Goal: Task Accomplishment & Management: Complete application form

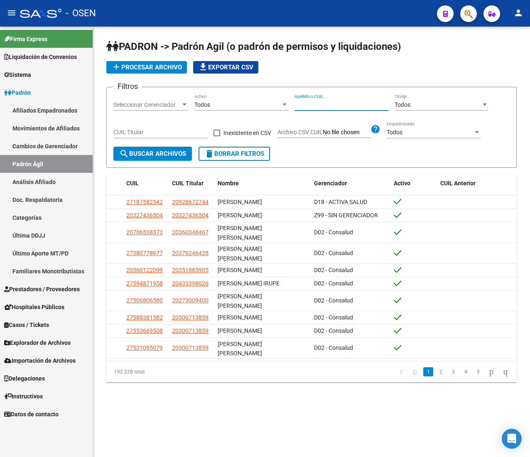
click at [332, 106] on input "Apellido o CUIL" at bounding box center [341, 104] width 94 height 7
paste input "46292732"
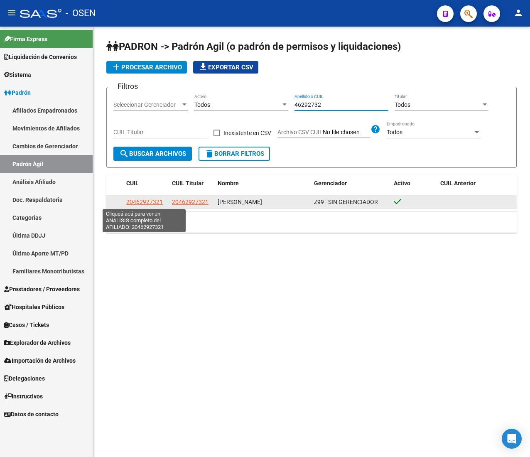
type input "46292732"
click at [140, 201] on span "20462927321" at bounding box center [144, 201] width 37 height 7
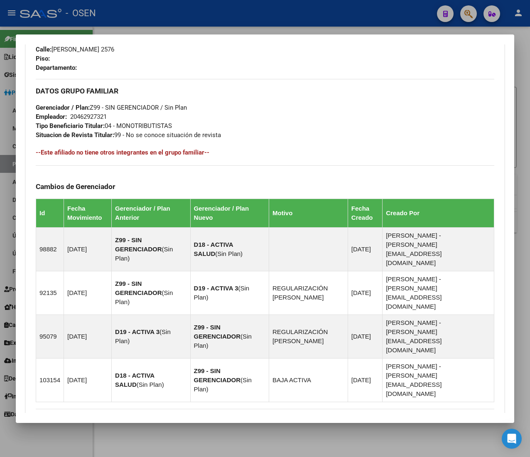
scroll to position [497, 0]
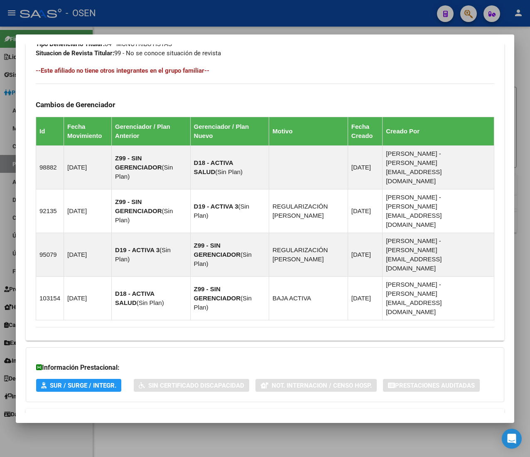
click at [229, 408] on mat-expansion-panel-header "Aportes y Contribuciones del Afiliado: 20462927321" at bounding box center [265, 418] width 478 height 20
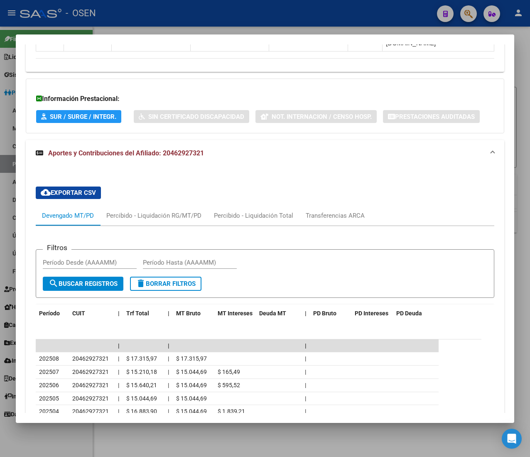
scroll to position [829, 0]
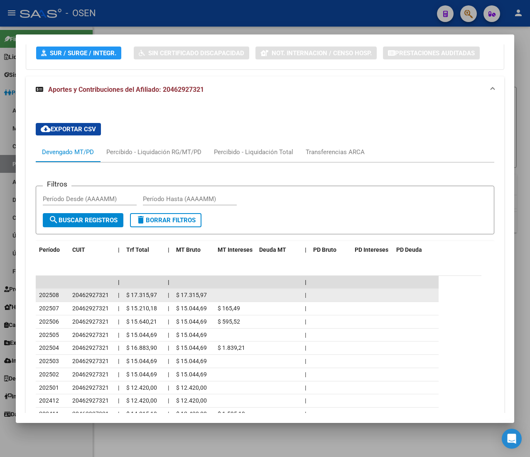
drag, startPoint x: 184, startPoint y: 260, endPoint x: 217, endPoint y: 265, distance: 33.5
click at [215, 288] on div "202508 20462927321 | $ 17.315,97 | $ 17.315,97 |" at bounding box center [237, 294] width 403 height 13
click at [218, 288] on datatable-body-cell at bounding box center [235, 294] width 42 height 13
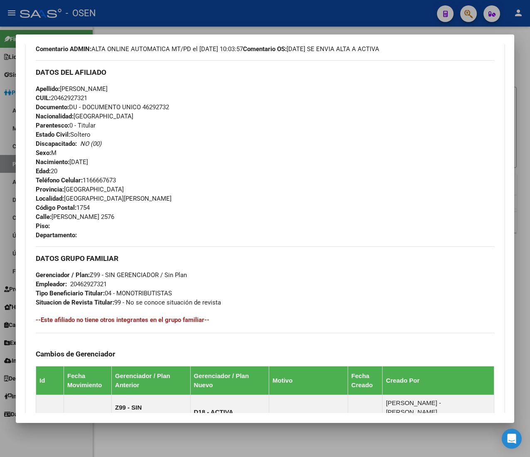
scroll to position [0, 0]
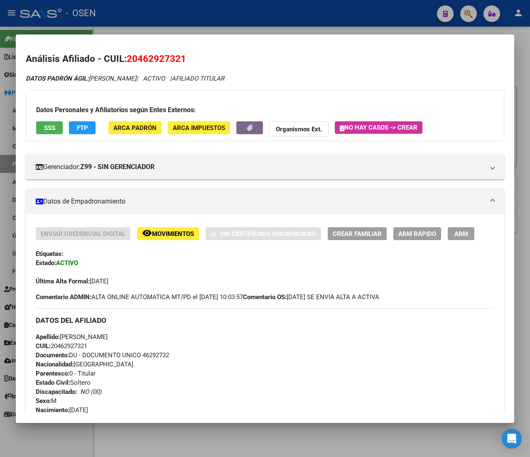
click at [221, 16] on div at bounding box center [265, 228] width 530 height 457
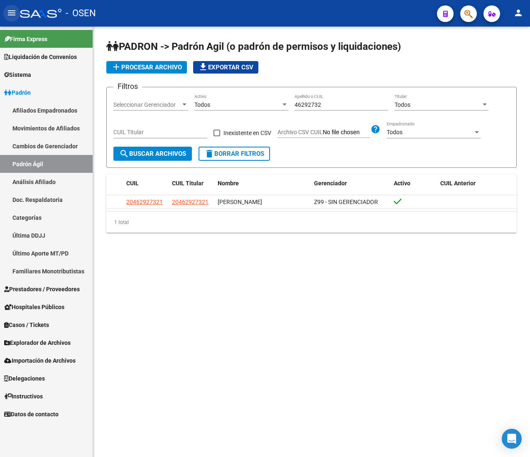
click at [17, 12] on button "menu" at bounding box center [11, 13] width 17 height 17
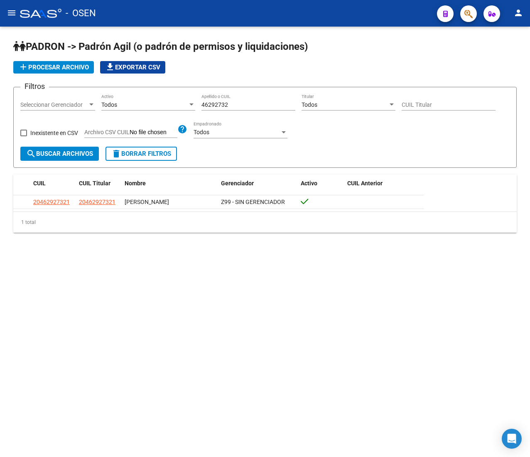
click at [13, 18] on button "menu" at bounding box center [11, 13] width 17 height 17
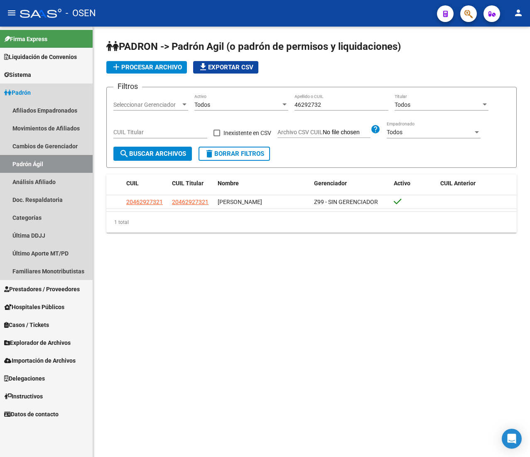
click at [44, 96] on link "Padrón" at bounding box center [46, 92] width 93 height 18
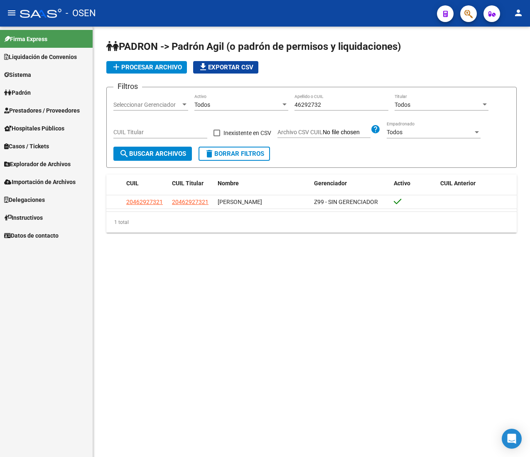
click at [56, 108] on span "Prestadores / Proveedores" at bounding box center [42, 110] width 76 height 9
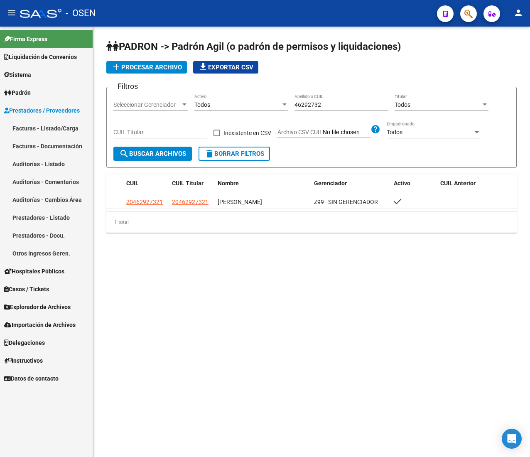
click at [54, 123] on link "Facturas - Listado/Carga" at bounding box center [46, 128] width 93 height 18
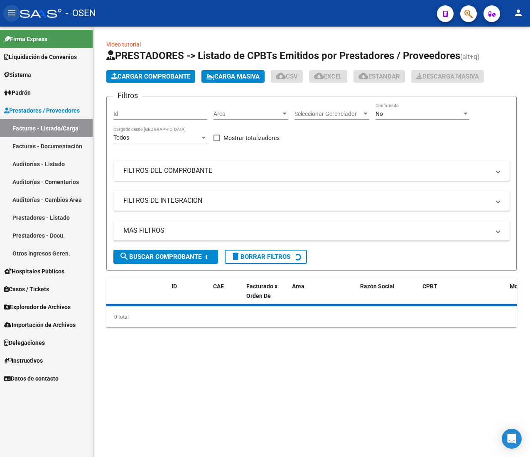
click at [12, 16] on mat-icon "menu" at bounding box center [12, 13] width 10 height 10
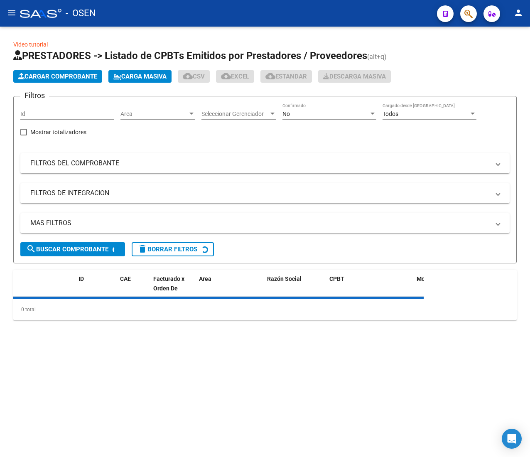
drag, startPoint x: 159, startPoint y: 115, endPoint x: 163, endPoint y: 116, distance: 4.2
click at [163, 116] on span "Area" at bounding box center [153, 113] width 67 height 7
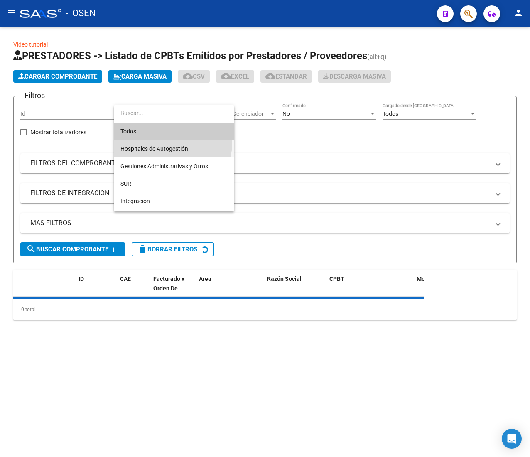
click at [165, 144] on span "Hospitales de Autogestión" at bounding box center [173, 148] width 107 height 17
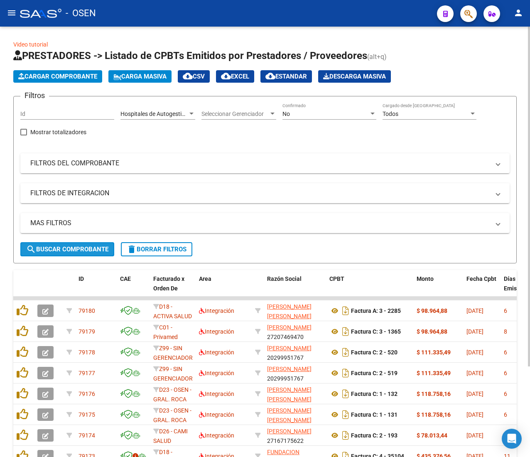
click at [66, 247] on span "search Buscar Comprobante" at bounding box center [67, 248] width 82 height 7
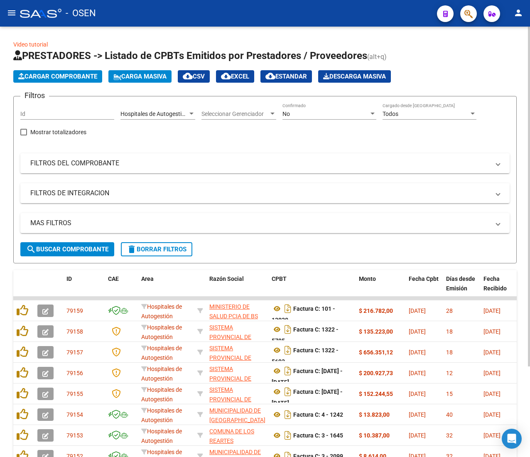
click at [102, 247] on span "search Buscar Comprobante" at bounding box center [67, 248] width 82 height 7
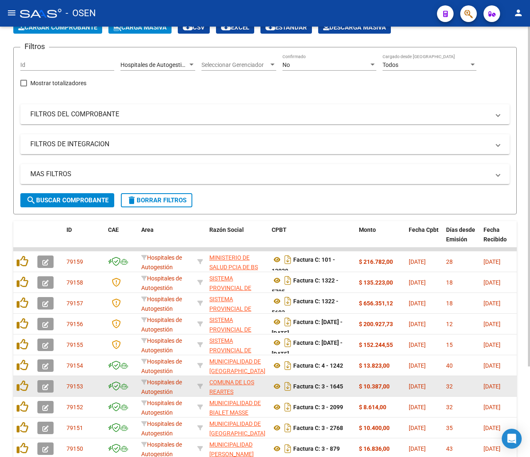
scroll to position [115, 0]
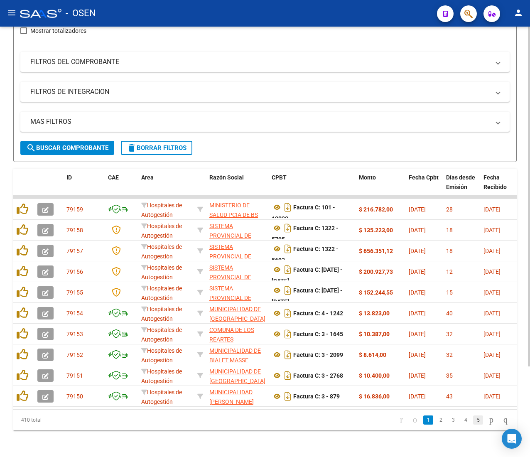
click at [473, 420] on link "5" at bounding box center [478, 419] width 10 height 9
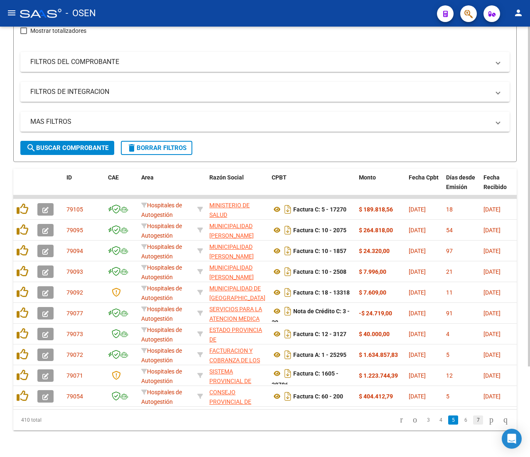
click at [473, 422] on link "7" at bounding box center [478, 419] width 10 height 9
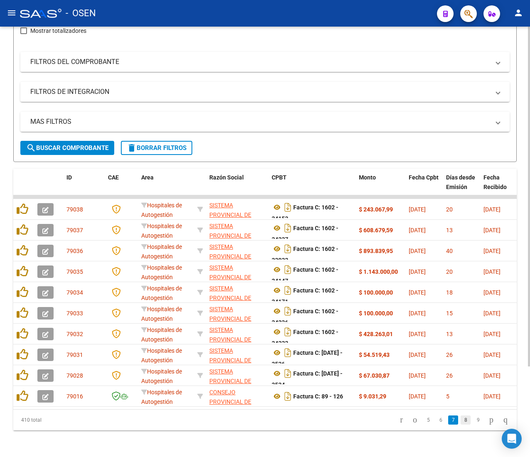
click at [460, 421] on link "8" at bounding box center [465, 419] width 10 height 9
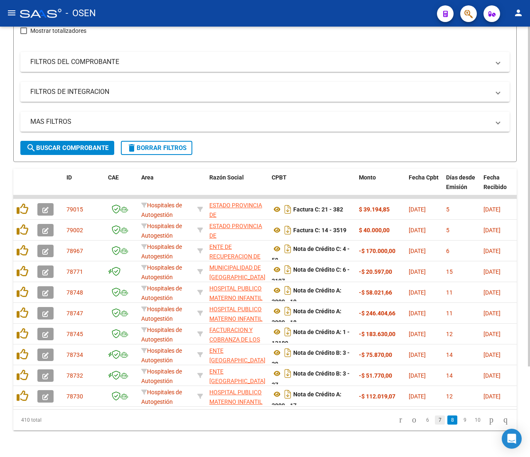
click at [435, 422] on link "7" at bounding box center [440, 419] width 10 height 9
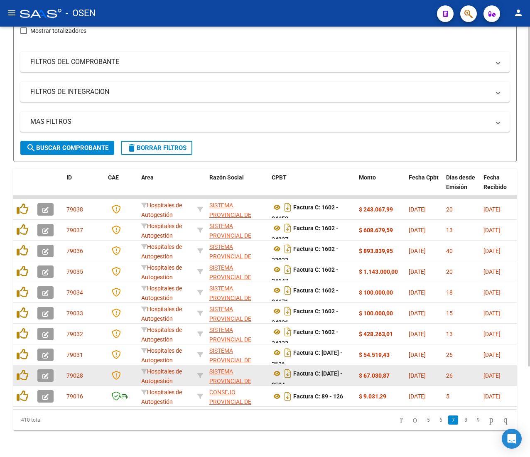
click at [45, 369] on button "button" at bounding box center [45, 375] width 16 height 12
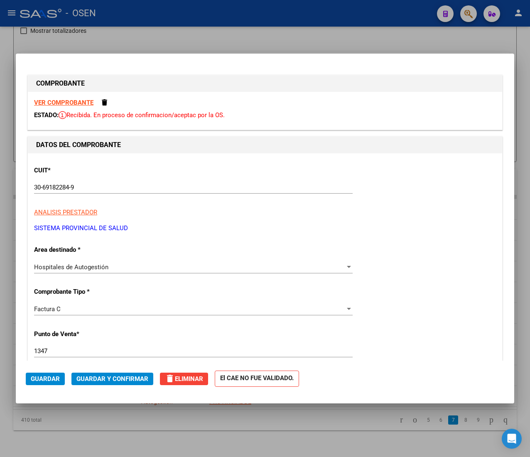
click at [59, 105] on strong "VER COMPROBANTE" at bounding box center [63, 102] width 59 height 7
click at [88, 385] on mat-dialog-actions "Guardar Guardar y Confirmar delete Eliminar El CAE NO FUE VALIDADO." at bounding box center [265, 376] width 478 height 33
click at [90, 379] on span "Guardar y Confirmar" at bounding box center [112, 378] width 72 height 7
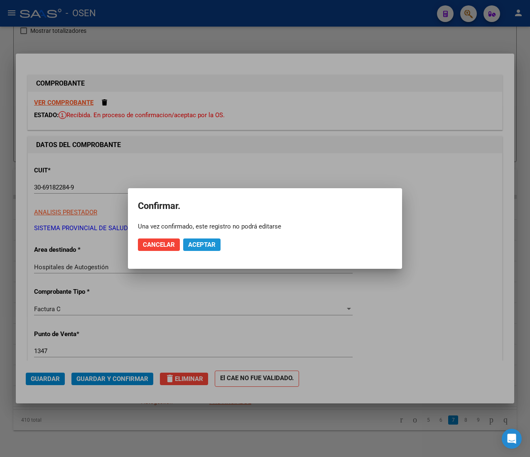
click at [206, 243] on span "Aceptar" at bounding box center [201, 244] width 27 height 7
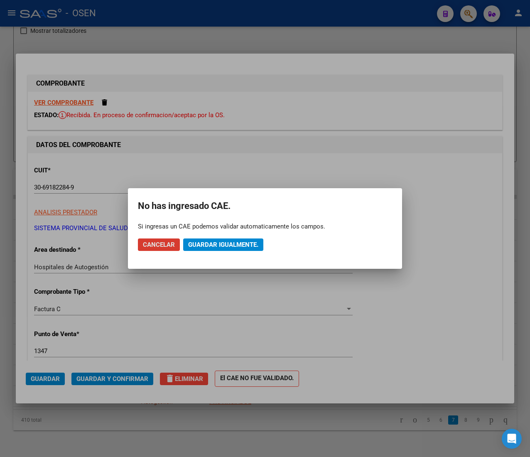
click at [205, 237] on mat-dialog-actions "Cancelar Guardar igualmente." at bounding box center [265, 244] width 254 height 28
click at [208, 244] on span "Guardar igualmente." at bounding box center [223, 244] width 70 height 7
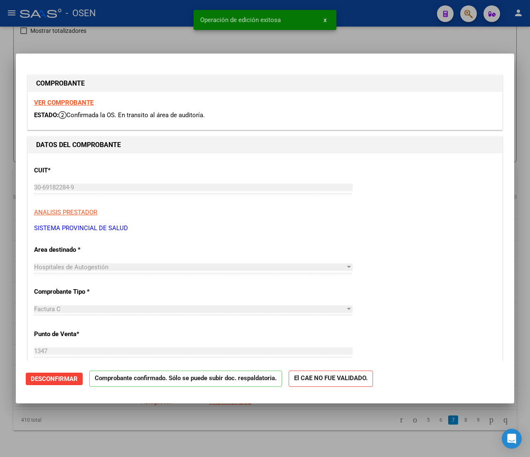
click at [163, 21] on div at bounding box center [265, 228] width 530 height 457
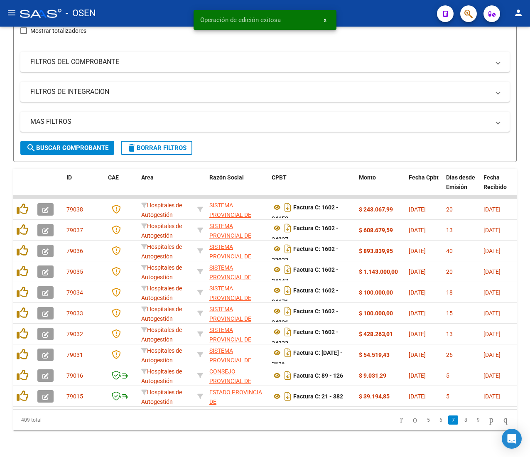
drag, startPoint x: 15, startPoint y: 6, endPoint x: 14, endPoint y: 15, distance: 8.5
click at [14, 9] on button "menu" at bounding box center [11, 13] width 17 height 17
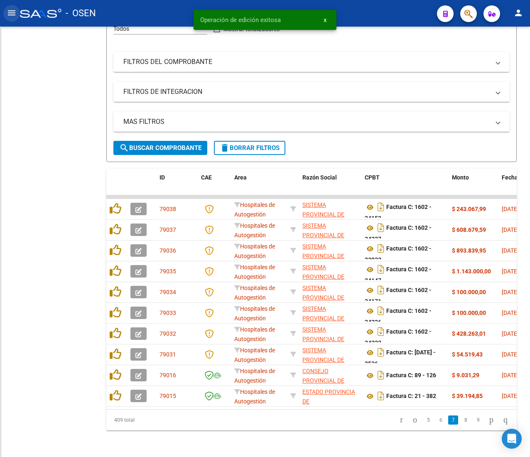
scroll to position [120, 0]
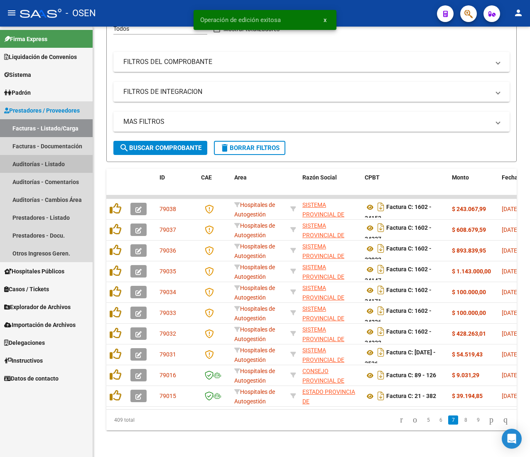
click at [46, 163] on link "Auditorías - Listado" at bounding box center [46, 164] width 93 height 18
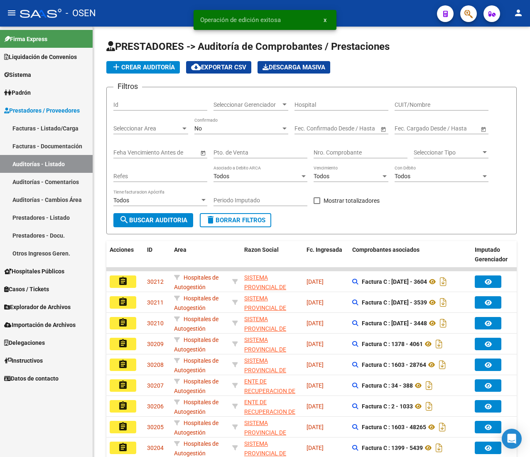
click at [14, 12] on mat-icon "menu" at bounding box center [12, 13] width 10 height 10
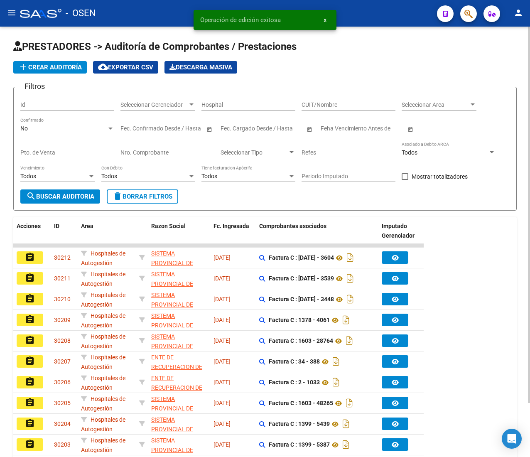
click at [47, 67] on span "add Crear Auditoría" at bounding box center [49, 66] width 63 height 7
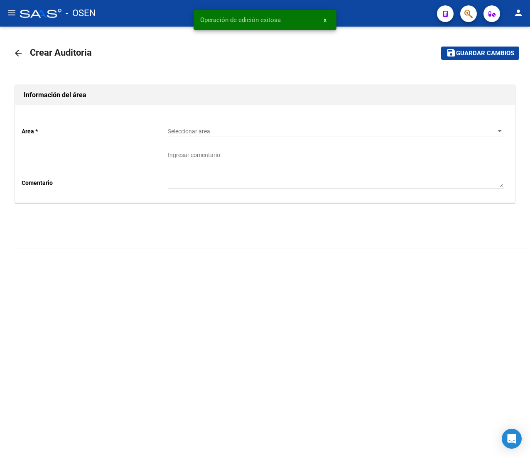
click at [197, 132] on span "Seleccionar area" at bounding box center [332, 131] width 328 height 7
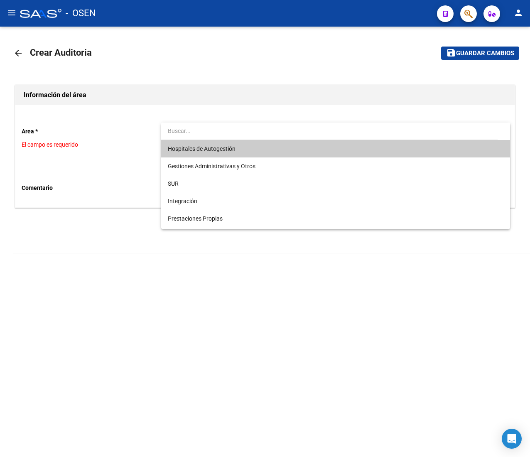
click at [203, 149] on span "Hospitales de Autogestión" at bounding box center [202, 148] width 68 height 7
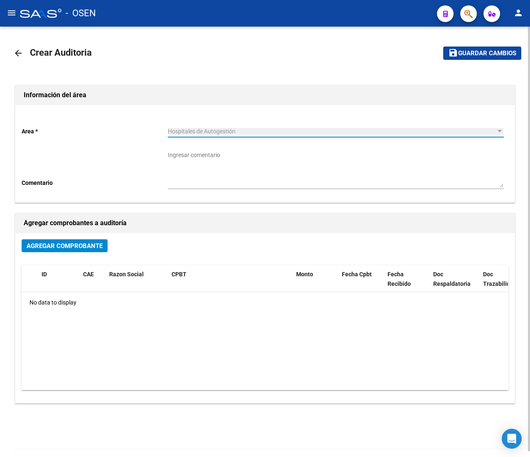
click at [66, 248] on span "Agregar Comprobante" at bounding box center [65, 245] width 76 height 7
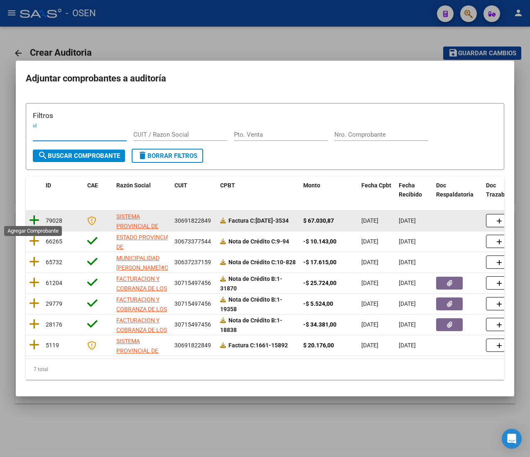
click at [34, 219] on icon at bounding box center [34, 220] width 10 height 12
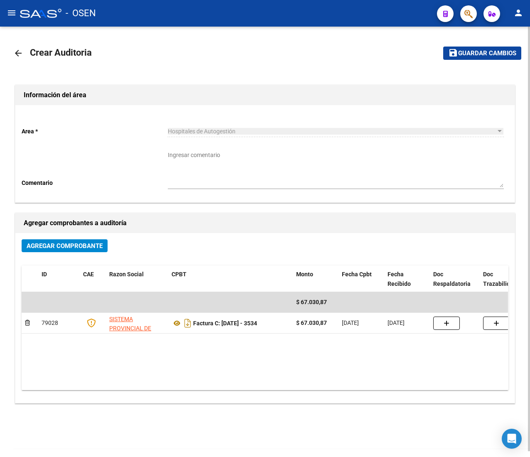
drag, startPoint x: 473, startPoint y: 35, endPoint x: 467, endPoint y: 42, distance: 9.7
click at [470, 38] on div "arrow_back Crear Auditoria save Guardar cambios Información del área Area * Hos…" at bounding box center [265, 244] width 530 height 435
click at [465, 48] on button "save Guardar cambios" at bounding box center [482, 52] width 78 height 13
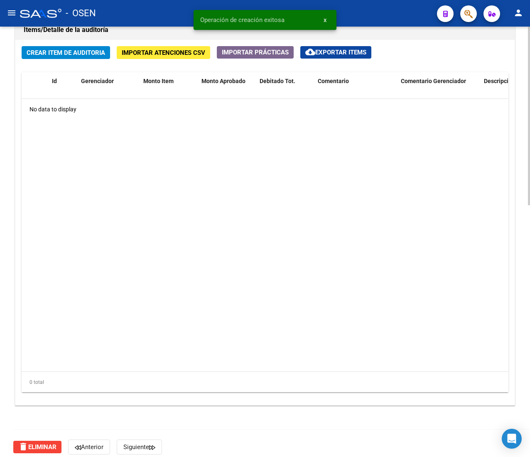
scroll to position [605, 0]
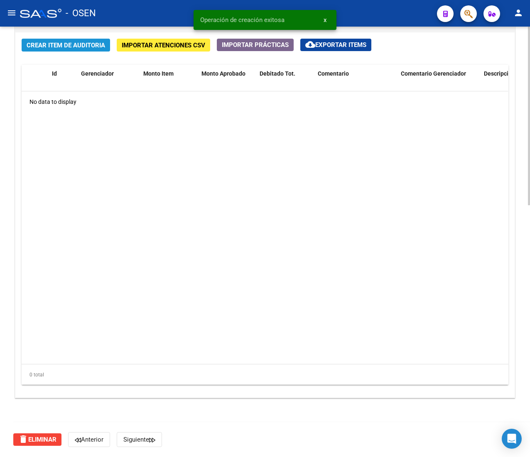
click at [63, 42] on span "Crear Item de Auditoria" at bounding box center [66, 45] width 78 height 7
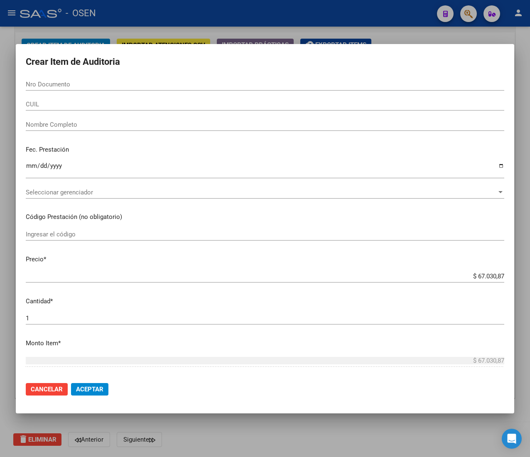
click at [59, 109] on div "CUIL" at bounding box center [265, 104] width 478 height 12
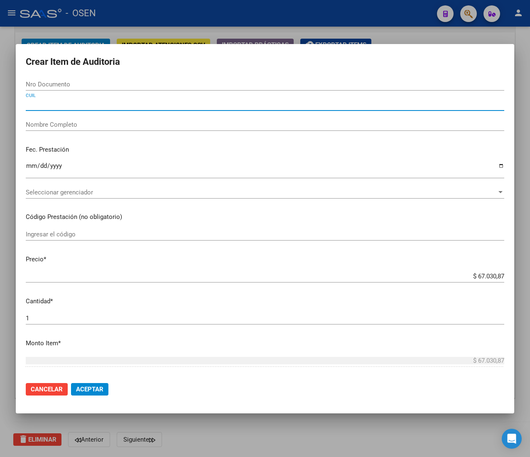
paste input "27575962306"
type input "27575962306"
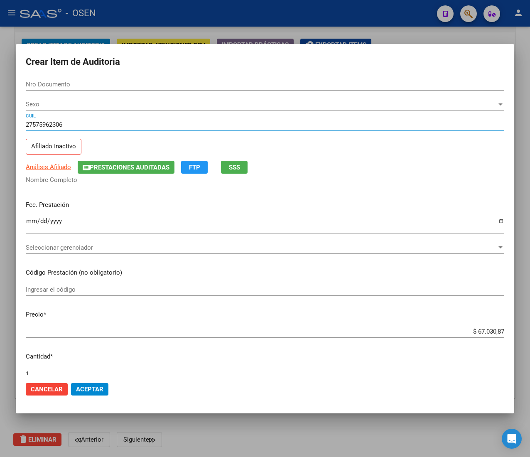
type input "57596230"
type input "[PERSON_NAME]"
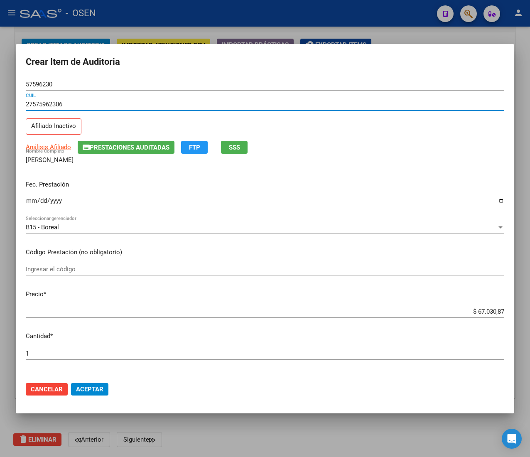
type input "27575962306"
click at [29, 203] on input "Ingresar la fecha" at bounding box center [265, 203] width 478 height 13
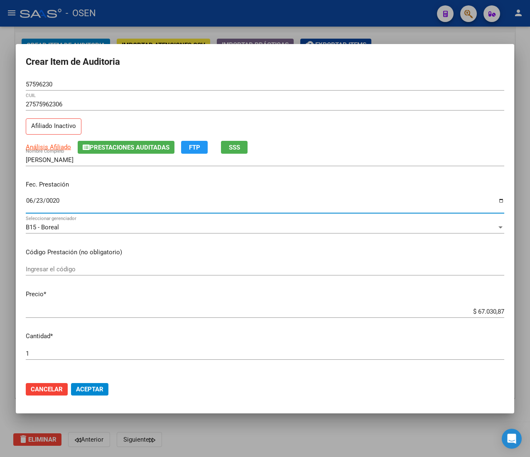
type input "0203-06-23"
type input "[DATE]"
click at [485, 310] on input "$ 67.030,87" at bounding box center [265, 311] width 478 height 7
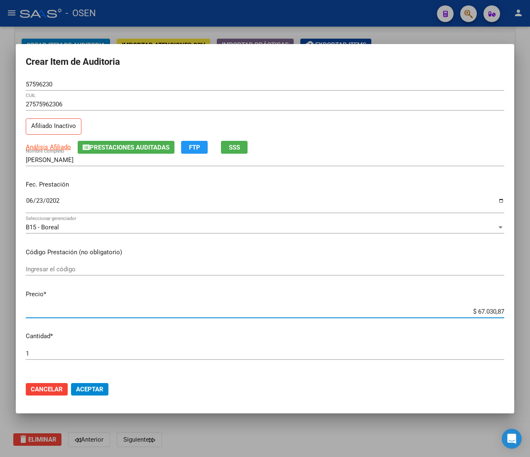
click at [485, 310] on input "$ 67.030,87" at bounding box center [265, 311] width 478 height 7
type input "$ 0,02"
type input "$ 0,24"
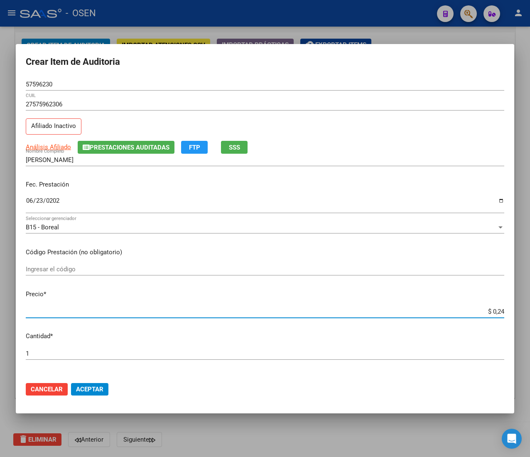
type input "$ 2,48"
type input "$ 24,89"
type input "$ 248,94"
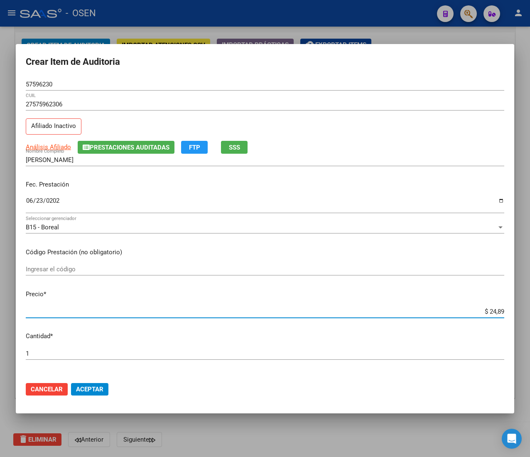
type input "$ 248,94"
type input "$ 2.489,47"
type input "$ 24.894,77"
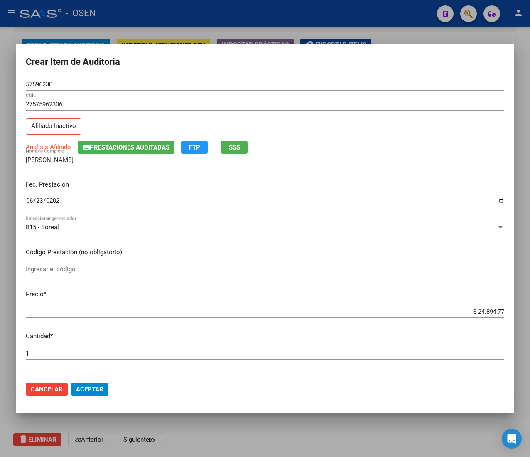
click at [364, 73] on form "Crear Item de Auditoria 57596230 Nro Documento 27575962306 CUIL Afiliado Inacti…" at bounding box center [265, 228] width 478 height 349
click at [220, 147] on div "Análisis Afiliado Prestaciones Auditadas FTP SSS" at bounding box center [265, 147] width 478 height 13
click at [225, 146] on button "SSS" at bounding box center [234, 147] width 27 height 13
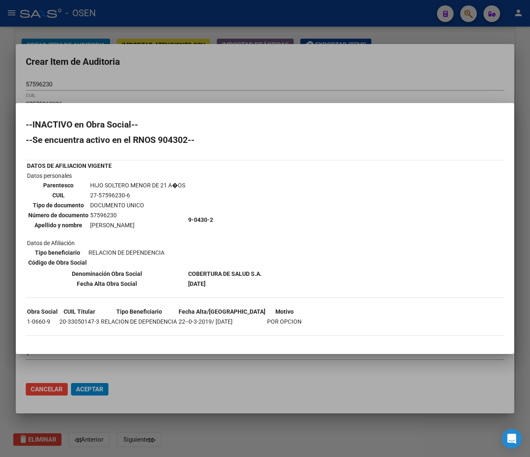
click at [246, 72] on div at bounding box center [265, 228] width 530 height 457
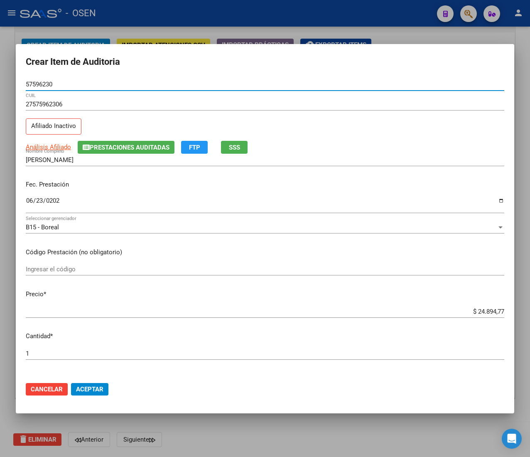
click at [44, 86] on input "57596230" at bounding box center [265, 84] width 478 height 7
click at [32, 81] on input "57596230" at bounding box center [265, 84] width 478 height 7
click at [98, 388] on span "Aceptar" at bounding box center [89, 388] width 27 height 7
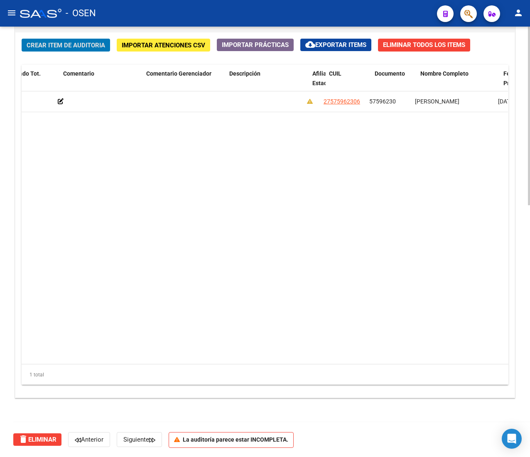
scroll to position [0, 274]
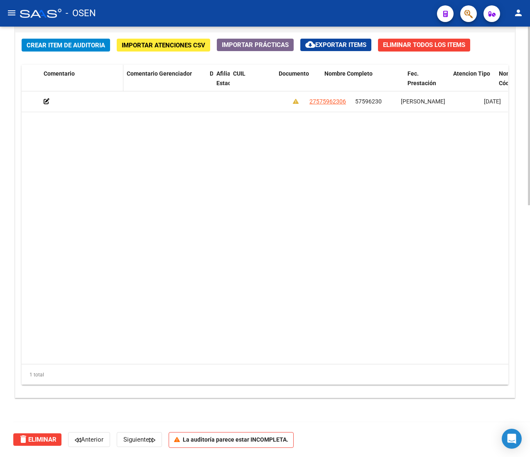
drag, startPoint x: 286, startPoint y: 77, endPoint x: 57, endPoint y: 68, distance: 229.3
click at [64, 67] on div "Id Gerenciador Monto Item Monto Aprobado Debitado Tot. Comentario Comentario Ge…" at bounding box center [321, 83] width 1147 height 37
click at [138, 142] on datatable-body "159109 B15 - Boreal $ 24.894,77 $ 24.894,77 $ 0,00 27575962306 57596230 [PERSON…" at bounding box center [265, 227] width 486 height 272
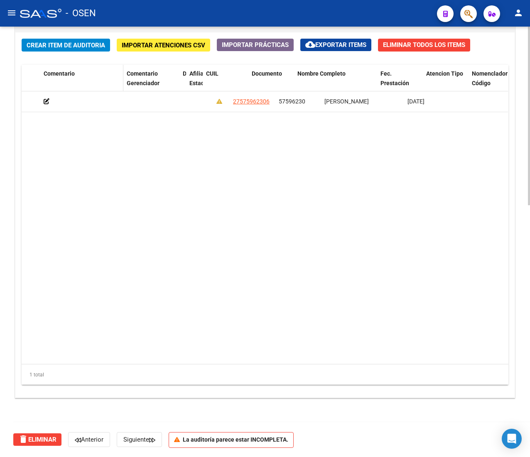
drag, startPoint x: 205, startPoint y: 78, endPoint x: 77, endPoint y: 76, distance: 127.8
click at [79, 76] on div "Id Gerenciador Monto Item Monto Aprobado Debitado Tot. Comentario Comentario Ge…" at bounding box center [283, 83] width 1071 height 37
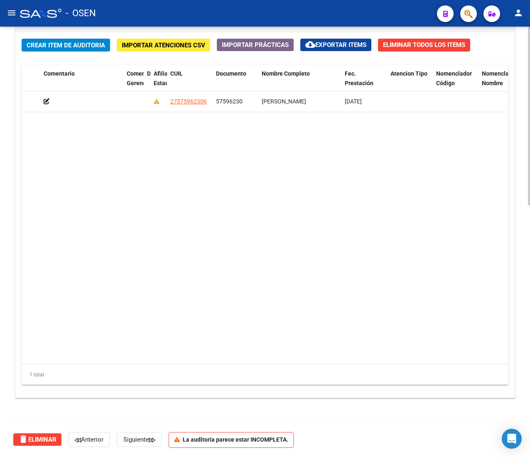
click at [188, 152] on datatable-body "159109 B15 - Boreal $ 24.894,77 $ 24.894,77 $ 0,00 27575962306 57596230 [PERSON…" at bounding box center [265, 227] width 486 height 272
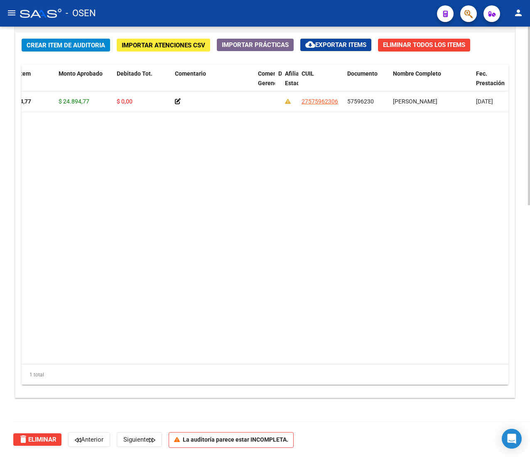
scroll to position [0, 140]
click at [59, 37] on div "Crear Item de Auditoria Importar Atenciones CSV Importar Prácticas cloud_downlo…" at bounding box center [264, 214] width 499 height 365
click at [78, 43] on span "Crear Item de Auditoria" at bounding box center [66, 45] width 78 height 7
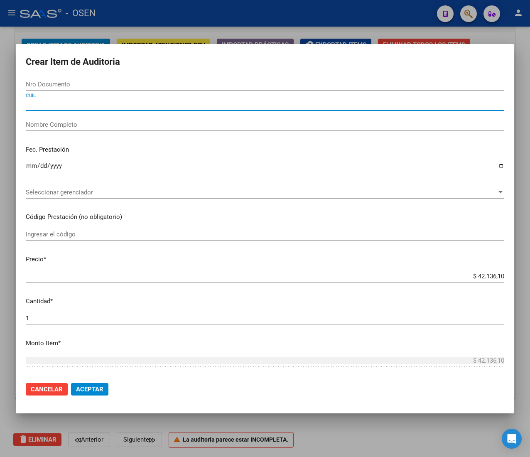
click at [66, 106] on input "CUIL" at bounding box center [265, 103] width 478 height 7
paste input "2757596236"
type input "2757596236"
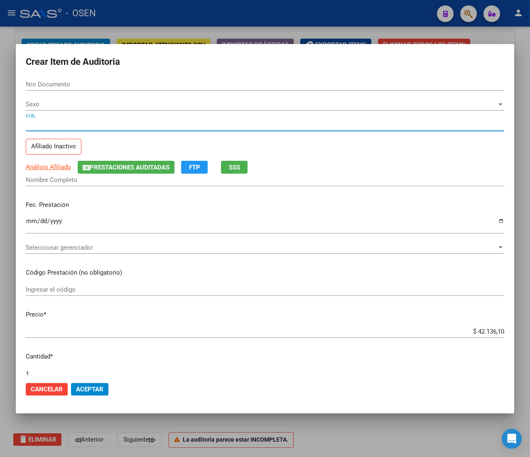
type input "57596230"
type input "27575962306"
type input "[PERSON_NAME]"
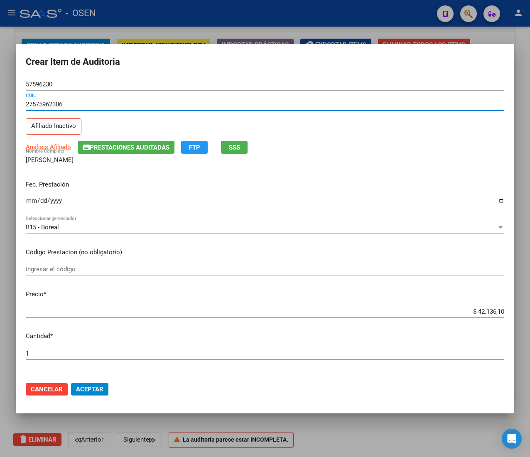
type input "27575962306"
click at [27, 204] on input "Ingresar la fecha" at bounding box center [265, 203] width 478 height 13
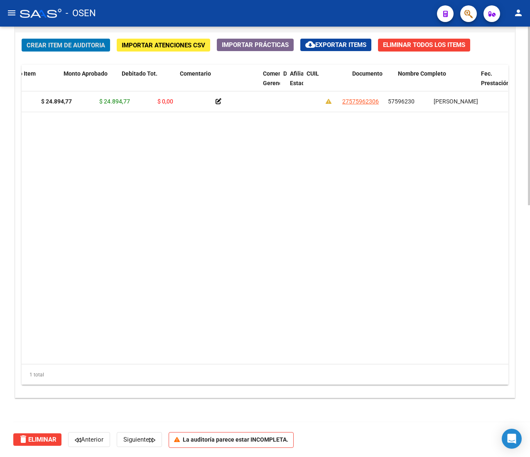
scroll to position [0, 0]
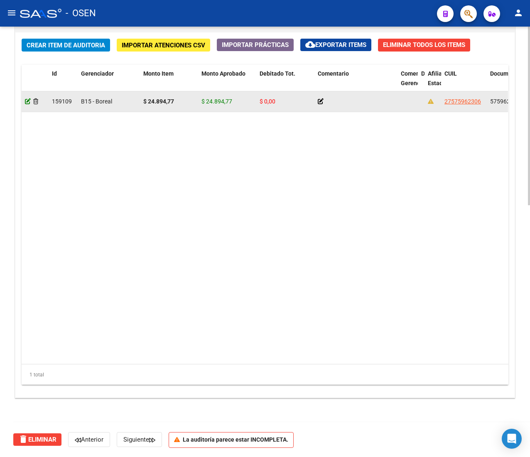
click at [27, 101] on icon at bounding box center [28, 101] width 6 height 6
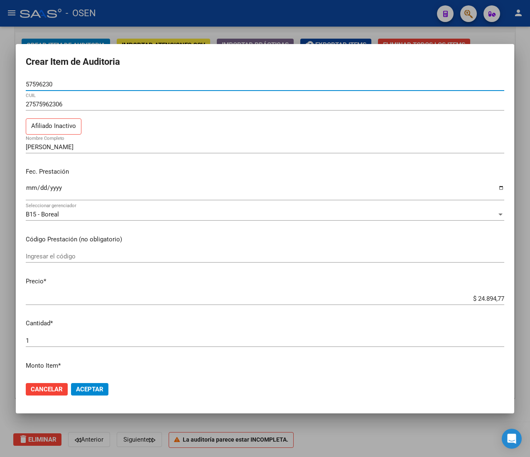
click at [474, 301] on input "$ 24.894,77" at bounding box center [265, 298] width 478 height 7
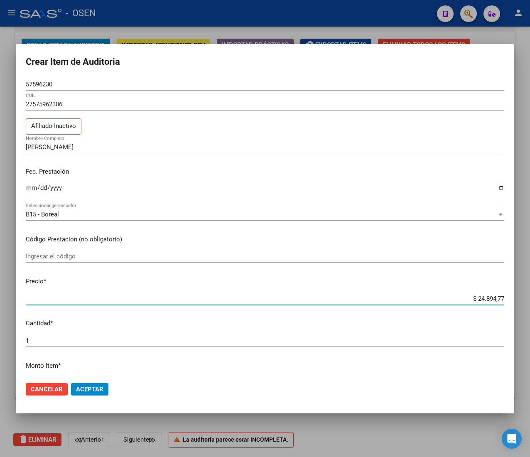
click at [474, 301] on input "$ 24.894,77" at bounding box center [265, 298] width 478 height 7
type input "$ 0,06"
type input "$ 0,67"
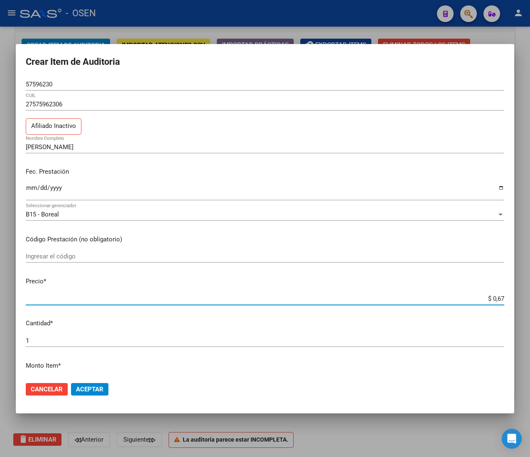
type input "$ 6,70"
type input "$ 67,03"
type input "$ 670,30"
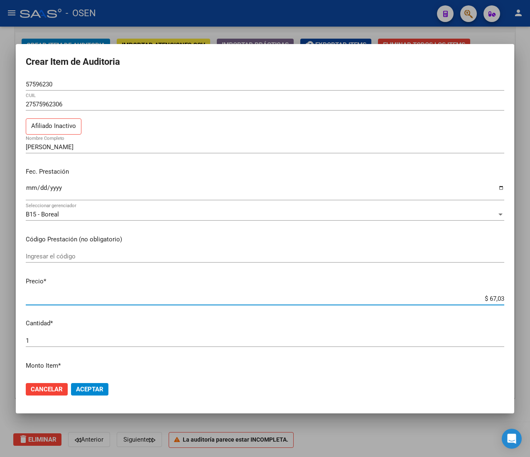
type input "$ 670,30"
type input "$ 6.703,08"
type input "$ 67.030,87"
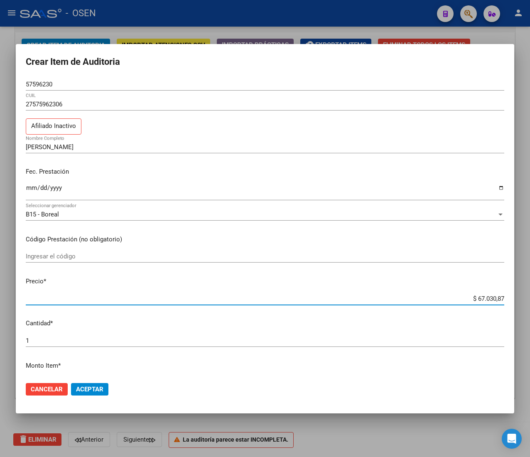
click at [90, 392] on span "Aceptar" at bounding box center [89, 388] width 27 height 7
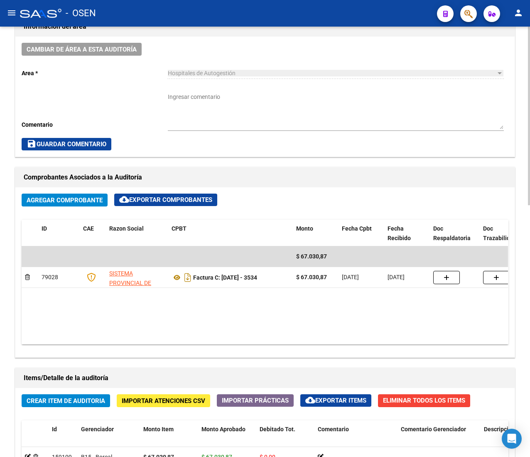
scroll to position [332, 0]
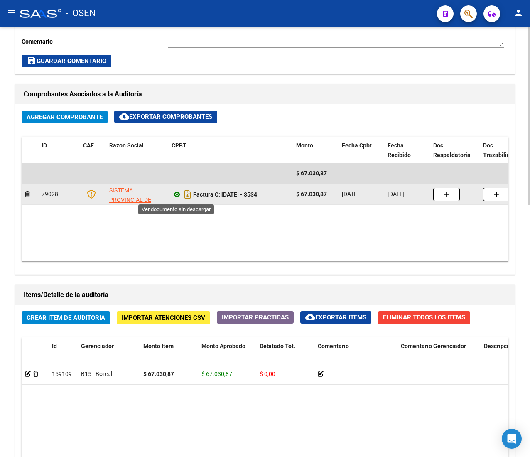
click at [178, 197] on icon at bounding box center [176, 194] width 11 height 10
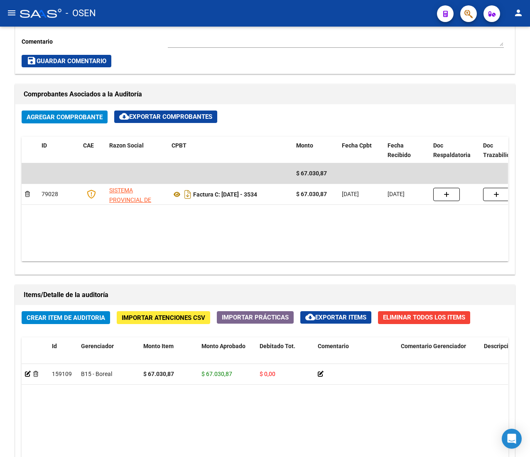
drag, startPoint x: 15, startPoint y: 15, endPoint x: 18, endPoint y: 18, distance: 4.7
click at [15, 15] on mat-icon "menu" at bounding box center [12, 13] width 10 height 10
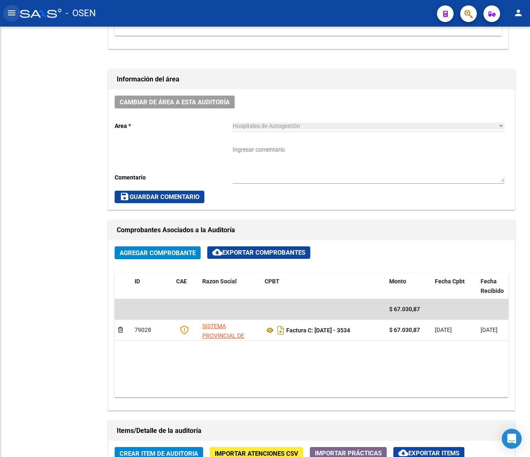
scroll to position [468, 0]
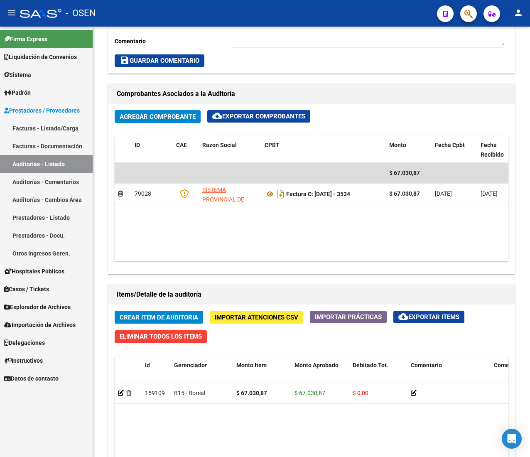
click at [55, 125] on link "Facturas - Listado/Carga" at bounding box center [46, 128] width 93 height 18
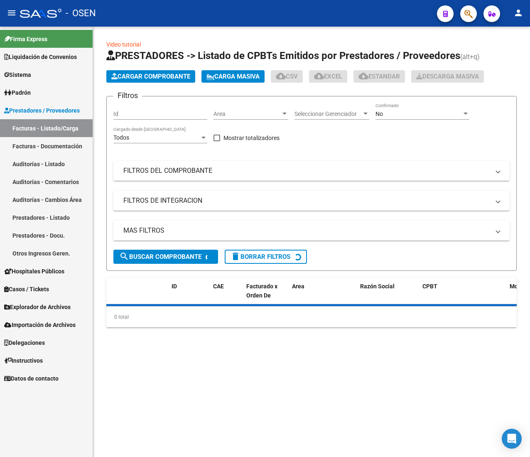
click at [16, 16] on mat-icon "menu" at bounding box center [12, 13] width 10 height 10
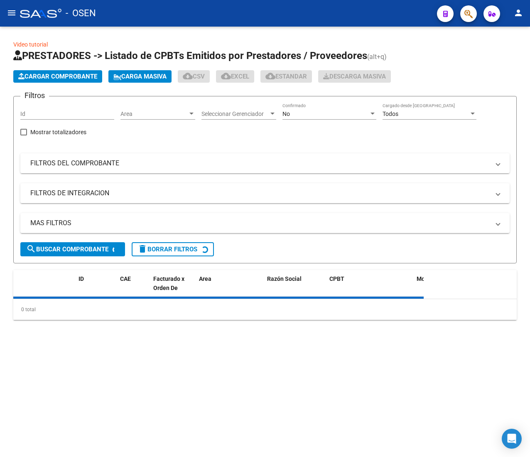
click at [145, 106] on div "Area Area" at bounding box center [157, 111] width 75 height 17
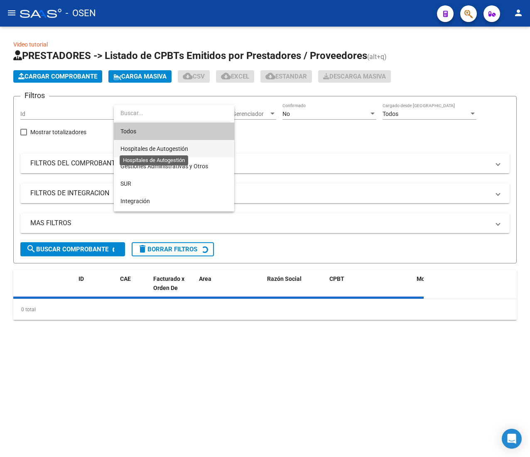
click at [177, 145] on span "Hospitales de Autogestión" at bounding box center [154, 148] width 68 height 7
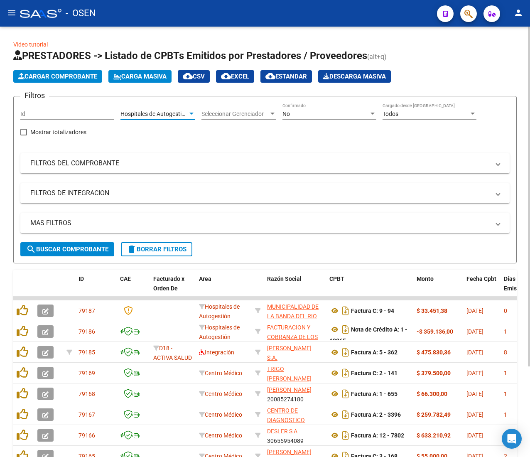
click at [50, 255] on button "search Buscar Comprobante" at bounding box center [67, 249] width 94 height 14
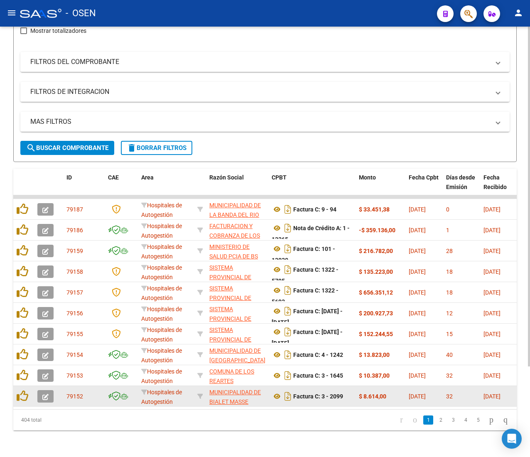
scroll to position [115, 0]
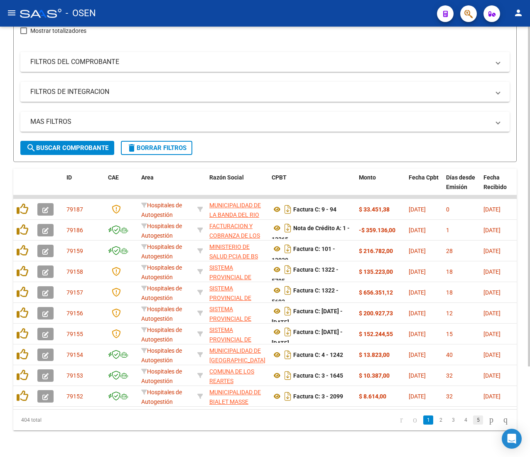
click at [473, 418] on link "5" at bounding box center [478, 419] width 10 height 9
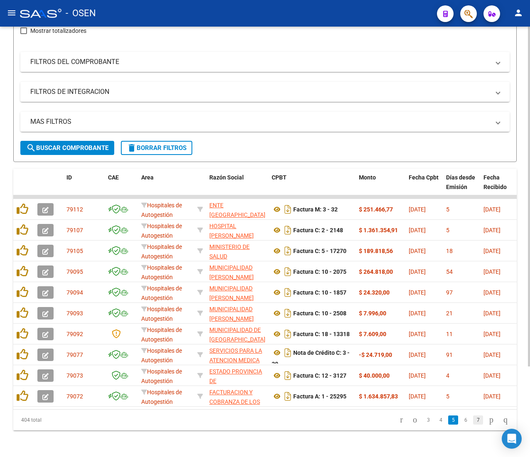
click at [473, 422] on link "7" at bounding box center [478, 419] width 10 height 9
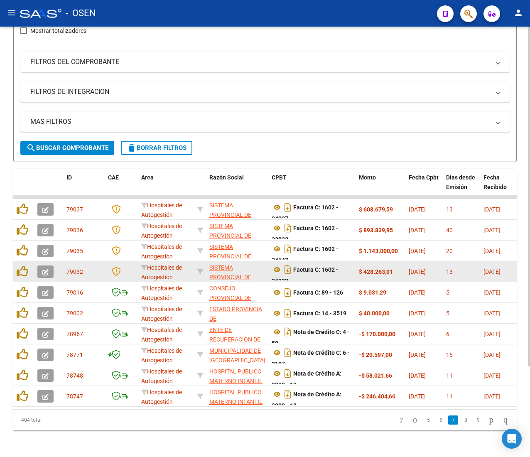
click at [47, 269] on icon "button" at bounding box center [45, 272] width 6 height 6
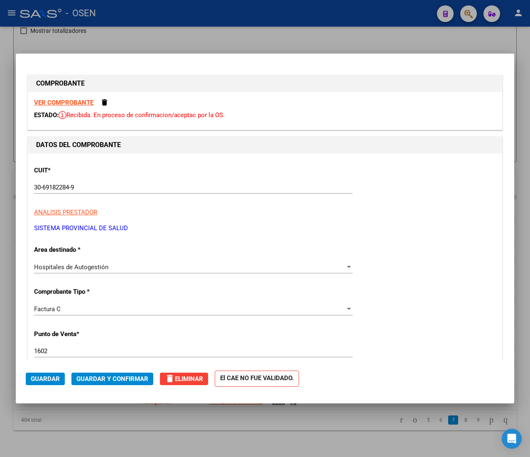
click at [58, 106] on strong "VER COMPROBANTE" at bounding box center [63, 102] width 59 height 7
click at [119, 375] on span "Guardar y Confirmar" at bounding box center [112, 378] width 72 height 7
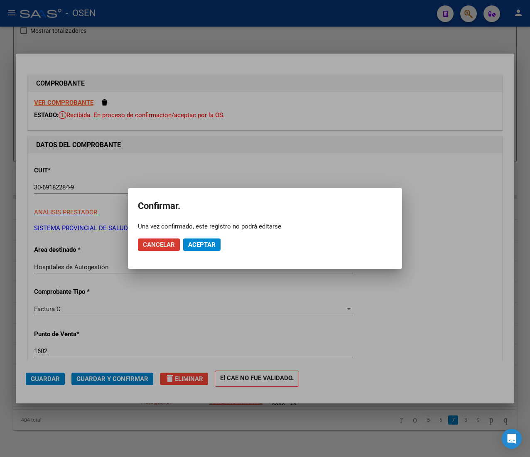
click at [195, 241] on span "Aceptar" at bounding box center [201, 244] width 27 height 7
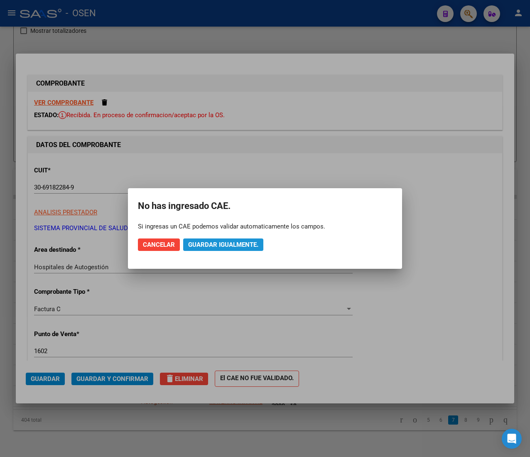
click at [195, 241] on span "Guardar igualmente." at bounding box center [223, 244] width 70 height 7
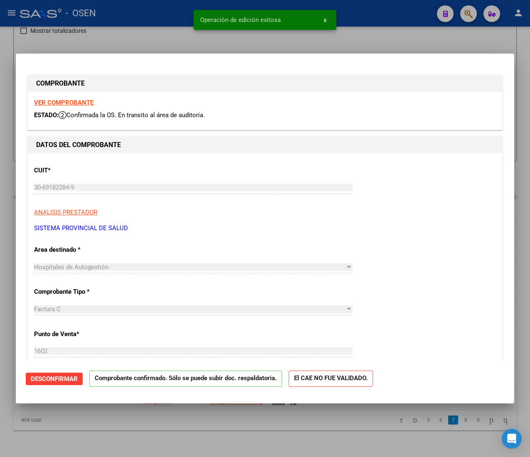
drag, startPoint x: 112, startPoint y: 27, endPoint x: 36, endPoint y: 24, distance: 76.4
click at [111, 27] on div at bounding box center [265, 228] width 530 height 457
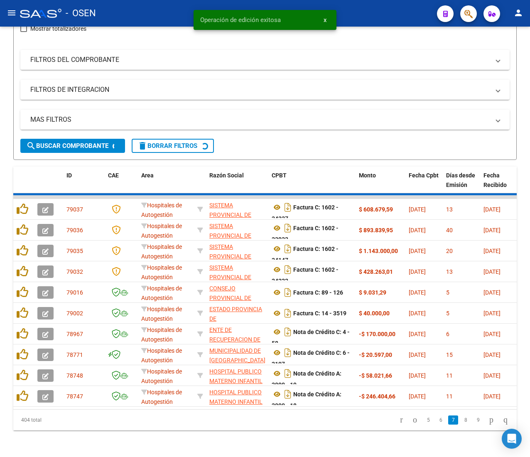
click at [7, 10] on mat-icon "menu" at bounding box center [12, 13] width 10 height 10
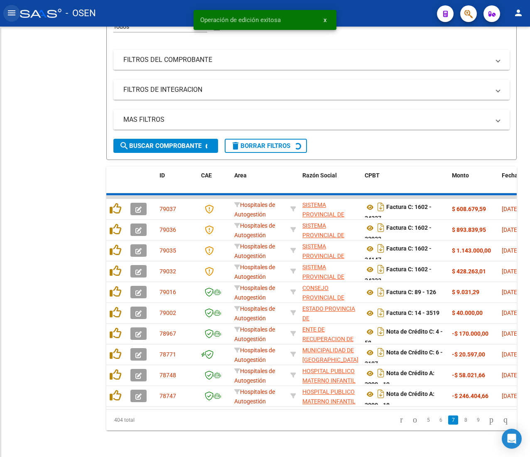
scroll to position [120, 0]
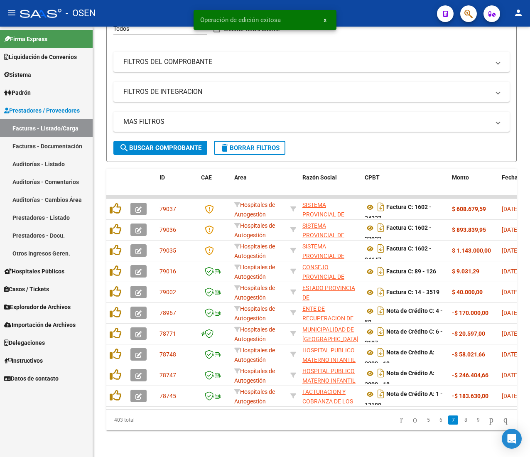
click at [52, 170] on link "Auditorías - Listado" at bounding box center [46, 164] width 93 height 18
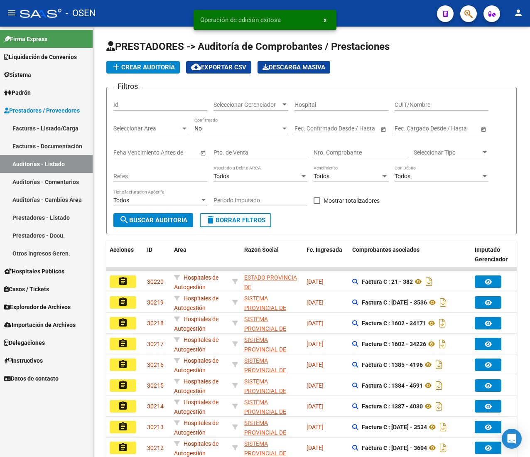
click at [11, 10] on mat-icon "menu" at bounding box center [12, 13] width 10 height 10
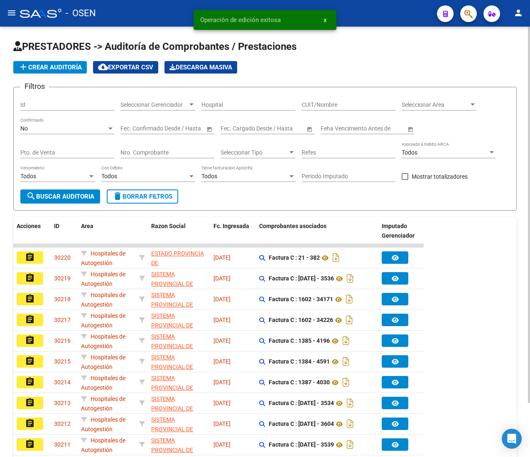
drag, startPoint x: 50, startPoint y: 56, endPoint x: 50, endPoint y: 64, distance: 7.5
click at [50, 57] on app-list-header "PRESTADORES -> Auditoría de Comprobantes / Prestaciones add Crear Auditoría clo…" at bounding box center [264, 125] width 503 height 171
click at [50, 64] on span "add Crear Auditoría" at bounding box center [49, 66] width 63 height 7
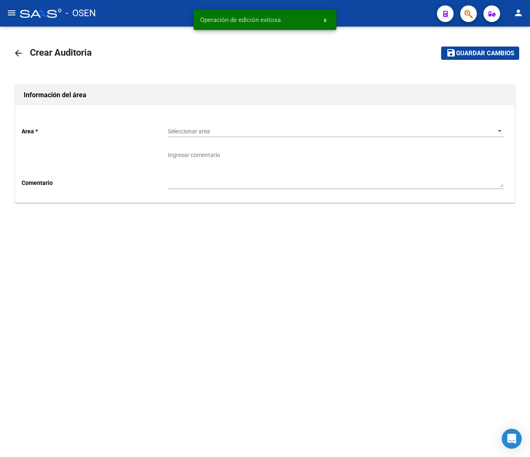
click at [188, 125] on div "Seleccionar area Seleccionar area" at bounding box center [336, 128] width 336 height 17
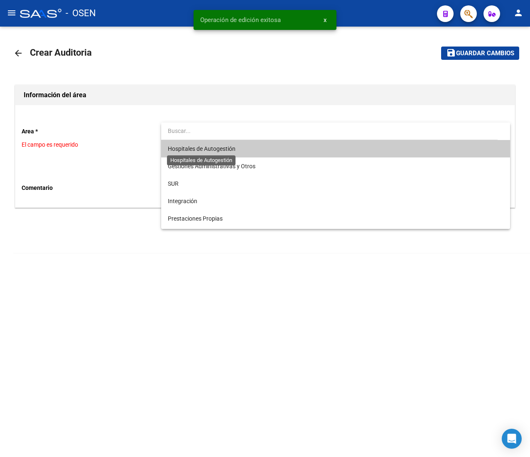
click at [205, 147] on span "Hospitales de Autogestión" at bounding box center [202, 148] width 68 height 7
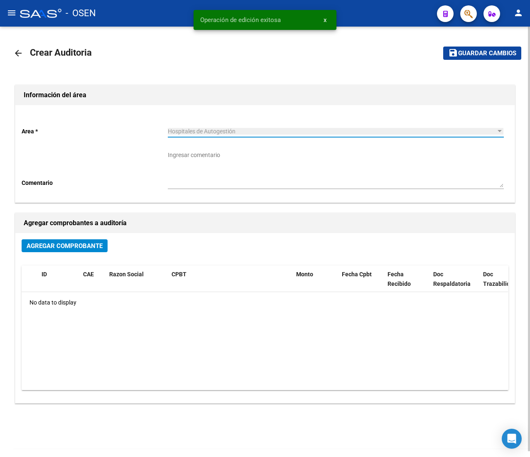
click at [71, 242] on span "Agregar Comprobante" at bounding box center [65, 245] width 76 height 7
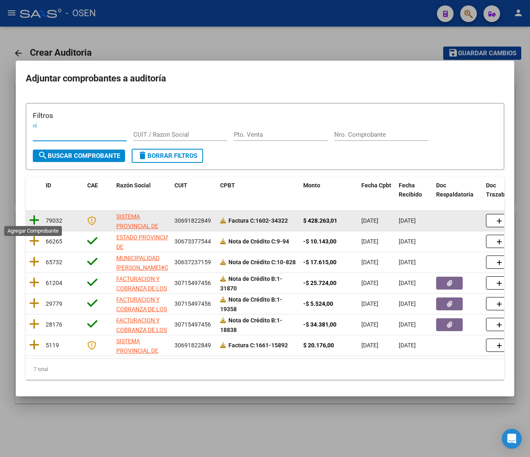
click at [37, 215] on icon at bounding box center [34, 220] width 10 height 12
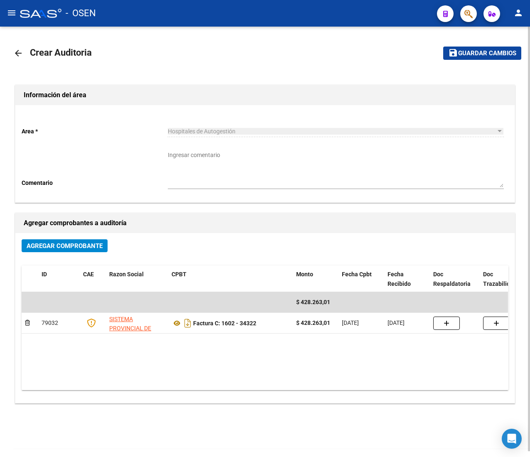
click at [448, 50] on button "save Guardar cambios" at bounding box center [482, 52] width 78 height 13
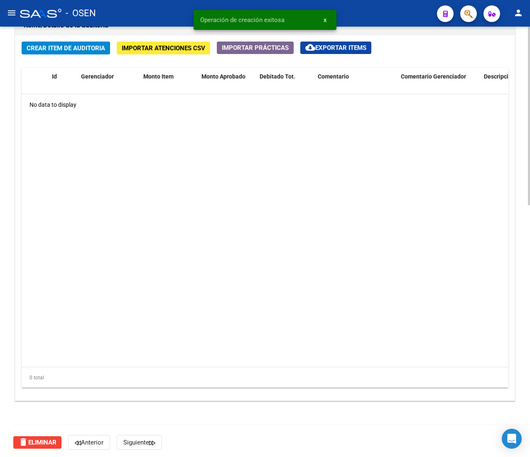
scroll to position [605, 0]
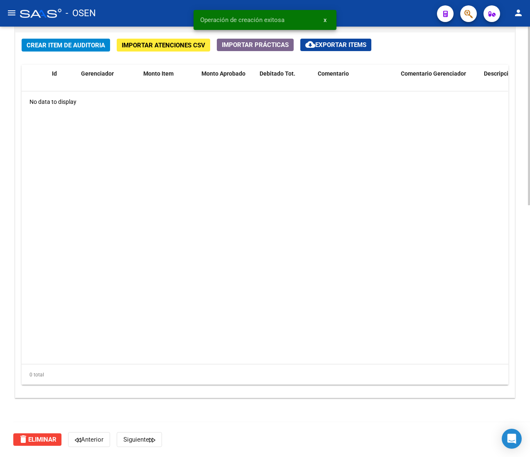
click at [85, 44] on span "Crear Item de Auditoria" at bounding box center [66, 45] width 78 height 7
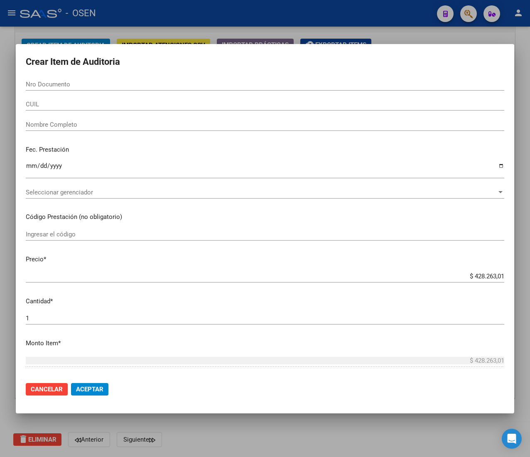
click at [79, 79] on div "Nro Documento" at bounding box center [265, 84] width 478 height 12
paste input "27364121"
type input "27364121"
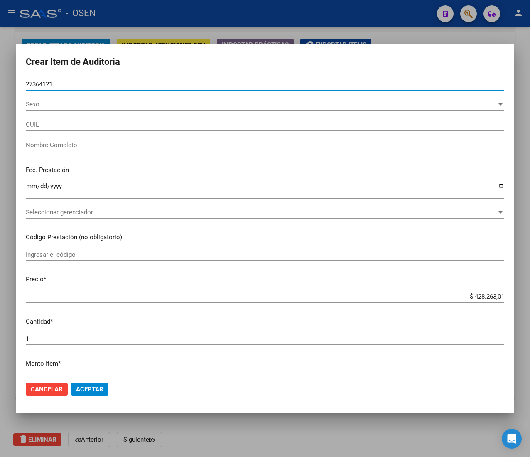
type input "27273641217"
type input "[PERSON_NAME] [PERSON_NAME]"
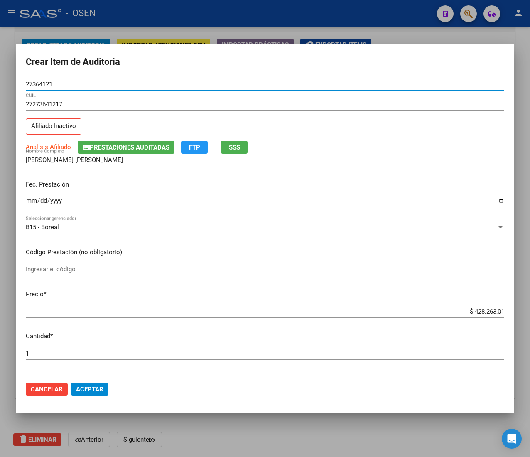
type input "27364121"
click at [30, 201] on input "Ingresar la fecha" at bounding box center [265, 203] width 478 height 13
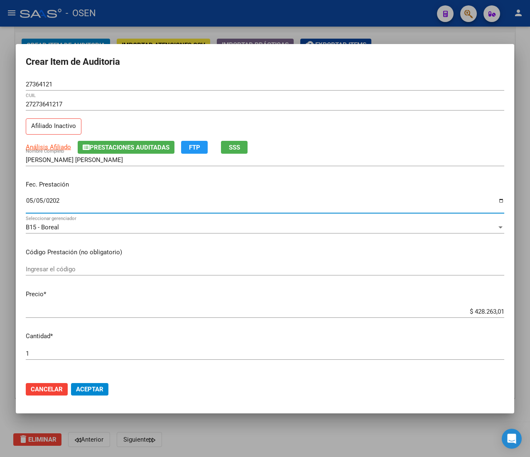
type input "[DATE]"
click at [233, 146] on span "SSS" at bounding box center [234, 147] width 11 height 7
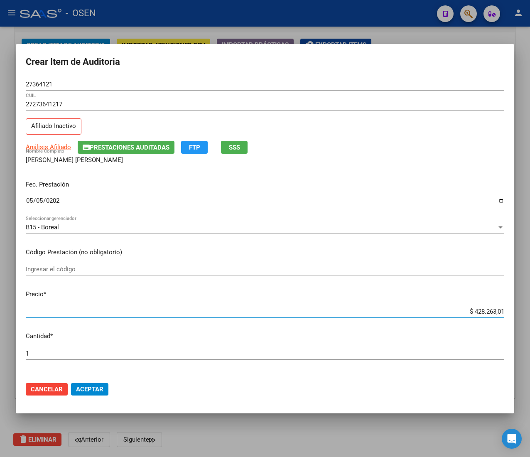
click at [472, 312] on input "$ 428.263,01" at bounding box center [265, 311] width 478 height 7
type input "$ 0,02"
type input "$ 0,21"
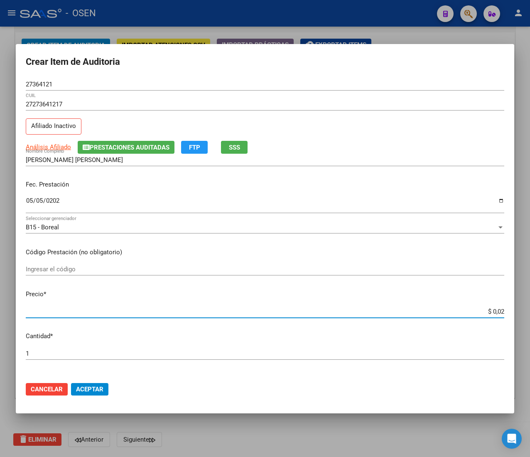
type input "$ 0,21"
type input "$ 2,10"
type input "$ 21,06"
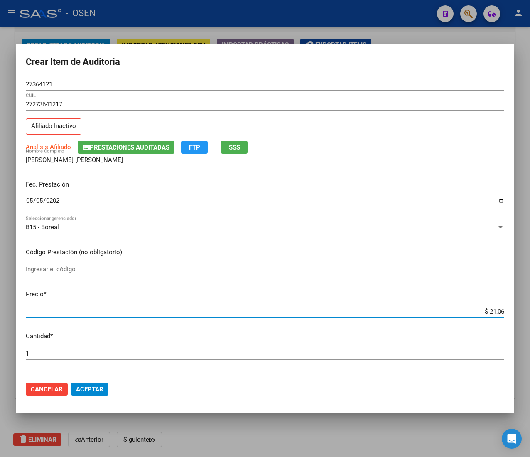
type input "$ 210,68"
type input "$ 2.106,80"
type input "$ 21.068,05"
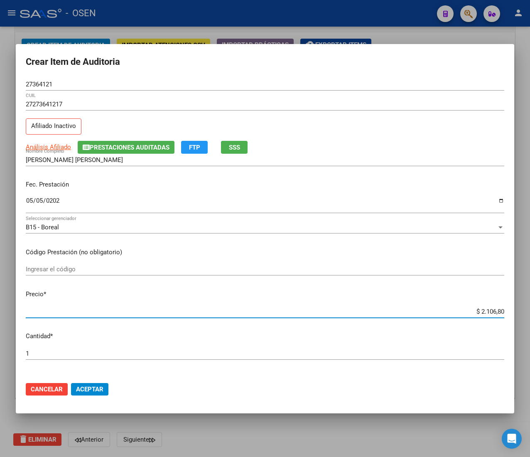
type input "$ 21.068,05"
click at [52, 83] on input "27364121" at bounding box center [265, 84] width 478 height 7
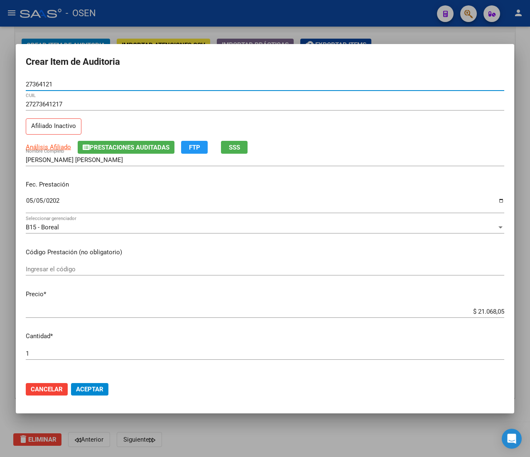
click at [52, 83] on input "27364121" at bounding box center [265, 84] width 478 height 7
click at [44, 85] on input "27364121" at bounding box center [265, 84] width 478 height 7
click at [74, 388] on button "Aceptar" at bounding box center [89, 389] width 37 height 12
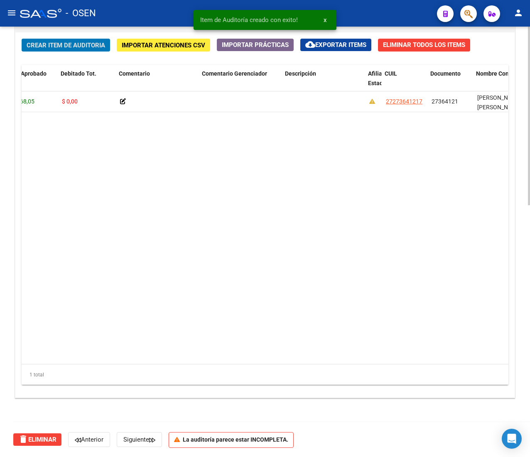
scroll to position [0, 198]
drag, startPoint x: 362, startPoint y: 76, endPoint x: 171, endPoint y: 70, distance: 191.4
click at [171, 69] on div "Id Gerenciador Monto Item Monto Aprobado Debitado Tot. Comentario Comentario Ge…" at bounding box center [396, 83] width 1147 height 37
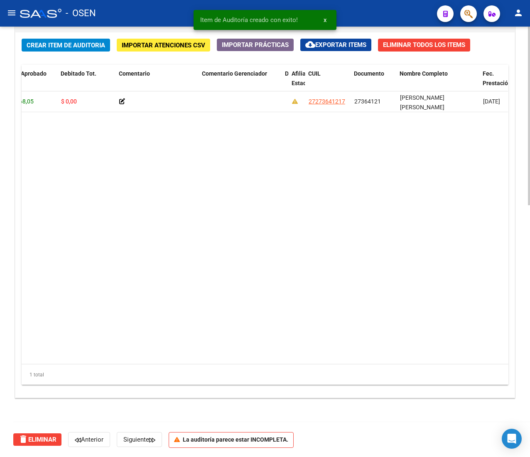
click at [254, 151] on datatable-body "159111 B15 - Boreal $ 21.068,05 $ 21.068,05 $ 0,00 27273641217 27364121 [PERSON…" at bounding box center [265, 227] width 486 height 272
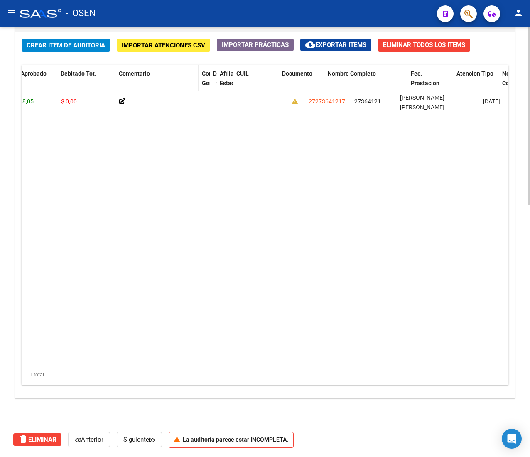
drag, startPoint x: 279, startPoint y: 81, endPoint x: 134, endPoint y: 74, distance: 145.4
click at [134, 74] on div "Id Gerenciador Monto Item Monto Aprobado Debitado Tot. Comentario Comentario Ge…" at bounding box center [358, 83] width 1071 height 37
click at [208, 191] on datatable-body "159111 B15 - Boreal $ 21.068,05 $ 21.068,05 $ 0,00 27273641217 27364121 [PERSON…" at bounding box center [265, 227] width 486 height 272
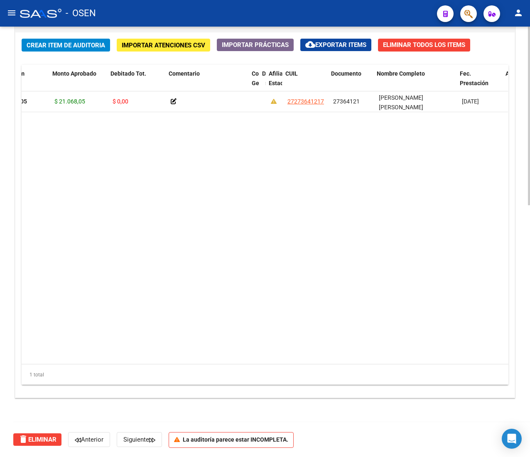
scroll to position [0, 123]
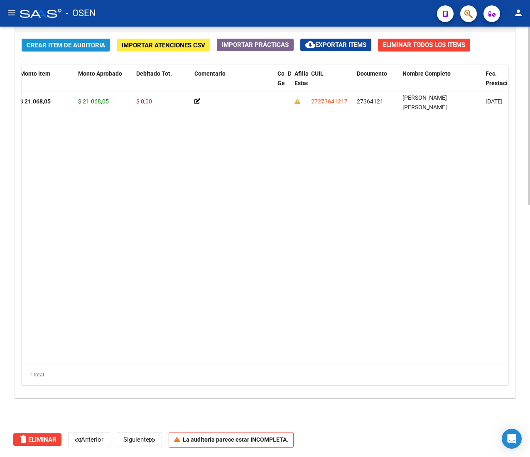
click at [103, 48] on span "Crear Item de Auditoria" at bounding box center [66, 45] width 78 height 7
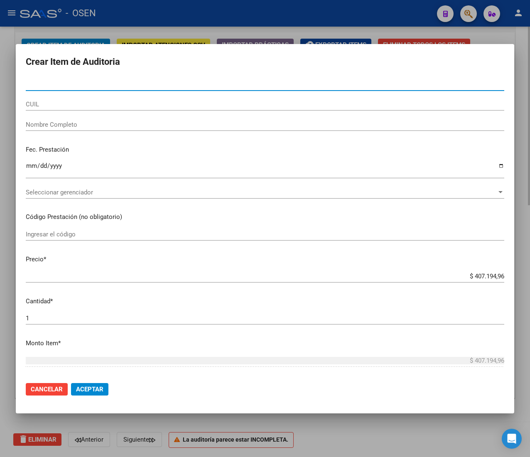
paste input "27364121"
type input "27364121"
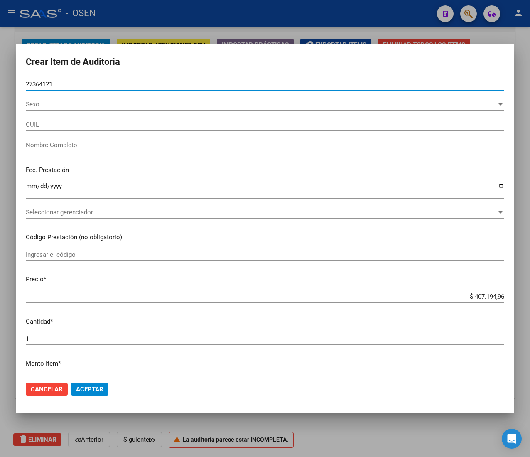
type input "27273641217"
type input "[PERSON_NAME] [PERSON_NAME]"
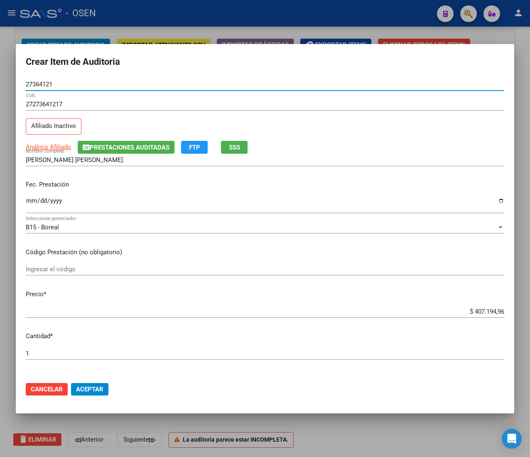
type input "27364121"
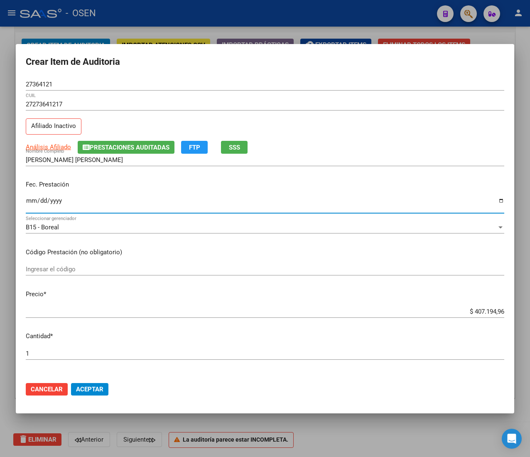
click at [29, 199] on input "Ingresar la fecha" at bounding box center [265, 203] width 478 height 13
type input "[DATE]"
click at [480, 312] on input "$ 407.194,96" at bounding box center [265, 311] width 478 height 7
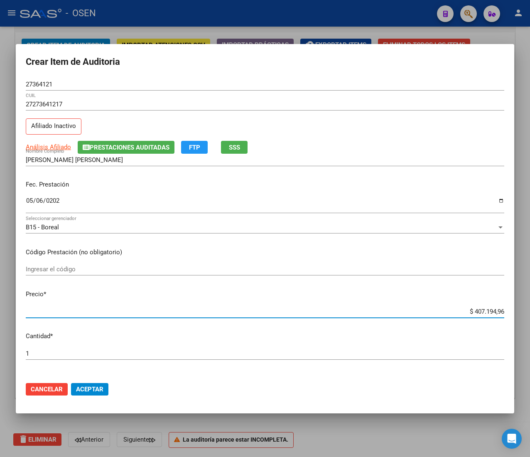
click at [480, 312] on input "$ 407.194,96" at bounding box center [265, 311] width 478 height 7
type input "$ 0,02"
type input "$ 0,21"
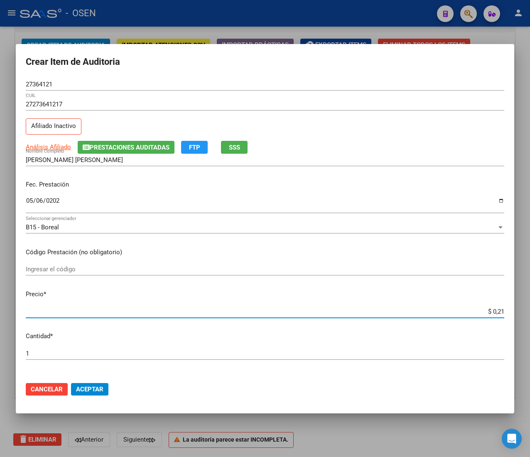
type input "$ 2,10"
type input "$ 21,06"
type input "$ 210,68"
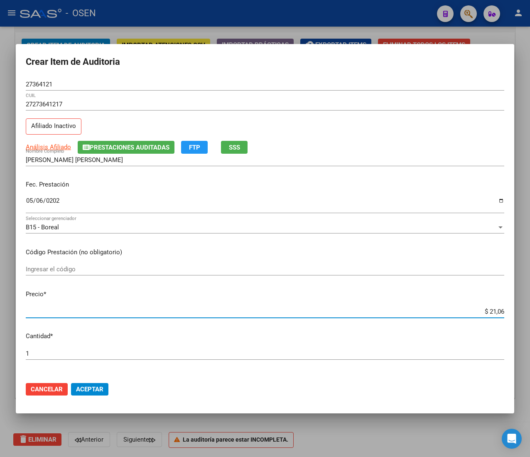
type input "$ 210,68"
type input "$ 2.106,80"
type input "$ 21.068,05"
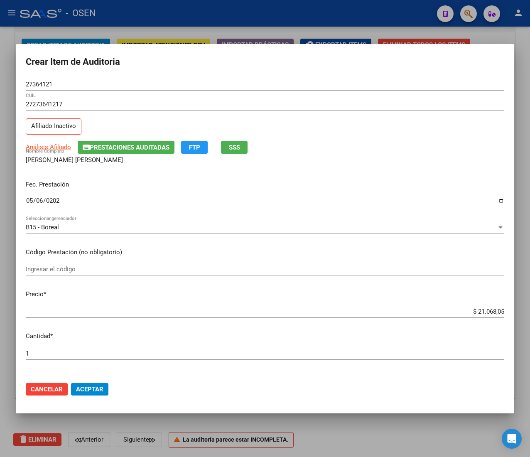
click at [86, 381] on mat-dialog-actions "Cancelar Aceptar" at bounding box center [265, 389] width 478 height 28
click at [88, 388] on span "Aceptar" at bounding box center [89, 388] width 27 height 7
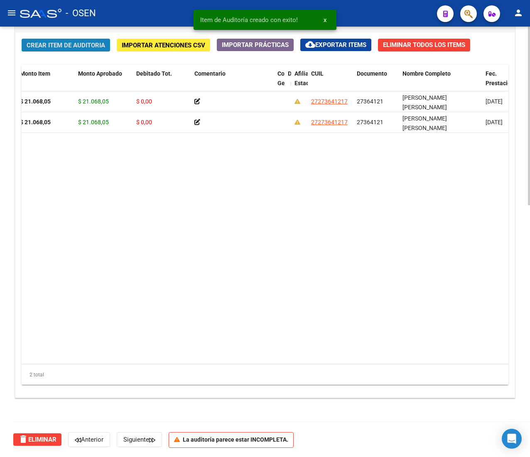
click at [92, 39] on button "Crear Item de Auditoria" at bounding box center [66, 45] width 88 height 13
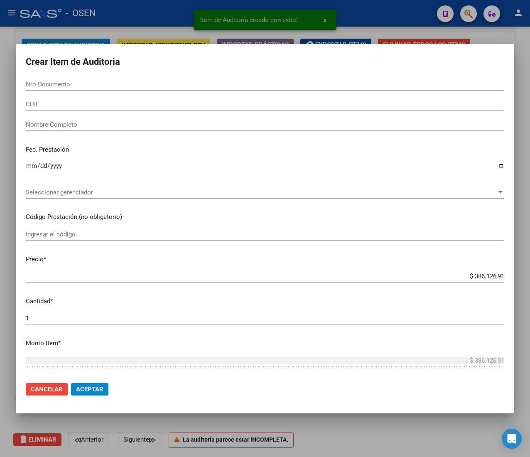
click at [52, 81] on input "Nro Documento" at bounding box center [265, 84] width 478 height 7
paste input "24380476"
type input "24380476"
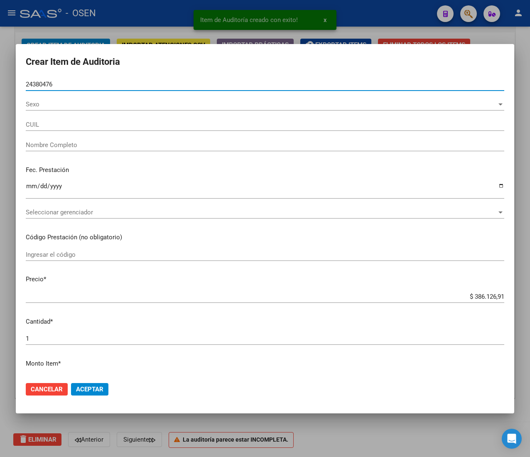
type input "20243804761"
type input "[PERSON_NAME] [PERSON_NAME] -"
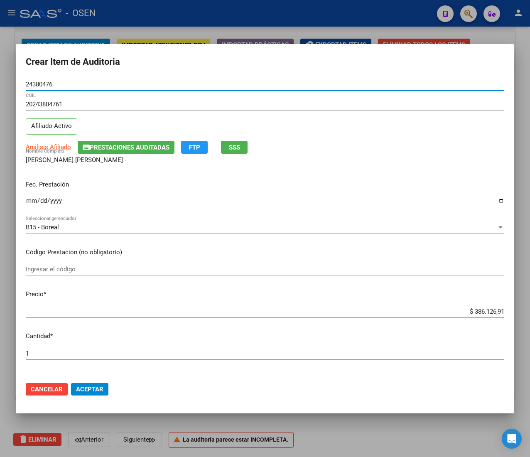
type input "24380476"
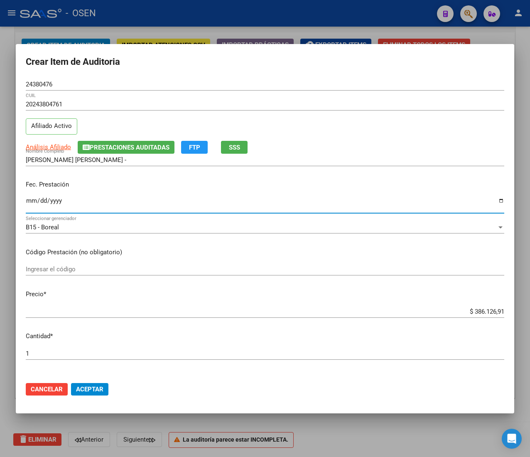
click at [29, 202] on input "Ingresar la fecha" at bounding box center [265, 203] width 478 height 13
type input "[DATE]"
click at [49, 147] on span "Análisis Afiliado" at bounding box center [48, 146] width 45 height 7
type textarea "20243804761"
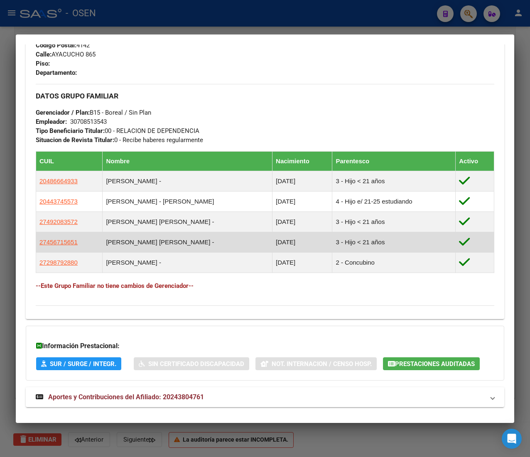
scroll to position [432, 0]
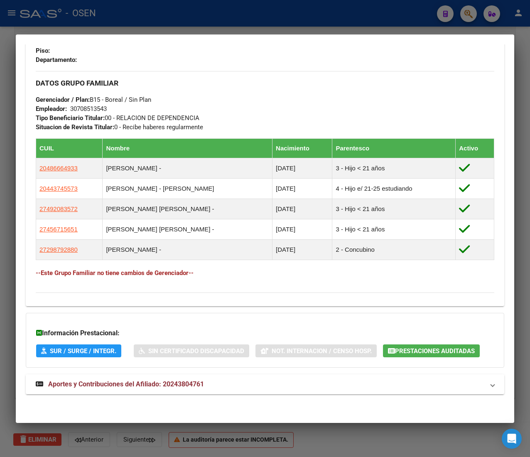
click at [194, 380] on span "Aportes y Contribuciones del Afiliado: 20243804761" at bounding box center [126, 384] width 156 height 8
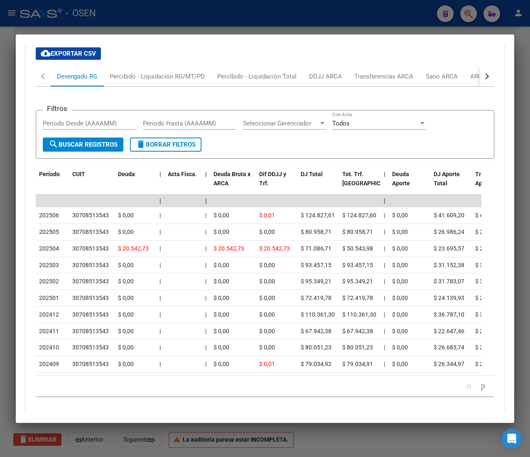
scroll to position [842, 0]
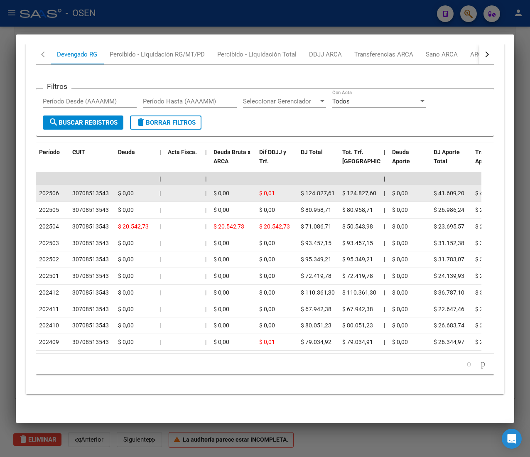
click at [221, 186] on datatable-body-cell "$ 0,00" at bounding box center [233, 193] width 46 height 16
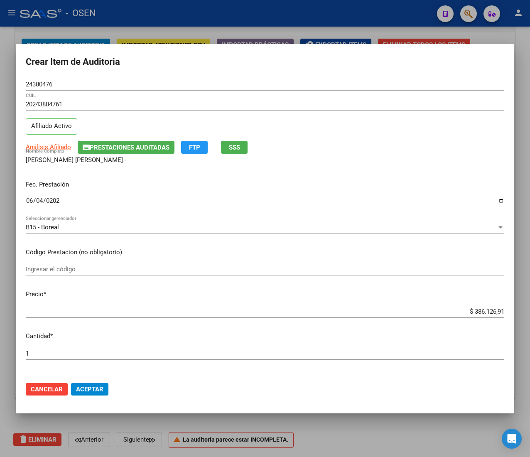
click at [482, 310] on input "$ 386.126,91" at bounding box center [265, 311] width 478 height 7
type input "$ 0,02"
type input "$ 0,21"
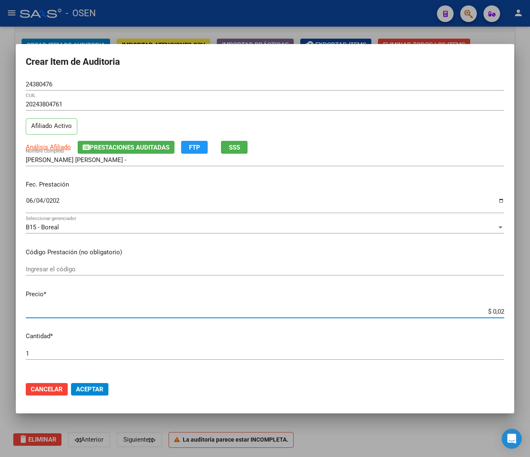
type input "$ 0,21"
type input "$ 2,10"
type input "$ 21,06"
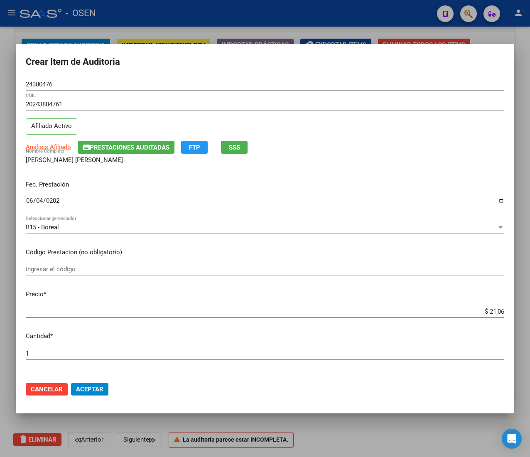
type input "$ 210,68"
type input "$ 2.106,80"
type input "$ 21.068,05"
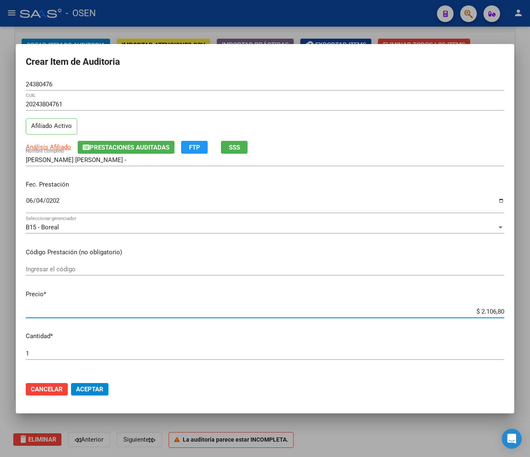
type input "$ 21.068,05"
click at [85, 385] on span "Aceptar" at bounding box center [89, 388] width 27 height 7
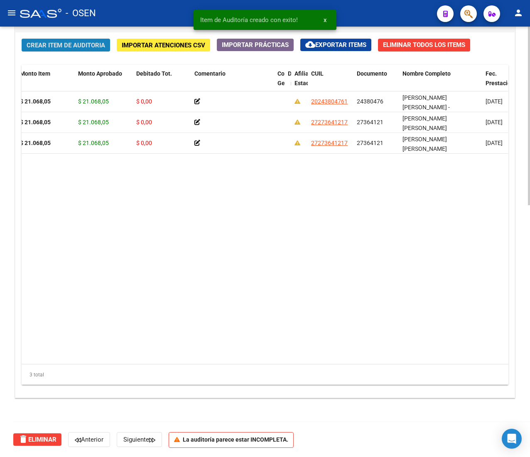
click at [66, 46] on span "Crear Item de Auditoria" at bounding box center [66, 45] width 78 height 7
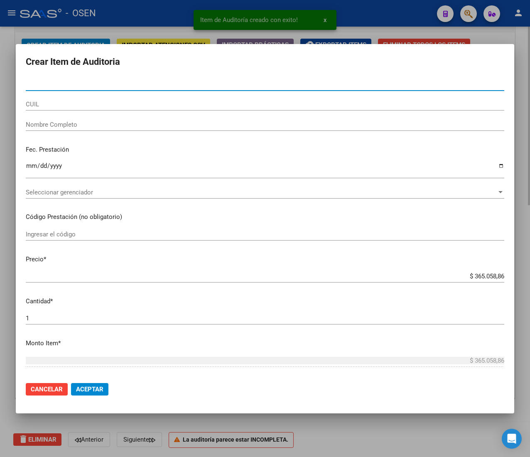
type input "45274163"
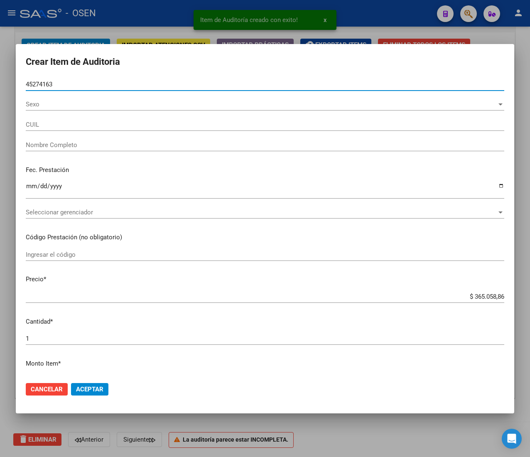
type input "20452741637"
type input "[PERSON_NAME]"
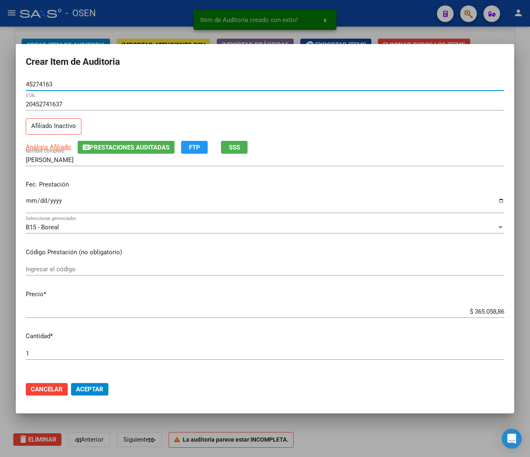
type input "45274163"
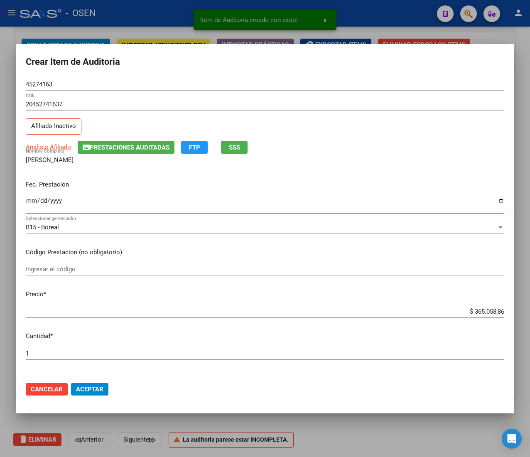
click at [29, 204] on input "Ingresar la fecha" at bounding box center [265, 203] width 478 height 13
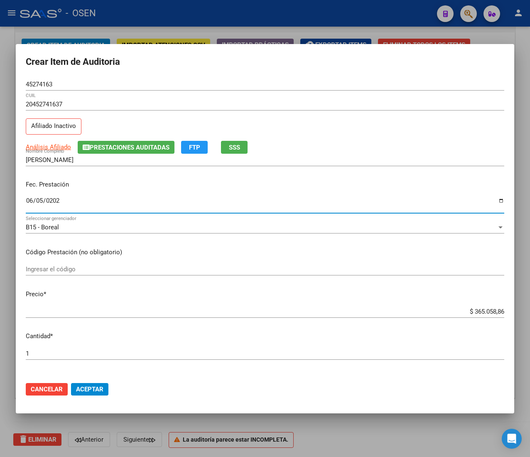
type input "[DATE]"
click at [226, 142] on button "SSS" at bounding box center [234, 147] width 27 height 13
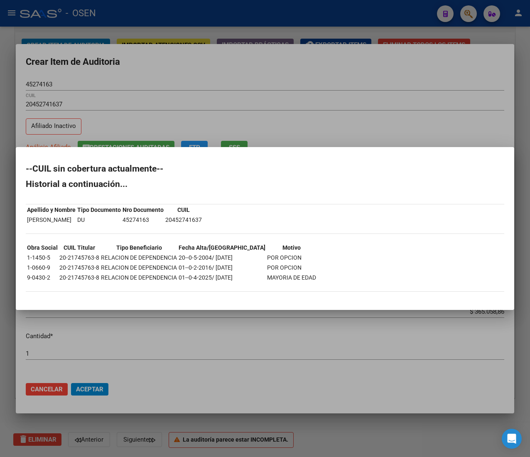
drag, startPoint x: 110, startPoint y: 259, endPoint x: 266, endPoint y: 271, distance: 157.0
click at [266, 271] on tbody "Obra Social CUIL Titular Tipo Beneficiario Fecha Alta/[GEOGRAPHIC_DATA] 1-1450-…" at bounding box center [172, 262] width 290 height 39
click at [266, 273] on td "MAYORIA DE EDAD" at bounding box center [291, 277] width 50 height 9
drag, startPoint x: 218, startPoint y: 264, endPoint x: 271, endPoint y: 264, distance: 53.1
click at [268, 263] on tr "1-0660-9 20-21745763-8 RELACION DE DEPENDENCIA 01--0-2-2016/ [DATE] POR OPCION" at bounding box center [172, 267] width 290 height 9
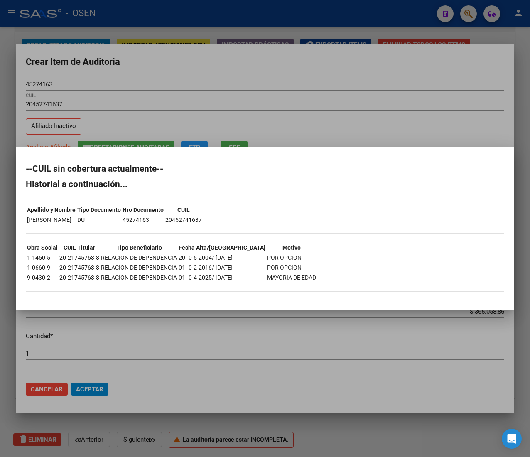
click at [271, 265] on td "POR OPCION" at bounding box center [291, 267] width 50 height 9
click at [396, 125] on div at bounding box center [265, 228] width 530 height 457
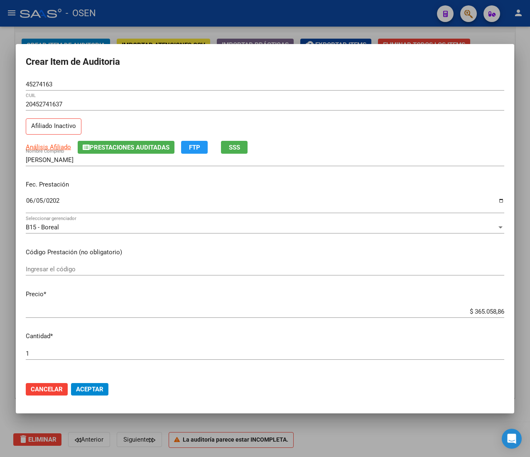
click at [476, 312] on input "$ 365.058,86" at bounding box center [265, 311] width 478 height 7
type input "$ 0,02"
type input "$ 0,21"
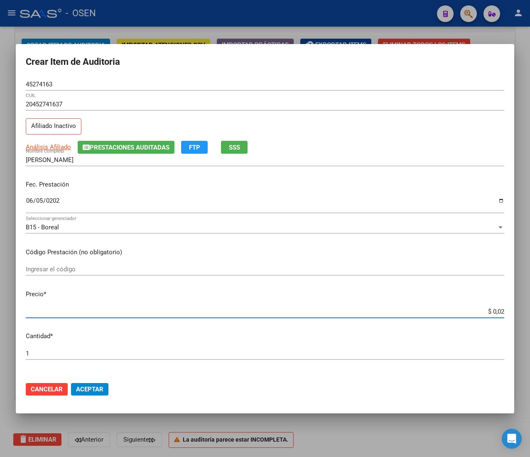
type input "$ 0,21"
type input "$ 2,10"
type input "$ 21,06"
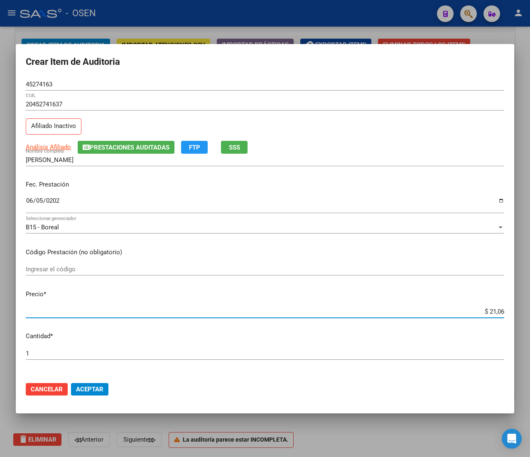
type input "$ 210,68"
type input "$ 2.106,80"
type input "$ 21.068,05"
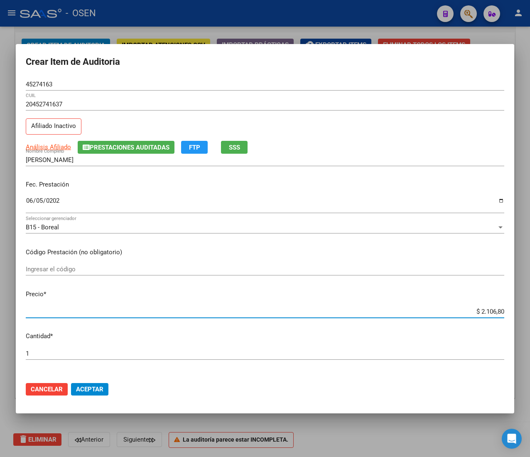
type input "$ 21.068,05"
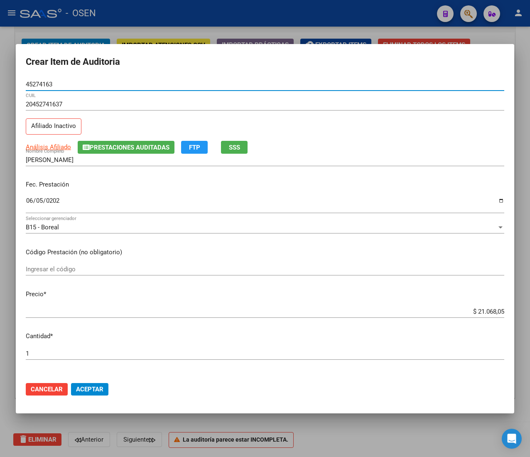
click at [44, 84] on input "45274163" at bounding box center [265, 84] width 478 height 7
click at [97, 391] on span "Aceptar" at bounding box center [89, 388] width 27 height 7
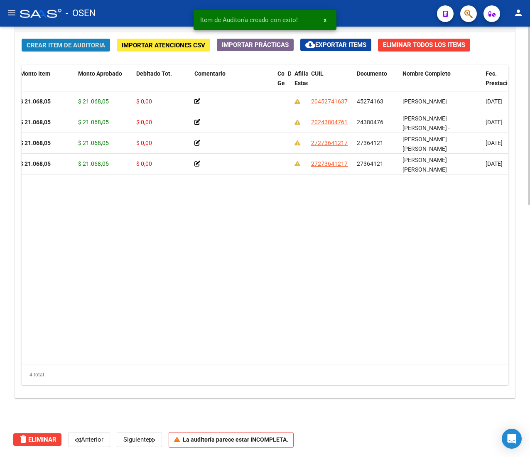
click at [60, 44] on span "Crear Item de Auditoria" at bounding box center [66, 45] width 78 height 7
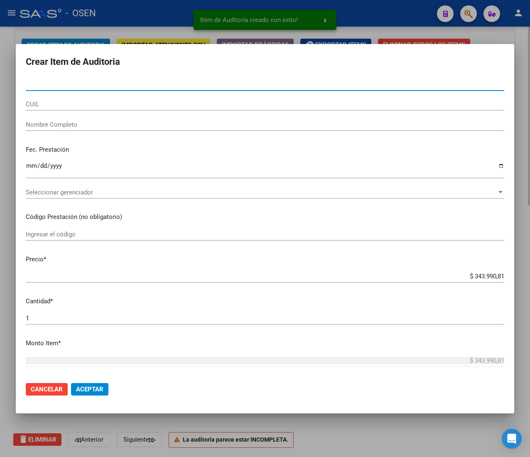
type input "33540980"
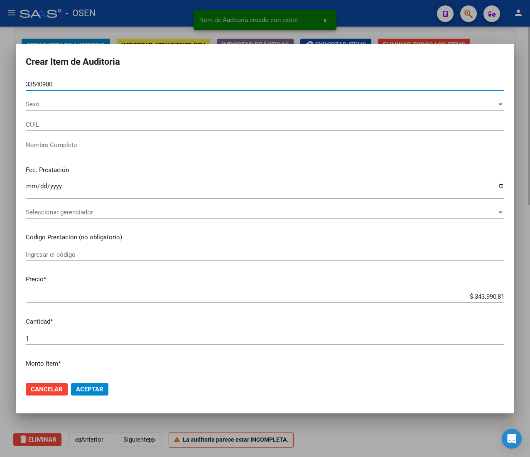
type input "27335409804"
type input "[PERSON_NAME] [PERSON_NAME]"
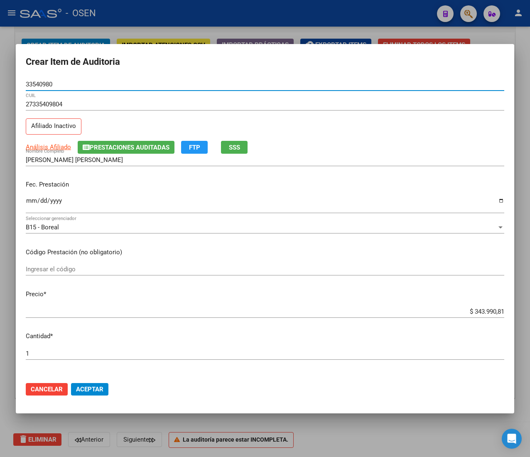
type input "33540980"
click at [32, 201] on input "Ingresar la fecha" at bounding box center [265, 203] width 478 height 13
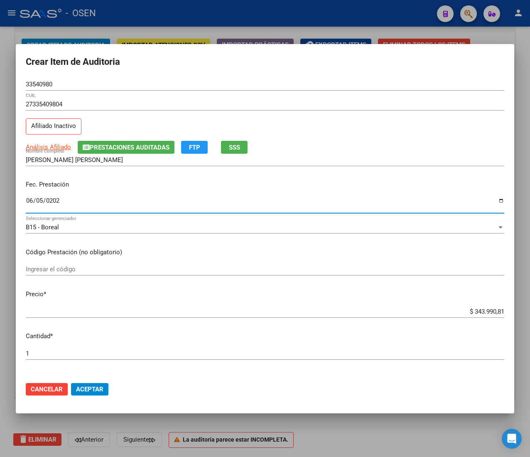
type input "[DATE]"
click at [230, 146] on span "SSS" at bounding box center [234, 147] width 11 height 7
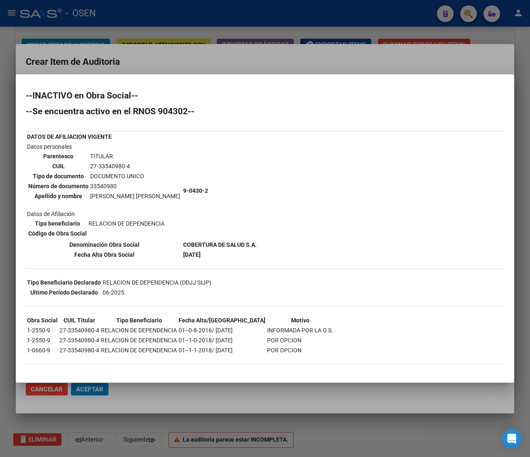
click at [152, 57] on div at bounding box center [265, 228] width 530 height 457
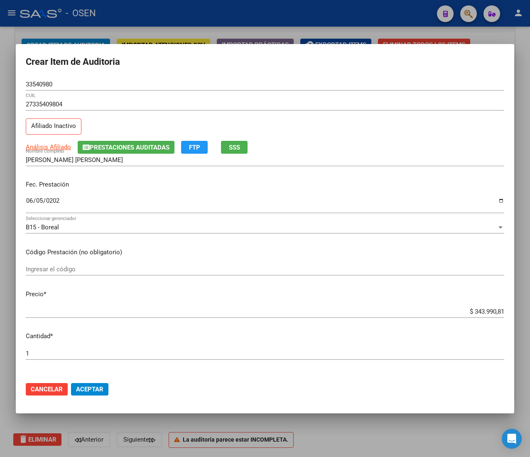
click at [474, 312] on input "$ 343.990,81" at bounding box center [265, 311] width 478 height 7
type input "$ 0,02"
type input "$ 0,21"
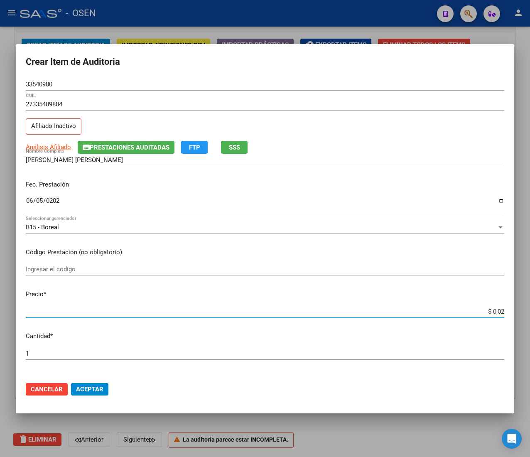
type input "$ 0,21"
type input "$ 2,10"
type input "$ 21,06"
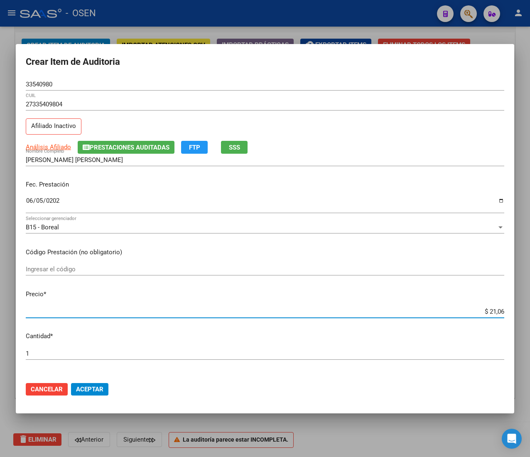
type input "$ 210,68"
type input "$ 2.106,80"
type input "$ 21.068,05"
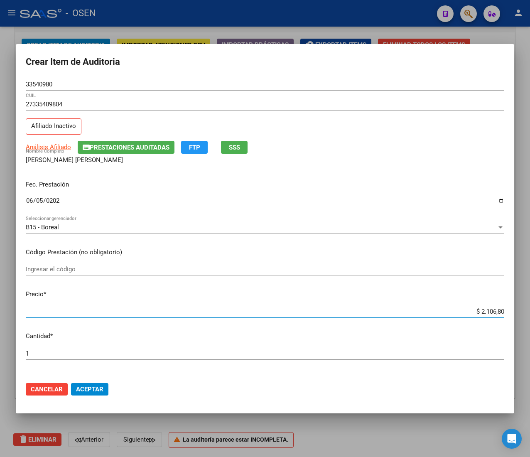
type input "$ 21.068,05"
click at [42, 81] on input "33540980" at bounding box center [265, 84] width 478 height 7
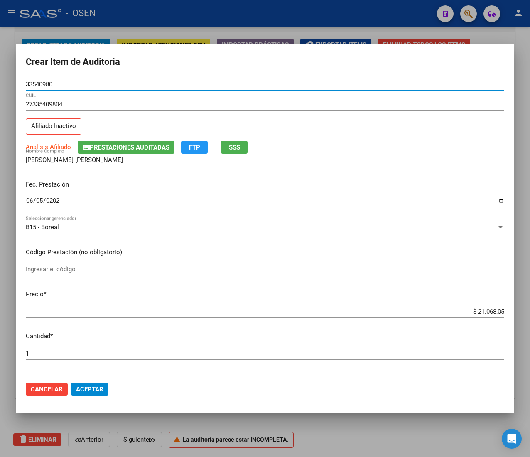
click at [42, 79] on div "33540980 Nro Documento" at bounding box center [265, 84] width 478 height 12
click at [42, 84] on input "33540980" at bounding box center [265, 84] width 478 height 7
click at [98, 390] on span "Aceptar" at bounding box center [89, 388] width 27 height 7
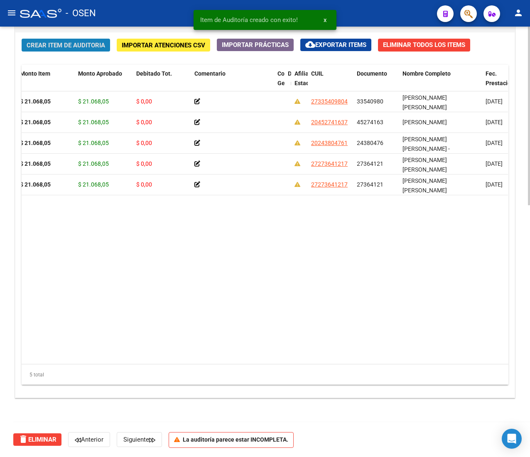
click at [47, 39] on button "Crear Item de Auditoria" at bounding box center [66, 45] width 88 height 13
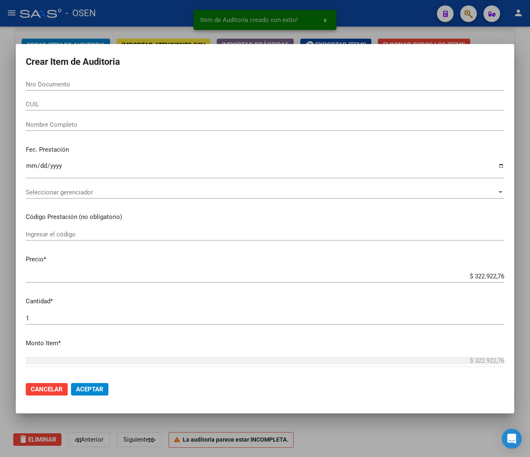
click at [70, 86] on input "Nro Documento" at bounding box center [265, 84] width 478 height 7
paste input "21747472"
type input "21747472"
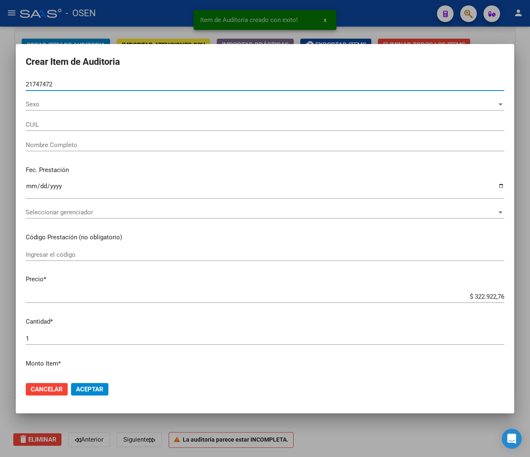
type input "20217474729"
type input "[PERSON_NAME]"
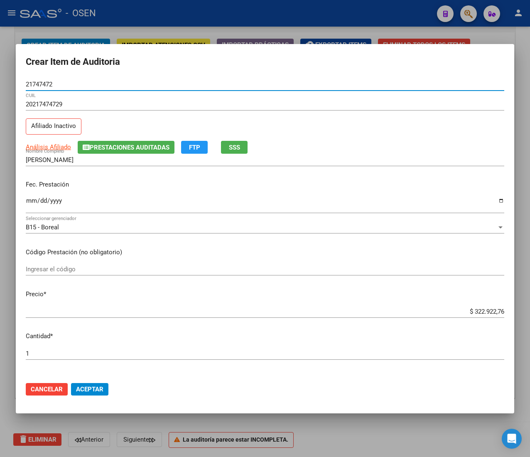
type input "21747472"
click at [30, 200] on input "Ingresar la fecha" at bounding box center [265, 203] width 478 height 13
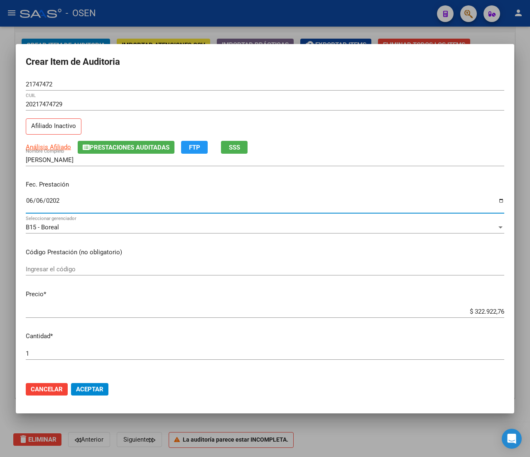
type input "[DATE]"
click at [242, 147] on button "SSS" at bounding box center [234, 147] width 27 height 13
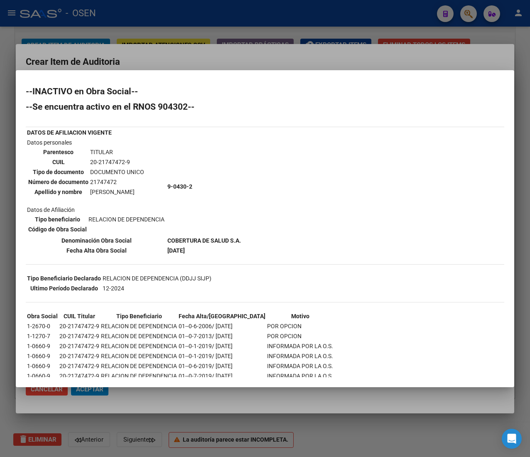
click at [206, 56] on div at bounding box center [265, 228] width 530 height 457
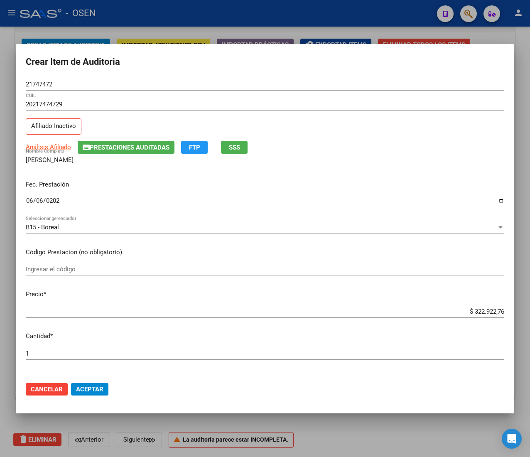
click at [480, 310] on input "$ 322.922,76" at bounding box center [265, 311] width 478 height 7
type input "$ 0,02"
type input "$ 0,21"
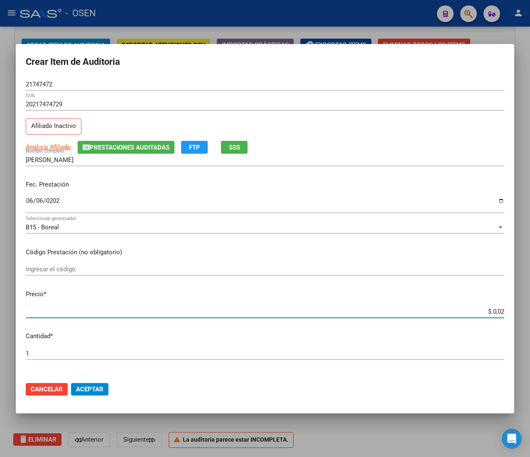
type input "$ 0,21"
type input "$ 2,10"
type input "$ 21,06"
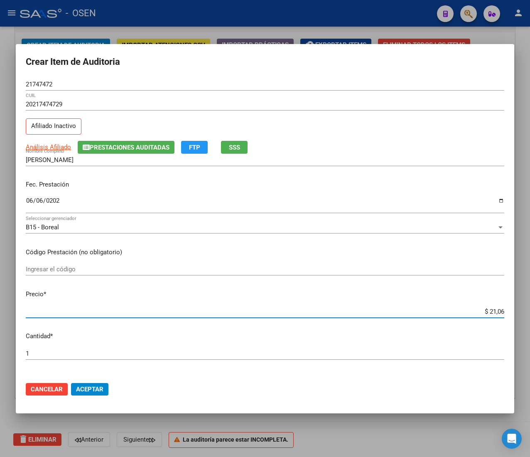
type input "$ 210,68"
type input "$ 2.106,80"
type input "$ 21.068,05"
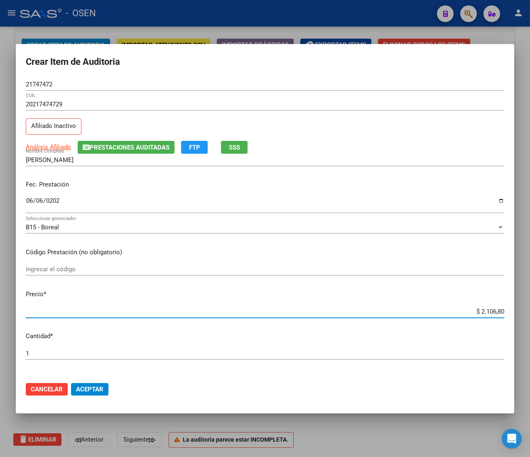
type input "$ 21.068,05"
click at [229, 144] on span "SSS" at bounding box center [234, 147] width 11 height 7
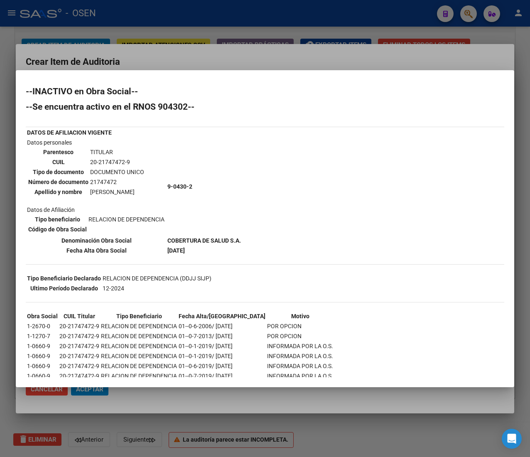
click at [191, 61] on div at bounding box center [265, 228] width 530 height 457
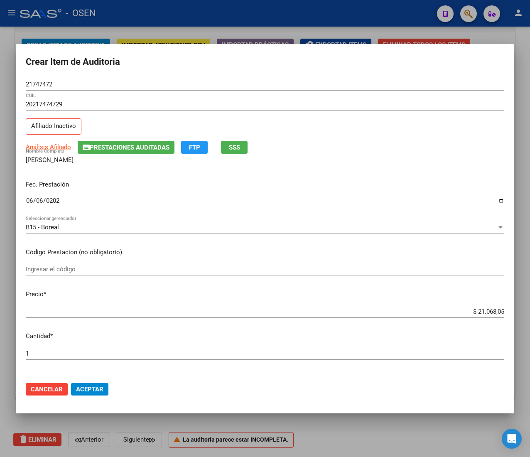
click at [36, 85] on input "21747472" at bounding box center [265, 84] width 478 height 7
drag, startPoint x: 95, startPoint y: 391, endPoint x: 90, endPoint y: 366, distance: 25.7
click at [94, 391] on span "Aceptar" at bounding box center [89, 388] width 27 height 7
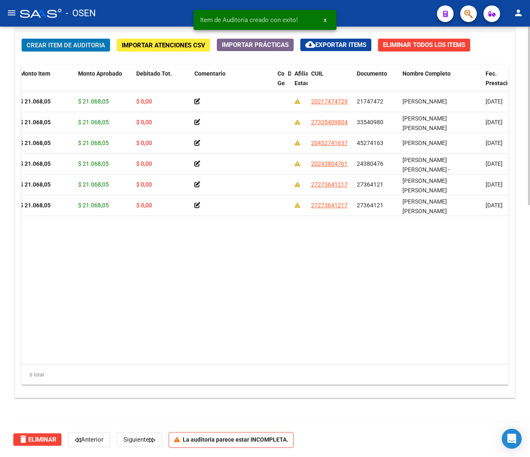
click at [91, 46] on span "Crear Item de Auditoria" at bounding box center [66, 45] width 78 height 7
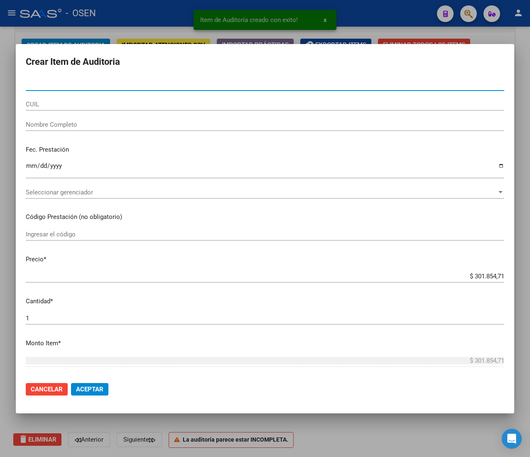
click at [126, 86] on input "Nro Documento" at bounding box center [265, 84] width 478 height 7
paste input "33540980"
type input "33540980"
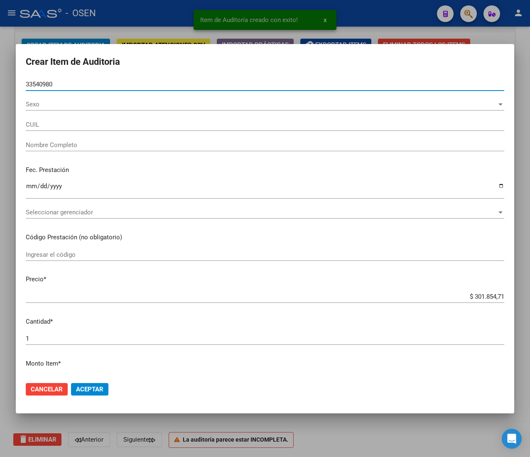
type input "27335409804"
type input "[PERSON_NAME] [PERSON_NAME]"
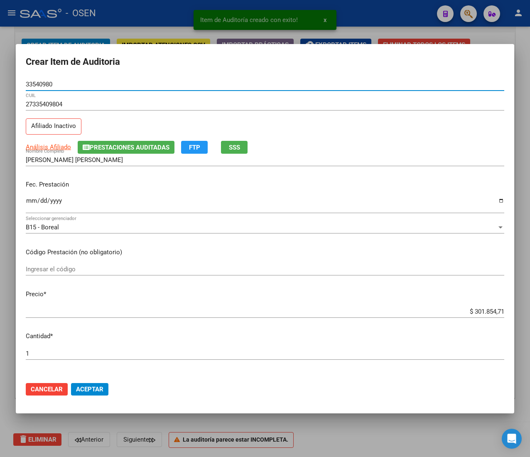
type input "33540980"
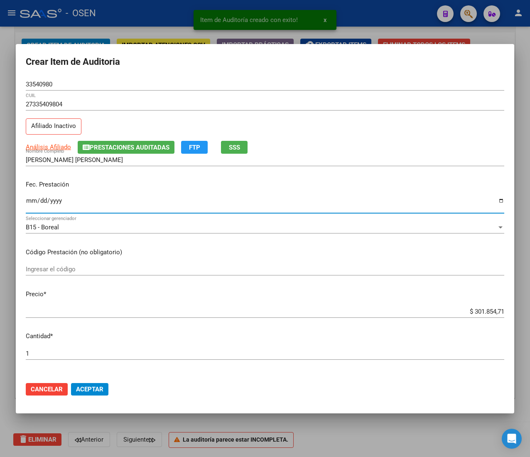
click at [30, 200] on input "Ingresar la fecha" at bounding box center [265, 203] width 478 height 13
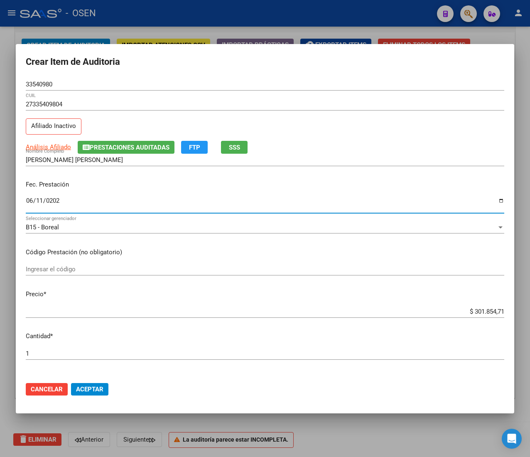
type input "[DATE]"
click at [473, 310] on input "$ 301.854,71" at bounding box center [265, 311] width 478 height 7
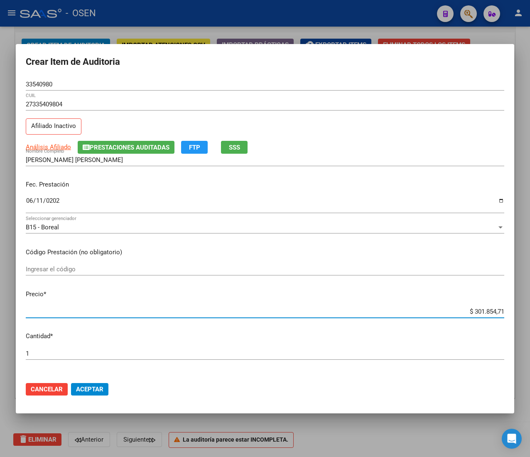
click at [473, 310] on input "$ 301.854,71" at bounding box center [265, 311] width 478 height 7
type input "$ 0,02"
type input "$ 0,21"
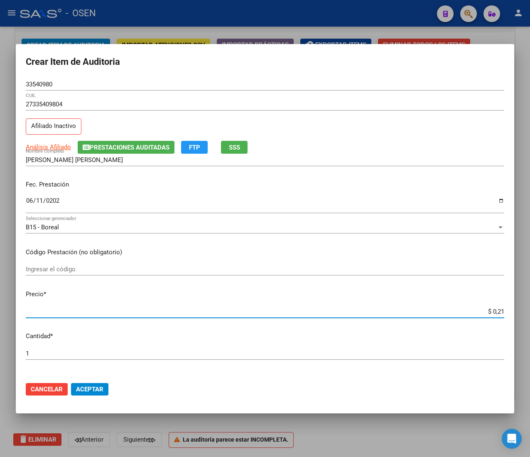
type input "$ 2,10"
type input "$ 21,06"
type input "$ 210,68"
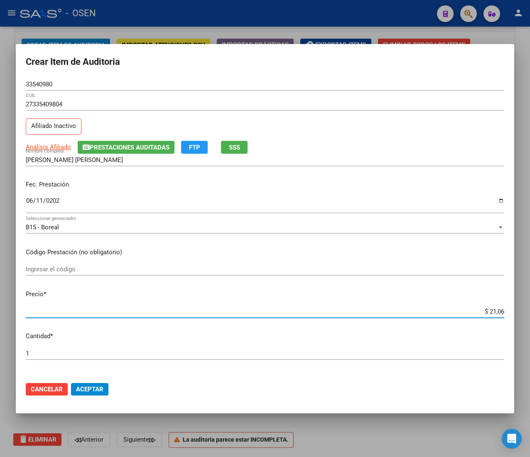
type input "$ 210,68"
type input "$ 2.106,80"
type input "$ 21.068,05"
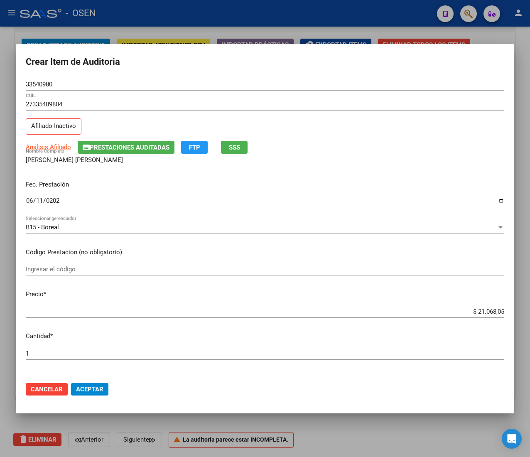
click at [92, 381] on mat-dialog-actions "Cancelar Aceptar" at bounding box center [265, 389] width 478 height 28
click at [92, 383] on button "Aceptar" at bounding box center [89, 389] width 37 height 12
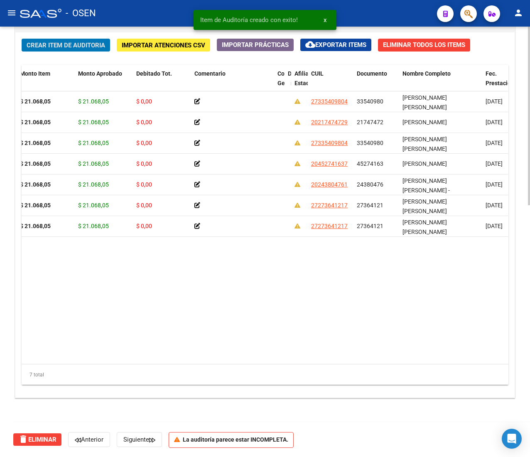
click at [77, 43] on span "Crear Item de Auditoria" at bounding box center [66, 45] width 78 height 7
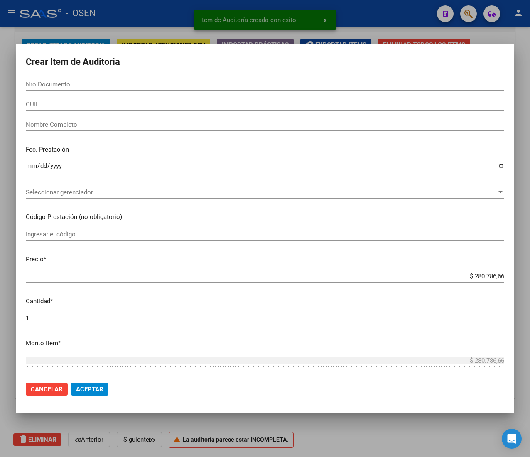
click at [63, 79] on div "Nro Documento" at bounding box center [265, 84] width 478 height 12
paste input "32602319"
type input "32602319"
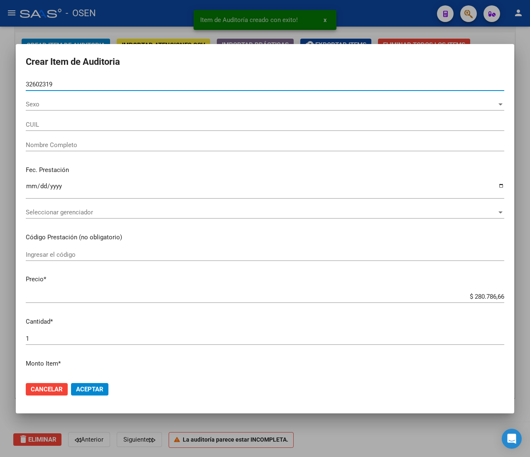
type input "27326023197"
type input "[PERSON_NAME]"
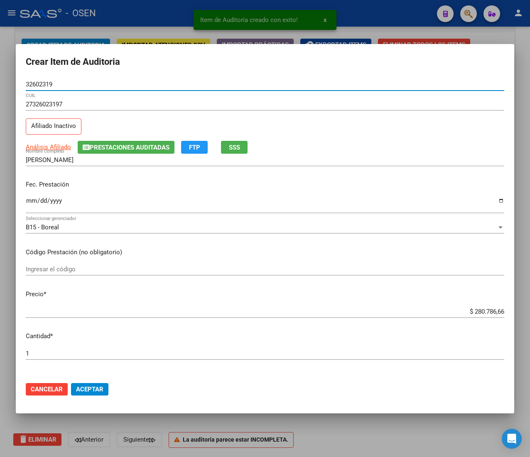
type input "32602319"
click at [29, 205] on input "Ingresar la fecha" at bounding box center [265, 203] width 478 height 13
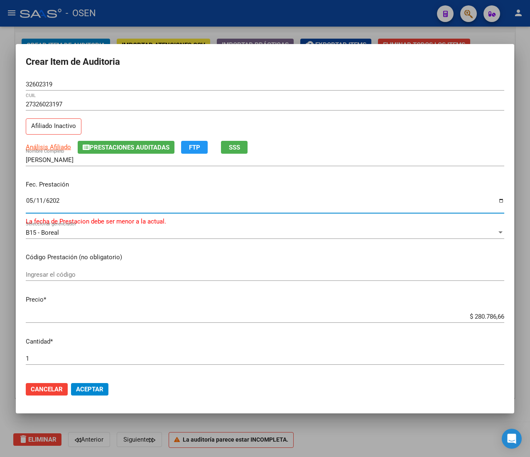
type input "[DATE]"
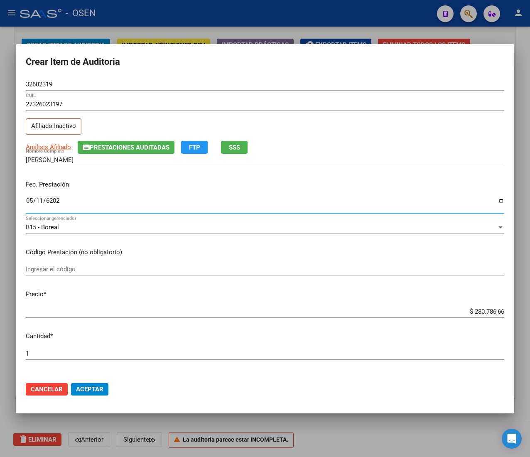
click at [77, 195] on div "Fec. Prestación [DATE] Ingresar la fecha" at bounding box center [265, 196] width 478 height 47
click at [469, 312] on input "$ 280.786,66" at bounding box center [265, 311] width 478 height 7
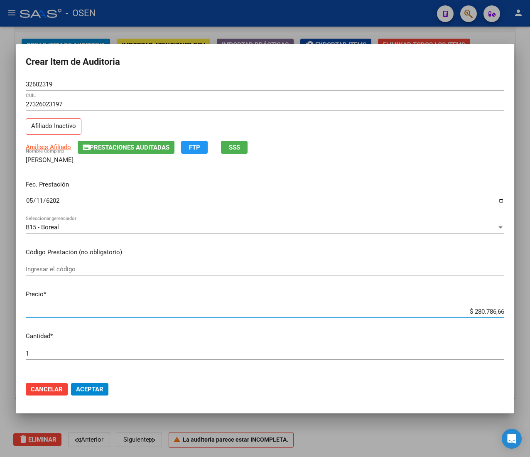
click at [469, 312] on input "$ 280.786,66" at bounding box center [265, 311] width 478 height 7
type input "$ 0,02"
type input "$ 0,21"
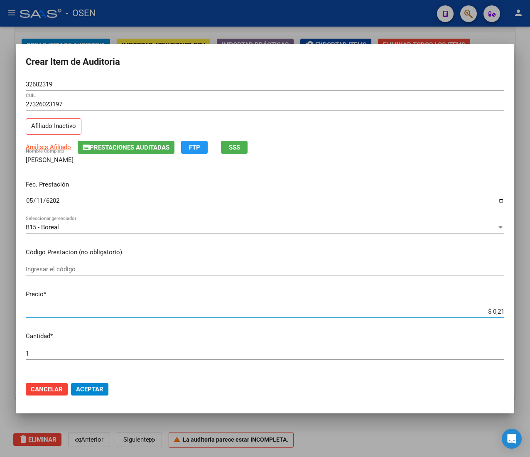
type input "$ 2,10"
type input "$ 21,06"
type input "$ 210,68"
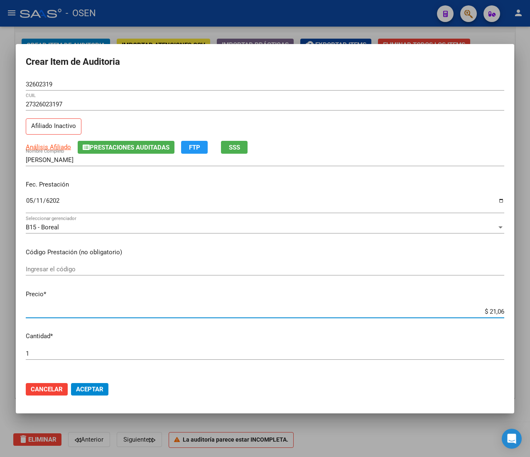
type input "$ 210,68"
type input "$ 2.106,80"
type input "$ 21.068,05"
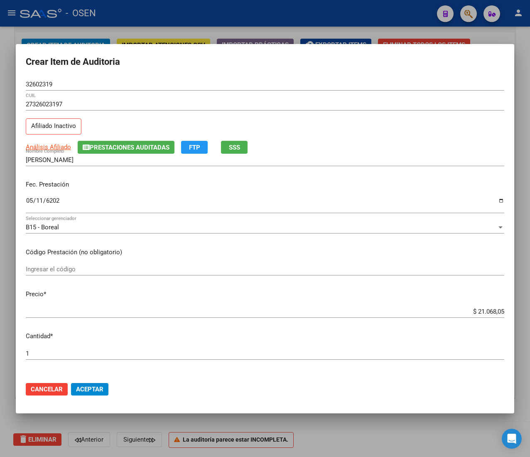
click at [292, 149] on div "Análisis Afiliado Prestaciones Auditadas FTP SSS" at bounding box center [265, 147] width 478 height 13
click at [97, 385] on span "Aceptar" at bounding box center [89, 388] width 27 height 7
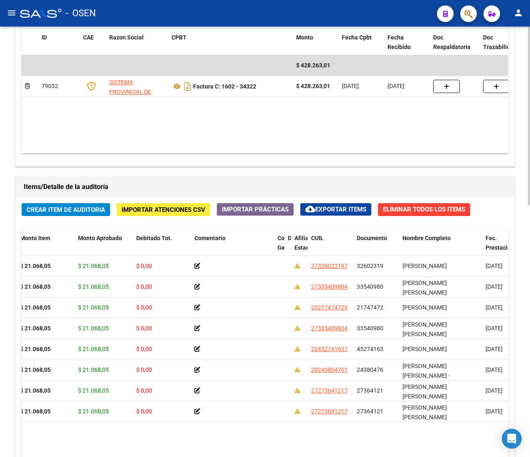
scroll to position [523, 0]
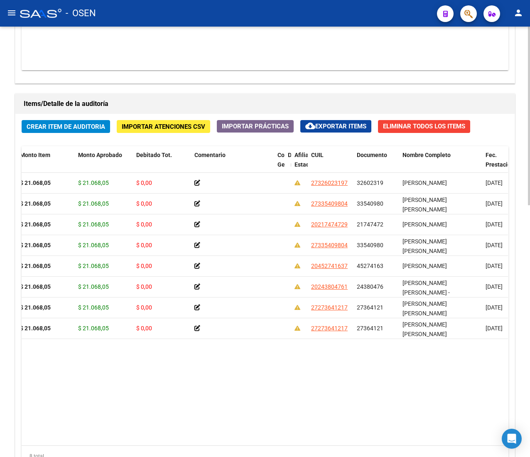
click at [77, 125] on span "Crear Item de Auditoria" at bounding box center [66, 126] width 78 height 7
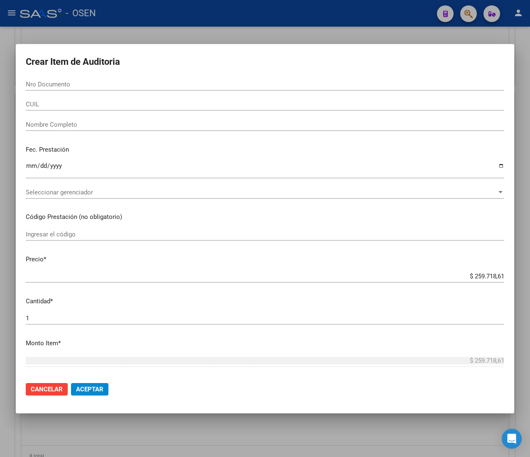
click at [139, 20] on div at bounding box center [265, 228] width 530 height 457
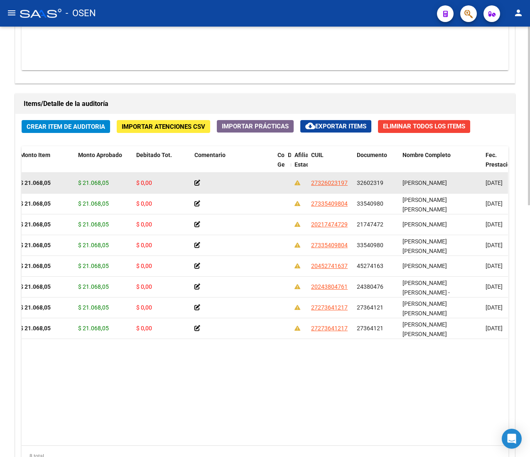
drag, startPoint x: 377, startPoint y: 177, endPoint x: 376, endPoint y: 183, distance: 6.3
click at [377, 177] on datatable-body-cell "32602319" at bounding box center [376, 183] width 46 height 20
click at [376, 184] on span "32602319" at bounding box center [369, 182] width 27 height 7
copy span "32602319"
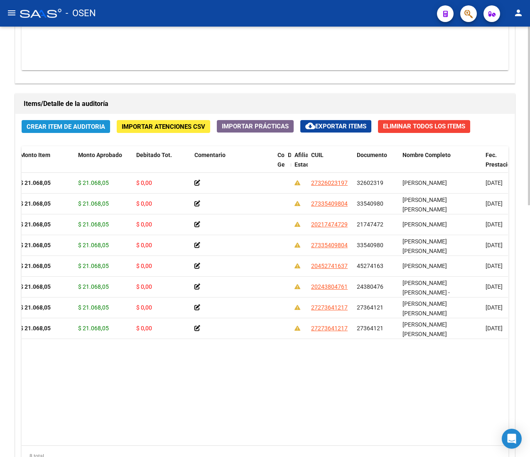
click at [46, 123] on span "Crear Item de Auditoria" at bounding box center [66, 125] width 78 height 7
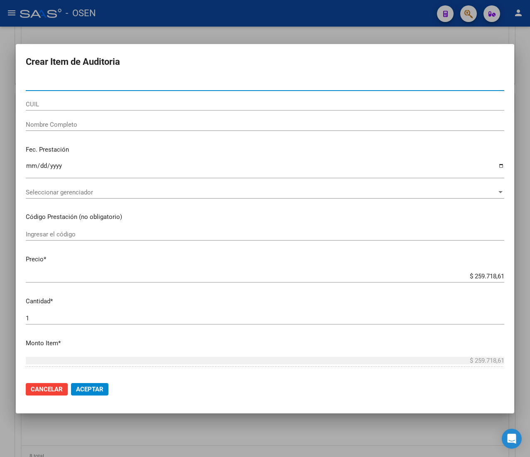
click at [51, 84] on input "Nro Documento" at bounding box center [265, 84] width 478 height 7
paste input "92804611"
type input "92804611"
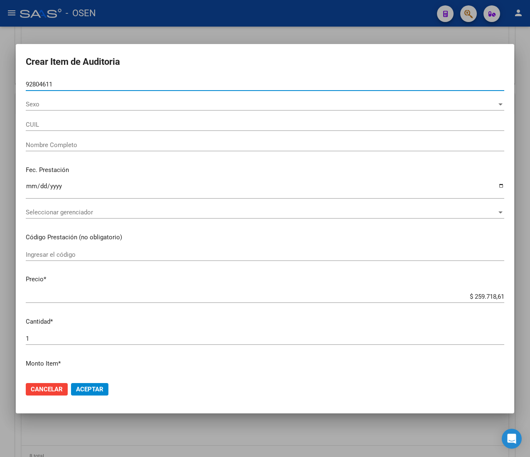
type input "27928046112"
type input "[PERSON_NAME] [PERSON_NAME]"
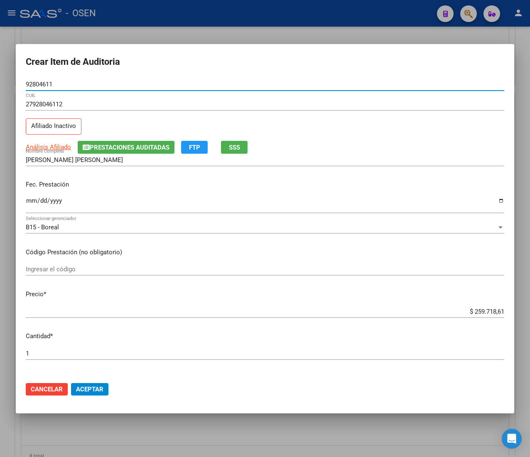
click at [30, 198] on input "Ingresar la fecha" at bounding box center [265, 203] width 478 height 13
click at [230, 148] on span "SSS" at bounding box center [234, 147] width 11 height 7
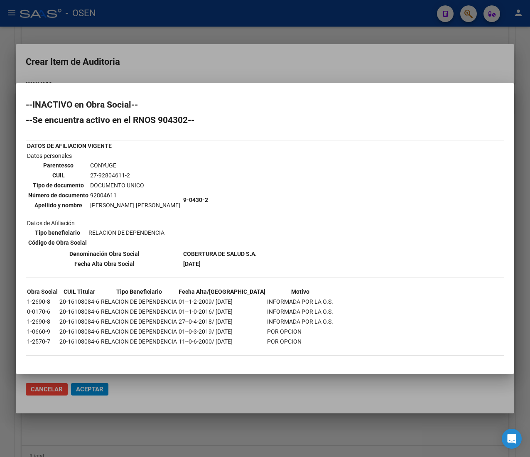
click at [166, 61] on div at bounding box center [265, 228] width 530 height 457
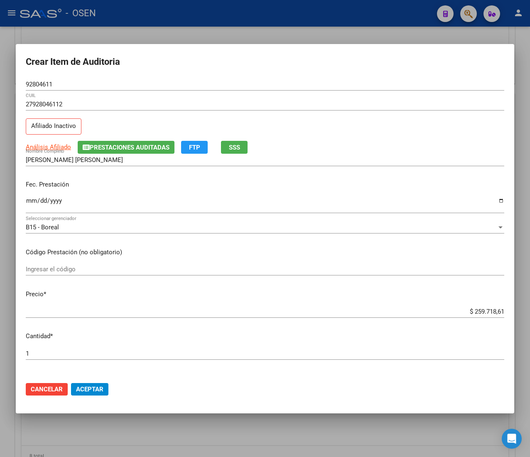
click at [471, 312] on input "$ 259.718,61" at bounding box center [265, 311] width 478 height 7
click at [191, 68] on h2 "Crear Item de Auditoria" at bounding box center [265, 62] width 478 height 16
click at [38, 79] on div "92804611 Nro Documento" at bounding box center [265, 84] width 478 height 12
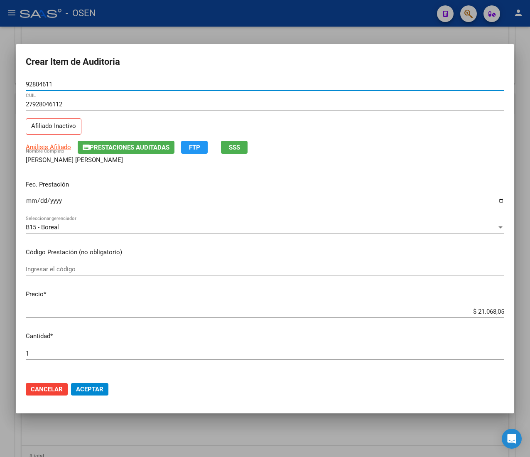
click at [40, 86] on input "92804611" at bounding box center [265, 84] width 478 height 7
drag, startPoint x: 108, startPoint y: 387, endPoint x: 89, endPoint y: 388, distance: 19.5
click at [108, 387] on mat-dialog-actions "Cancelar Aceptar" at bounding box center [265, 389] width 478 height 28
click at [90, 391] on span "Aceptar" at bounding box center [89, 388] width 27 height 7
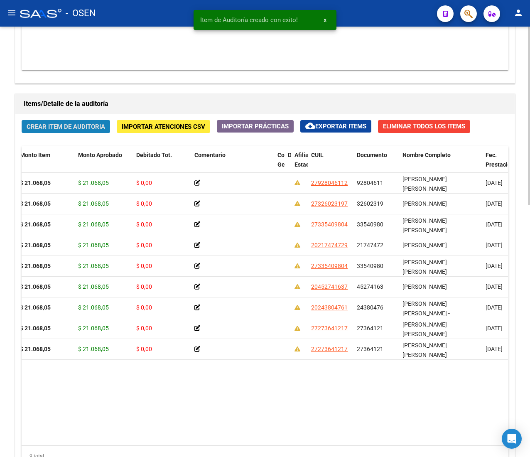
click at [27, 128] on span "Crear Item de Auditoria" at bounding box center [66, 126] width 78 height 7
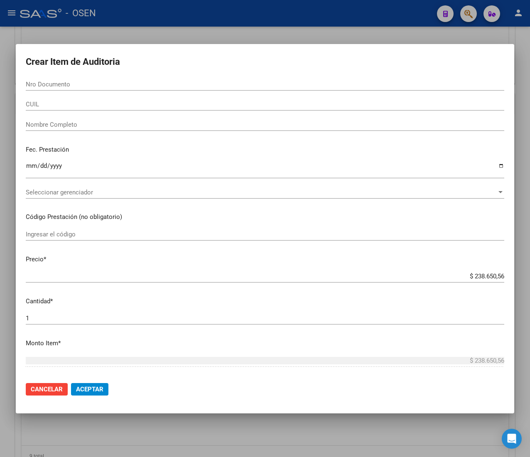
click at [83, 79] on div "Nro Documento" at bounding box center [265, 84] width 478 height 12
paste input "33540980"
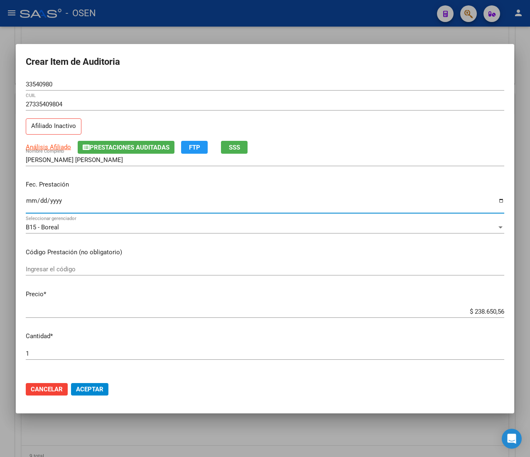
click at [30, 204] on input "Ingresar la fecha" at bounding box center [265, 203] width 478 height 13
click at [477, 315] on input "$ 238.650,56" at bounding box center [265, 311] width 478 height 7
click at [82, 386] on span "Aceptar" at bounding box center [89, 388] width 27 height 7
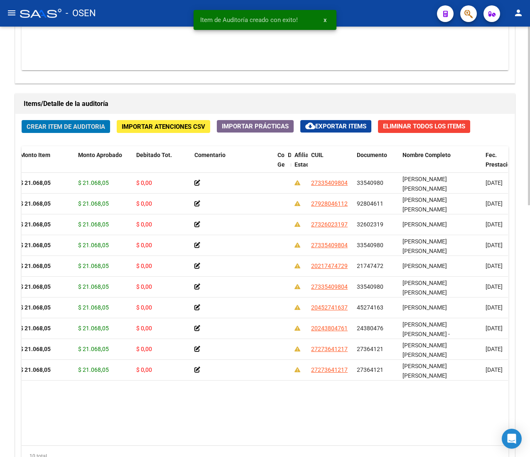
click at [77, 126] on span "Crear Item de Auditoria" at bounding box center [66, 126] width 78 height 7
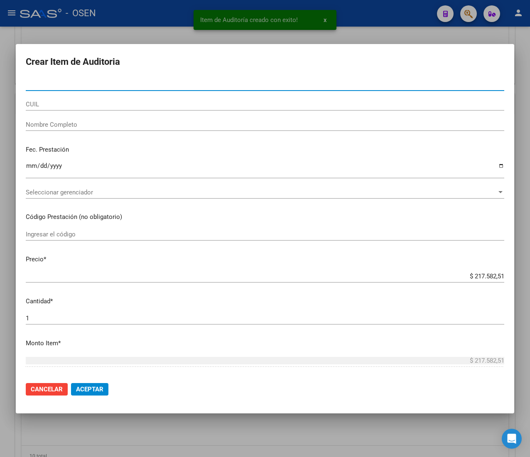
click at [53, 88] on input "Nro Documento" at bounding box center [265, 84] width 478 height 7
paste input "40274810"
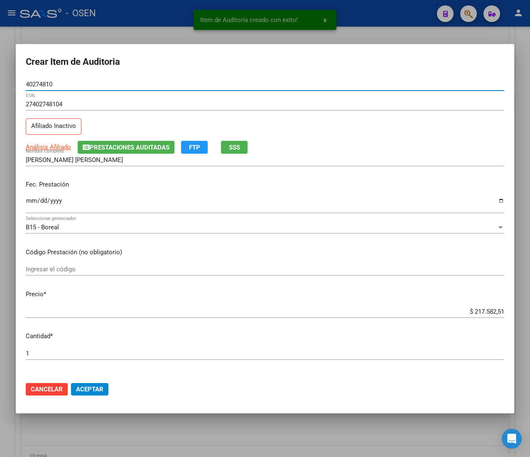
click at [27, 199] on input "Ingresar la fecha" at bounding box center [265, 203] width 478 height 13
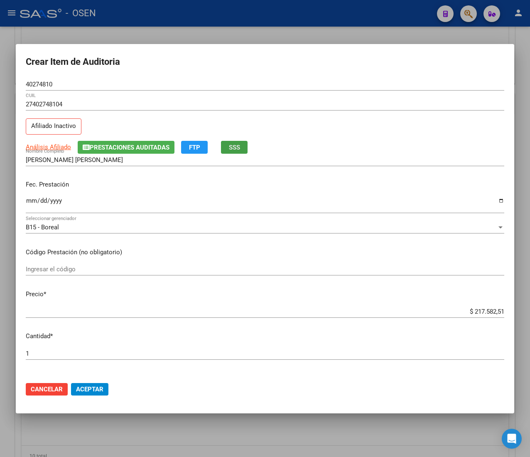
click at [239, 149] on span "SSS" at bounding box center [234, 147] width 11 height 7
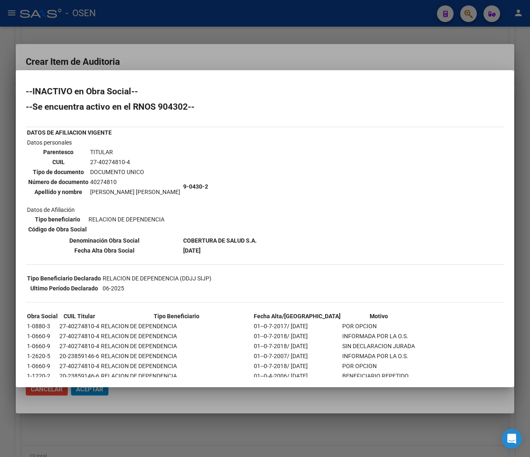
click at [181, 57] on div at bounding box center [265, 228] width 530 height 457
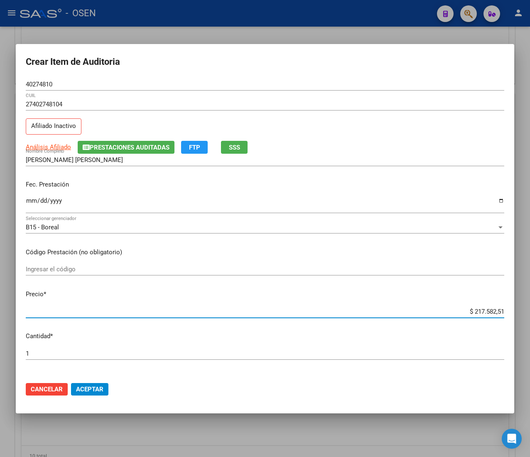
click at [481, 314] on input "$ 217.582,51" at bounding box center [265, 311] width 478 height 7
click at [41, 83] on input "40274810" at bounding box center [265, 84] width 478 height 7
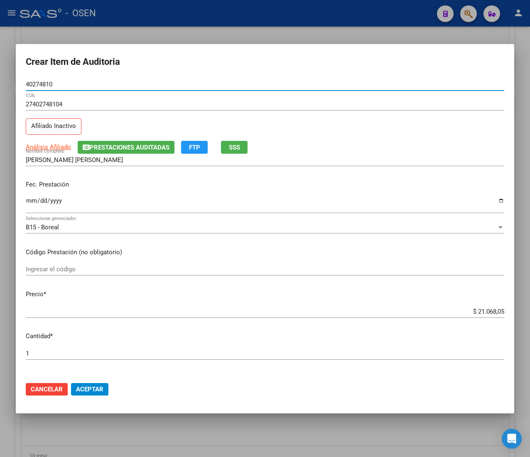
click at [41, 83] on input "40274810" at bounding box center [265, 84] width 478 height 7
click at [105, 392] on button "Aceptar" at bounding box center [89, 389] width 37 height 12
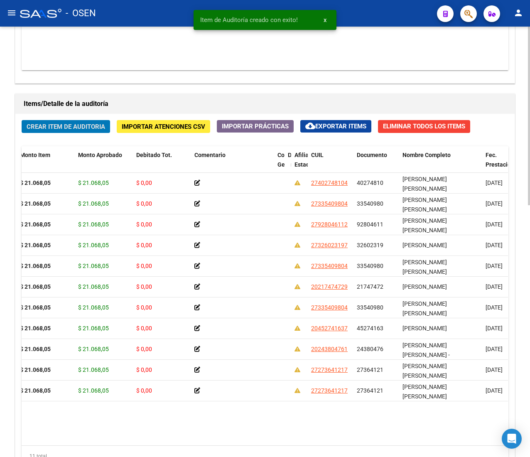
click at [76, 126] on span "Crear Item de Auditoria" at bounding box center [66, 126] width 78 height 7
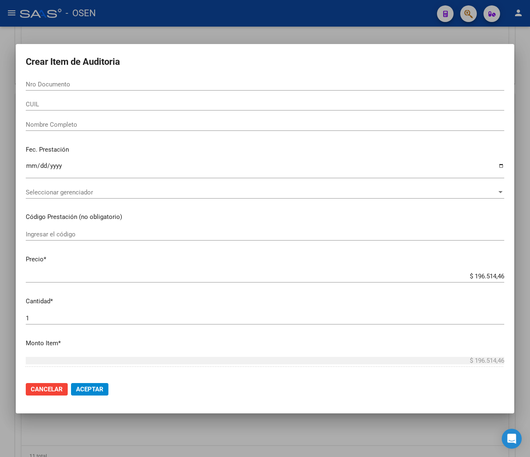
click at [83, 88] on input "Nro Documento" at bounding box center [265, 84] width 478 height 7
paste input "32493479"
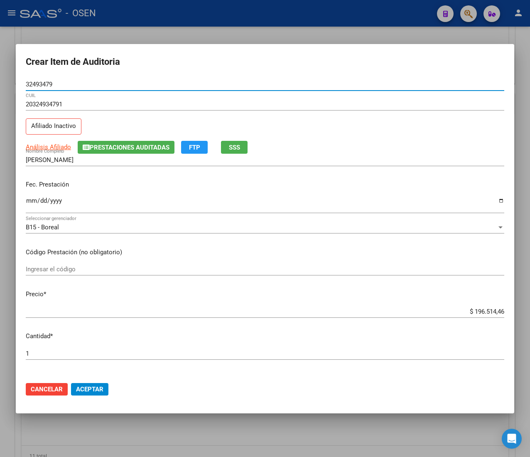
click at [21, 208] on mat-dialog-content "32493479 Nro Documento 20324934791 CUIL Afiliado Inactivo Análisis Afiliado Pre…" at bounding box center [265, 226] width 498 height 297
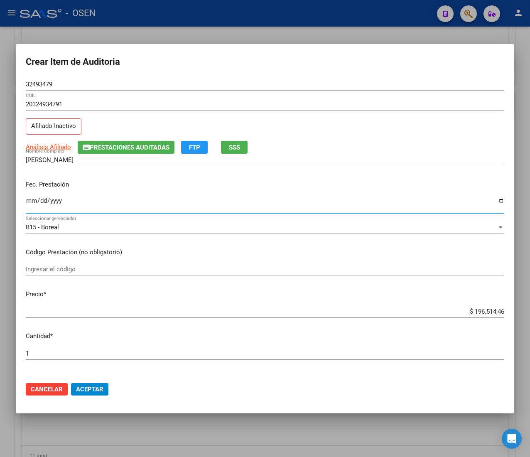
drag, startPoint x: 31, startPoint y: 200, endPoint x: 37, endPoint y: 203, distance: 6.9
click at [32, 200] on input "Ingresar la fecha" at bounding box center [265, 203] width 478 height 13
click at [232, 147] on span "SSS" at bounding box center [234, 147] width 11 height 7
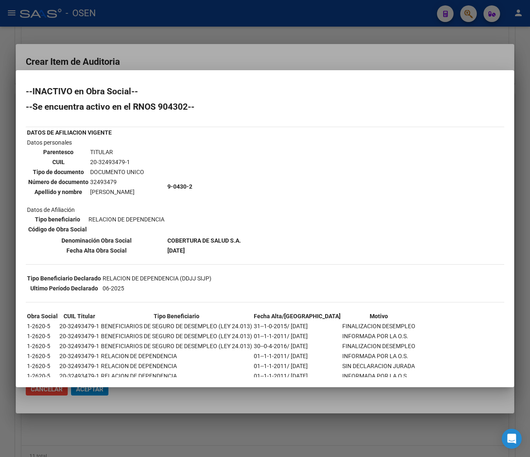
click at [260, 66] on div at bounding box center [265, 228] width 530 height 457
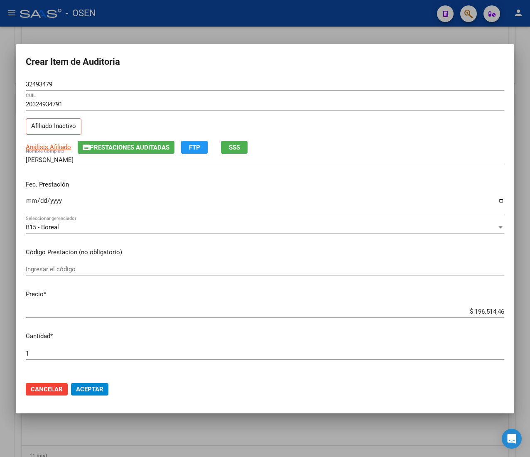
click at [471, 312] on input "$ 196.514,46" at bounding box center [265, 311] width 478 height 7
click at [471, 311] on input "$ 196.514,46" at bounding box center [265, 311] width 478 height 7
click at [105, 393] on button "Aceptar" at bounding box center [89, 389] width 37 height 12
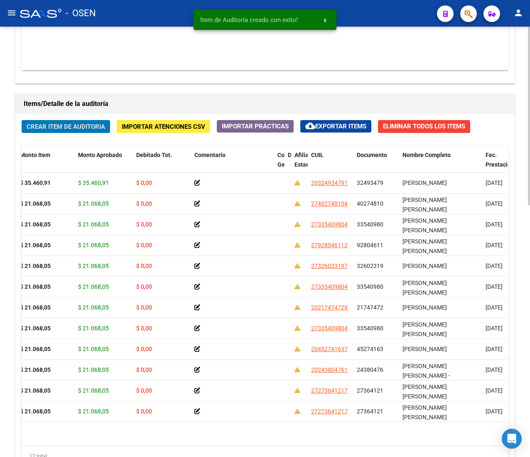
click at [80, 125] on span "Crear Item de Auditoria" at bounding box center [66, 126] width 78 height 7
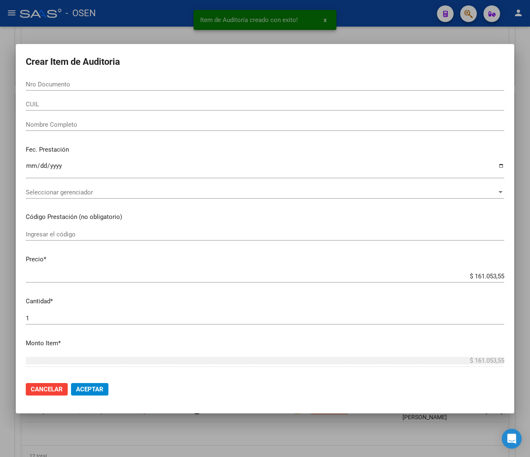
click at [65, 84] on input "Nro Documento" at bounding box center [265, 84] width 478 height 7
paste input "33540980"
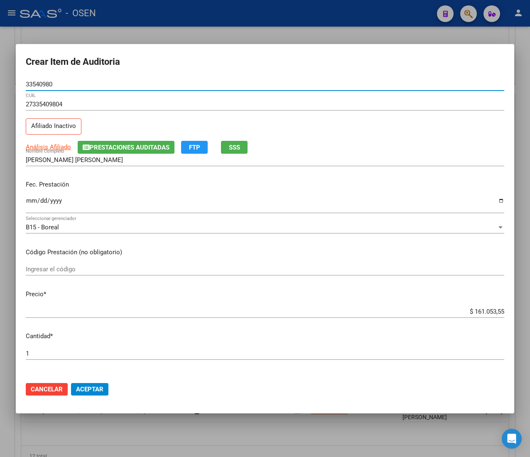
click at [31, 202] on input "Ingresar la fecha" at bounding box center [265, 203] width 478 height 13
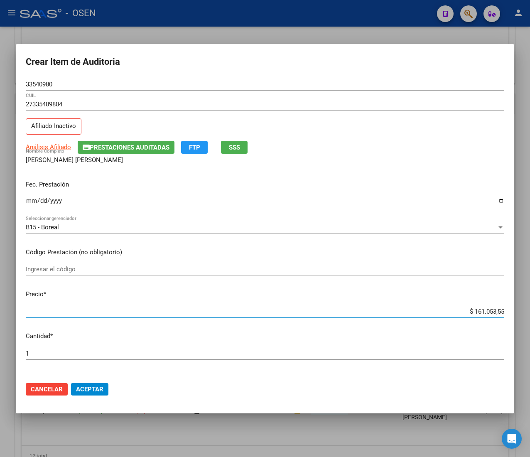
click at [474, 308] on input "$ 161.053,55" at bounding box center [265, 311] width 478 height 7
drag, startPoint x: 97, startPoint y: 391, endPoint x: 30, endPoint y: 295, distance: 117.8
click at [97, 391] on span "Aceptar" at bounding box center [89, 388] width 27 height 7
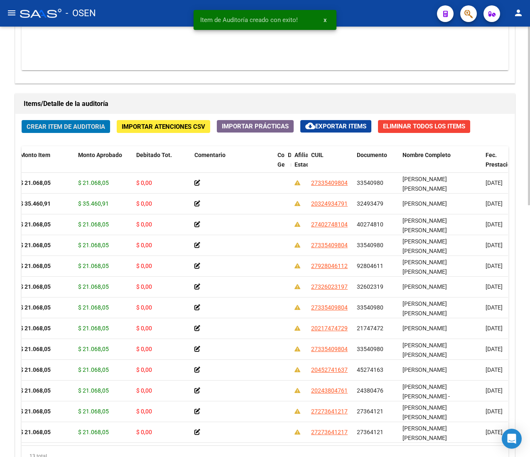
click at [85, 120] on div "Crear Item de Auditoria Importar Atenciones CSV Importar Prácticas cloud_downlo…" at bounding box center [264, 296] width 499 height 365
click at [99, 129] on span "Crear Item de Auditoria" at bounding box center [66, 126] width 78 height 7
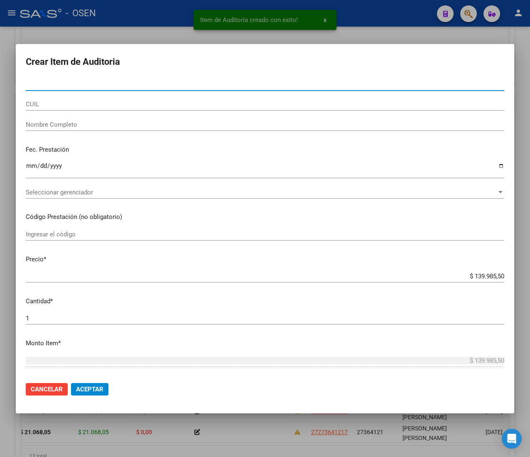
paste input "31509957"
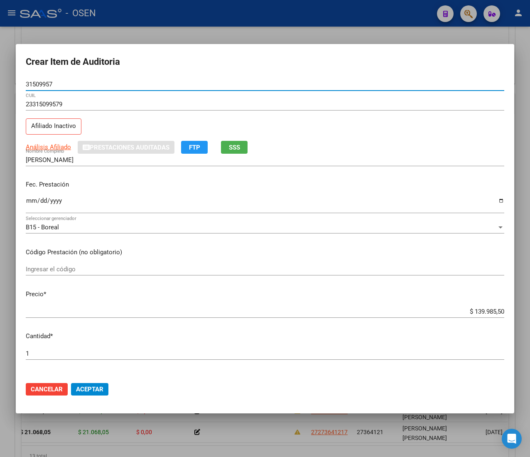
click at [26, 200] on input "Ingresar la fecha" at bounding box center [265, 203] width 478 height 13
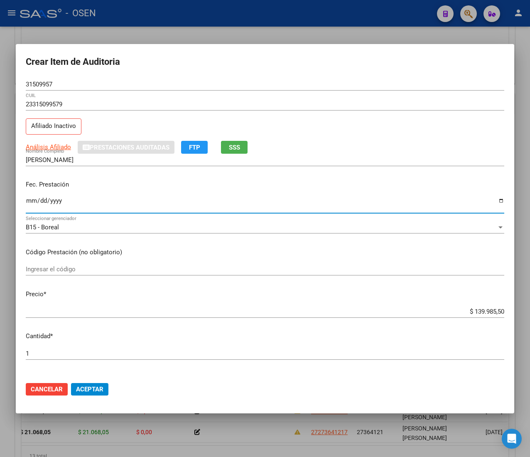
click at [237, 149] on span "SSS" at bounding box center [234, 147] width 11 height 7
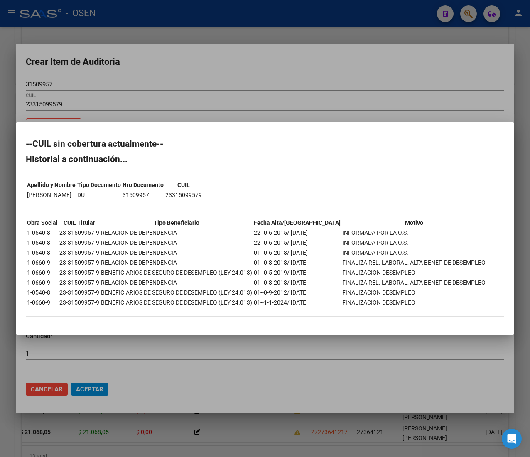
drag, startPoint x: 163, startPoint y: 95, endPoint x: 119, endPoint y: 105, distance: 45.5
click at [163, 95] on div at bounding box center [265, 228] width 530 height 457
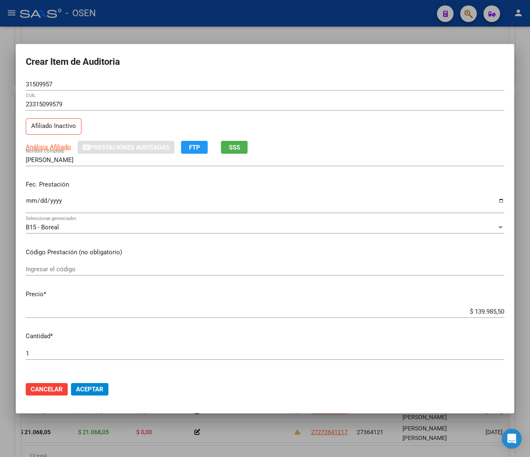
click at [37, 85] on input "31509957" at bounding box center [265, 84] width 478 height 7
click at [471, 308] on input "$ 139.985,50" at bounding box center [265, 311] width 478 height 7
click at [85, 392] on span "Aceptar" at bounding box center [89, 388] width 27 height 7
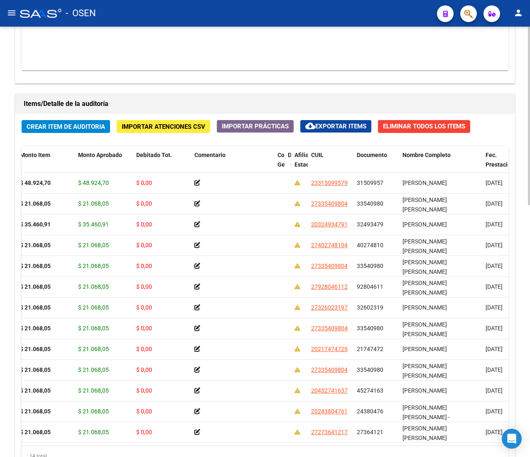
click at [62, 120] on div "Crear Item de Auditoria Importar Atenciones CSV Importar Prácticas cloud_downlo…" at bounding box center [264, 296] width 499 height 365
click at [61, 129] on span "Crear Item de Auditoria" at bounding box center [66, 126] width 78 height 7
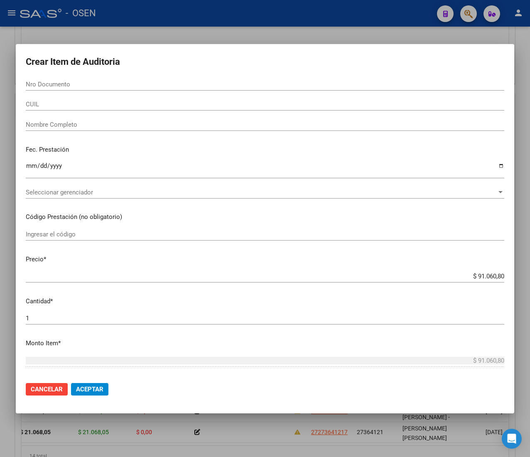
click at [65, 82] on input "Nro Documento" at bounding box center [265, 84] width 478 height 7
paste input "31509957"
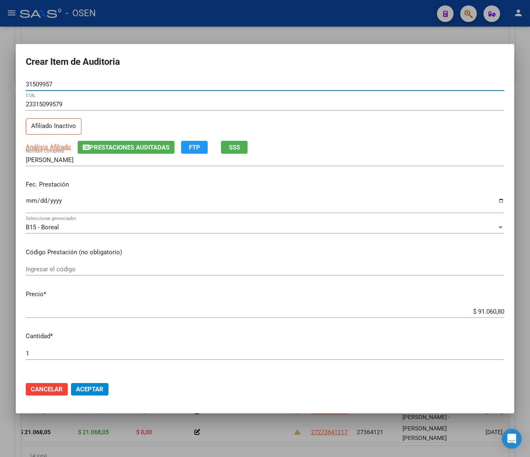
click at [31, 205] on input "Ingresar la fecha" at bounding box center [265, 203] width 478 height 13
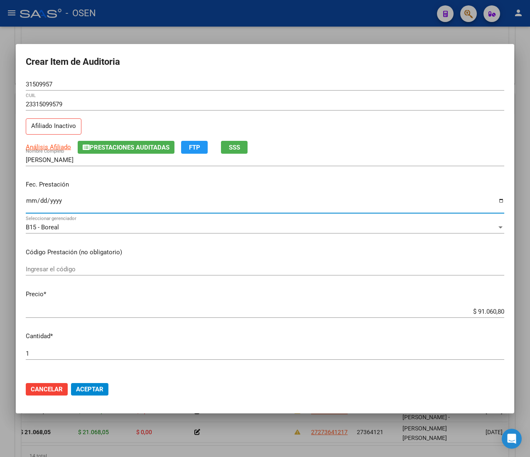
click at [475, 310] on input "$ 91.060,80" at bounding box center [265, 311] width 478 height 7
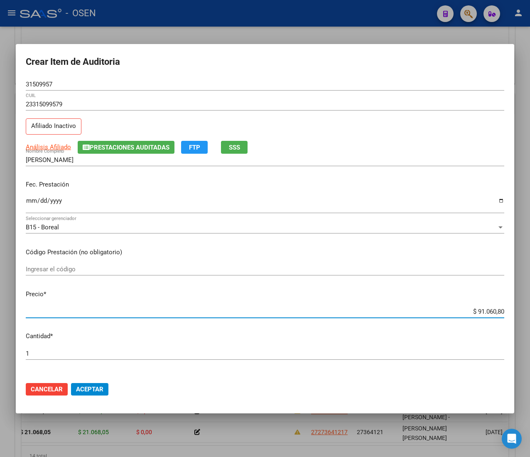
click at [475, 310] on input "$ 91.060,80" at bounding box center [265, 311] width 478 height 7
click at [88, 391] on span "Aceptar" at bounding box center [89, 388] width 27 height 7
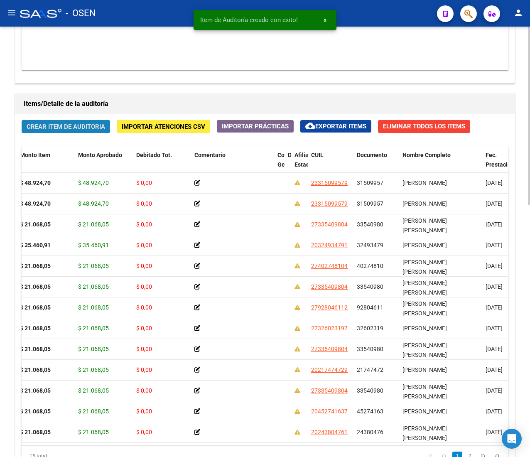
click at [78, 125] on span "Crear Item de Auditoria" at bounding box center [66, 126] width 78 height 7
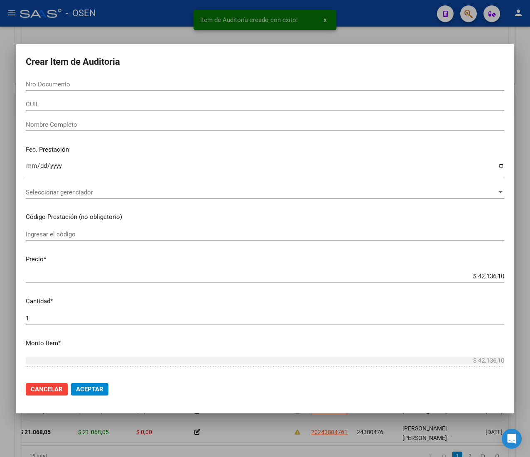
click at [76, 83] on input "Nro Documento" at bounding box center [265, 84] width 478 height 7
paste input "33540980"
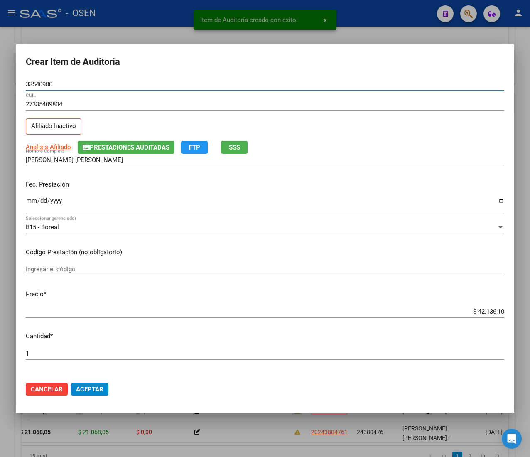
click at [32, 204] on input "Ingresar la fecha" at bounding box center [265, 203] width 478 height 13
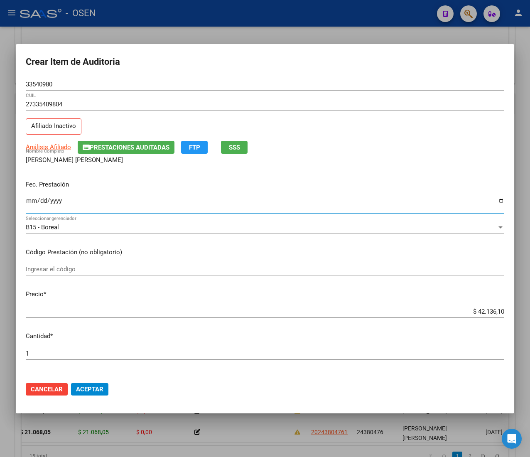
click at [231, 151] on span "SSS" at bounding box center [234, 147] width 11 height 7
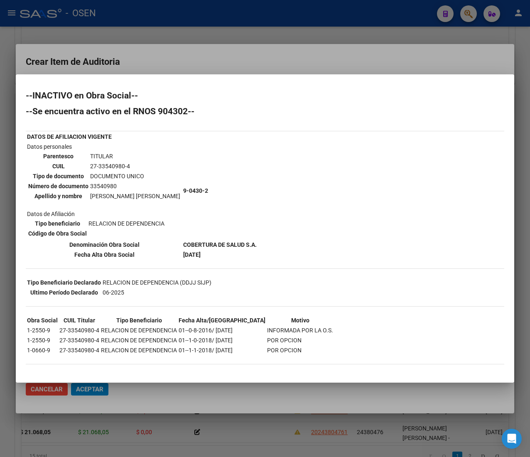
click at [168, 57] on div at bounding box center [265, 228] width 530 height 457
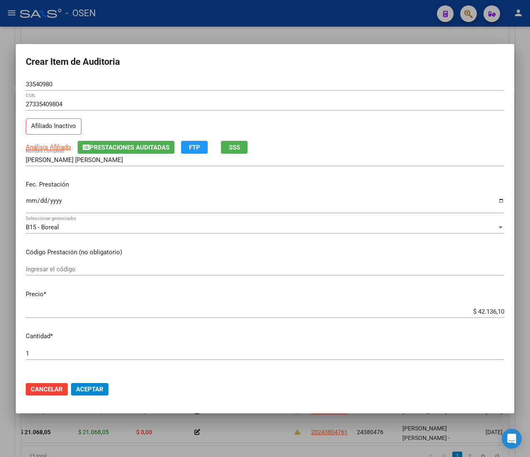
click at [105, 385] on button "Aceptar" at bounding box center [89, 389] width 37 height 12
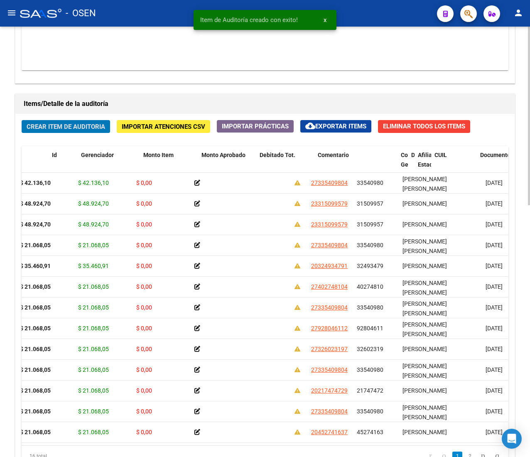
scroll to position [0, 0]
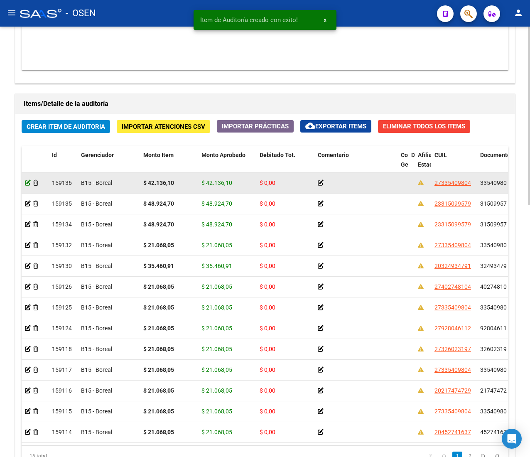
click at [30, 184] on icon at bounding box center [28, 183] width 6 height 6
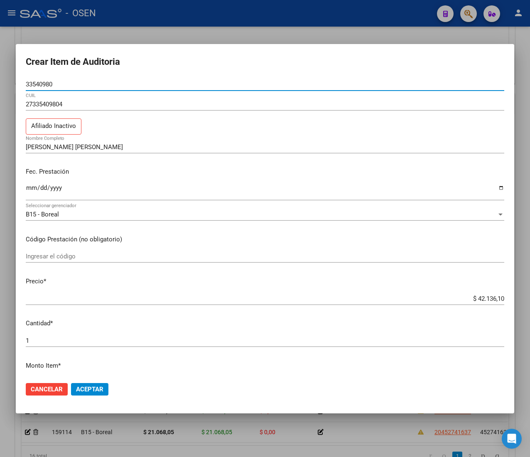
click at [474, 300] on input "$ 42.136,10" at bounding box center [265, 298] width 478 height 7
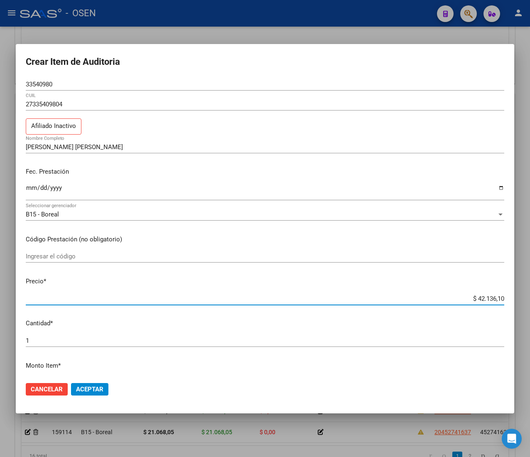
click at [474, 300] on input "$ 42.136,10" at bounding box center [265, 298] width 478 height 7
click at [107, 388] on button "Aceptar" at bounding box center [89, 389] width 37 height 12
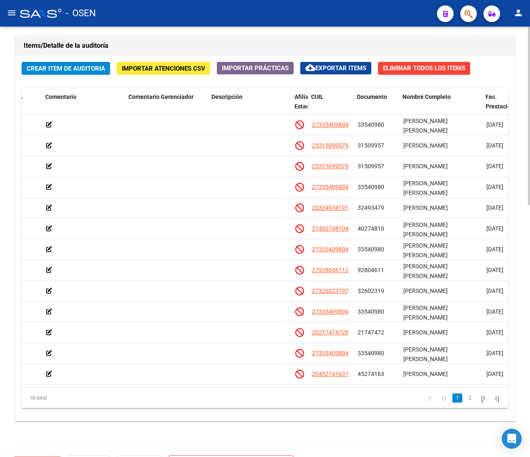
scroll to position [0, 272]
click at [59, 68] on span "Crear Item de Auditoria" at bounding box center [66, 68] width 78 height 7
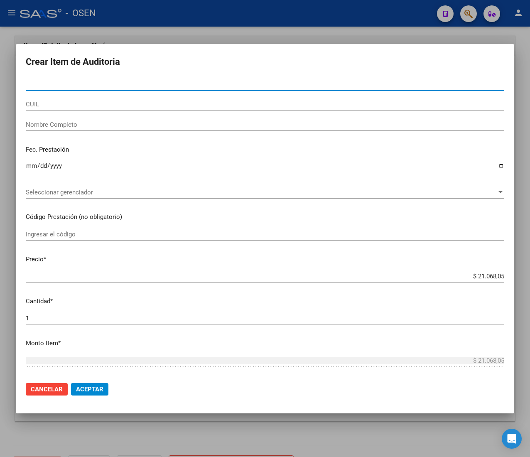
paste input "21747472"
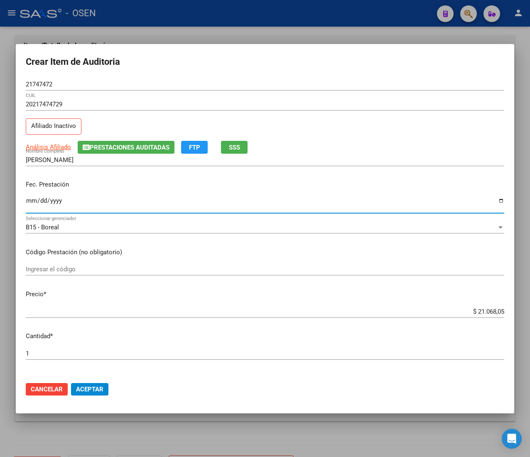
click at [29, 203] on input "Ingresar la fecha" at bounding box center [265, 203] width 478 height 13
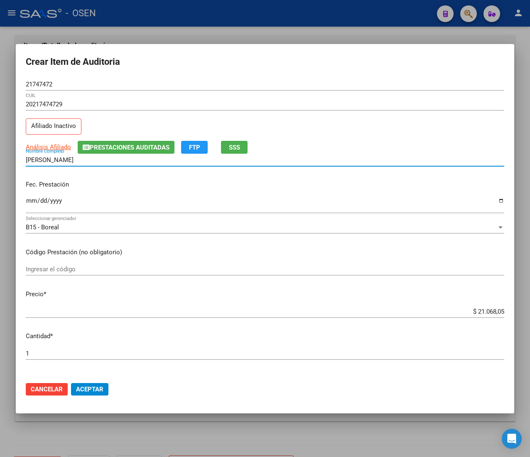
drag, startPoint x: 32, startPoint y: 157, endPoint x: 90, endPoint y: 159, distance: 59.0
click at [85, 157] on input "[PERSON_NAME]" at bounding box center [265, 159] width 478 height 7
click at [97, 159] on input "[PERSON_NAME]" at bounding box center [265, 159] width 478 height 7
drag, startPoint x: 90, startPoint y: 161, endPoint x: 20, endPoint y: 154, distance: 70.5
click at [20, 154] on mat-dialog-content "21747472 Nro Documento 20217474729 CUIL Afiliado Inactivo Análisis Afiliado Pre…" at bounding box center [265, 226] width 498 height 297
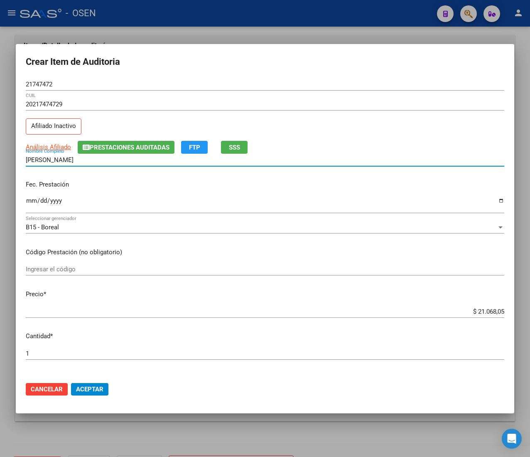
drag, startPoint x: 181, startPoint y: 195, endPoint x: 169, endPoint y: 189, distance: 13.4
click at [179, 195] on div "Fec. Prestación [DATE] Ingresar la fecha" at bounding box center [265, 196] width 478 height 47
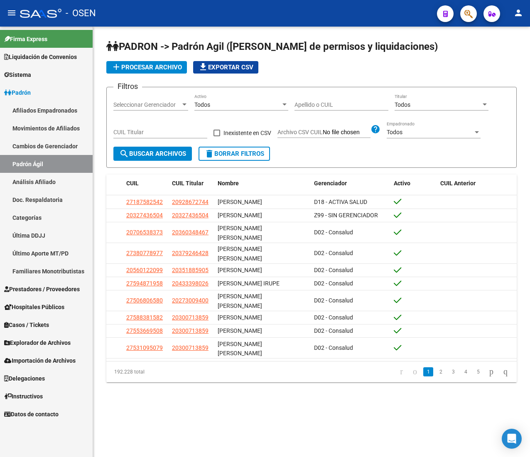
click at [315, 101] on input "Apellido o CUIL" at bounding box center [341, 104] width 94 height 7
paste input "16264853"
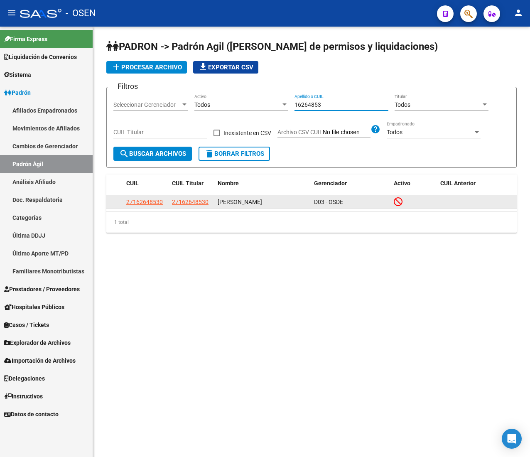
type input "16264853"
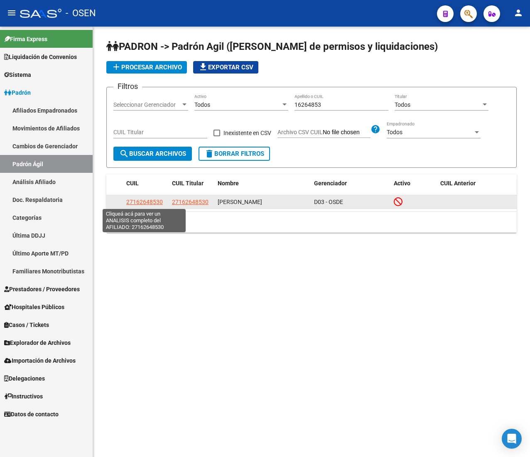
click at [139, 199] on span "27162648530" at bounding box center [144, 201] width 37 height 7
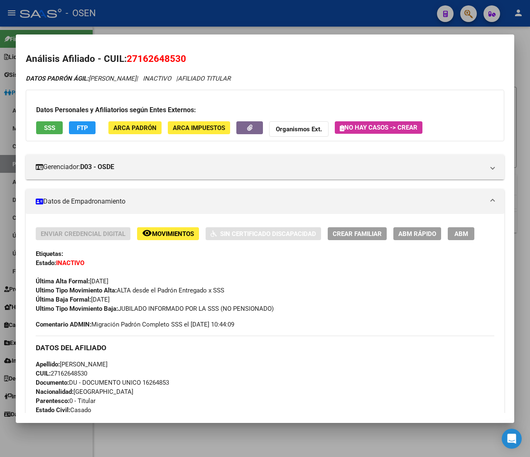
click at [77, 129] on span "FTP" at bounding box center [82, 127] width 11 height 7
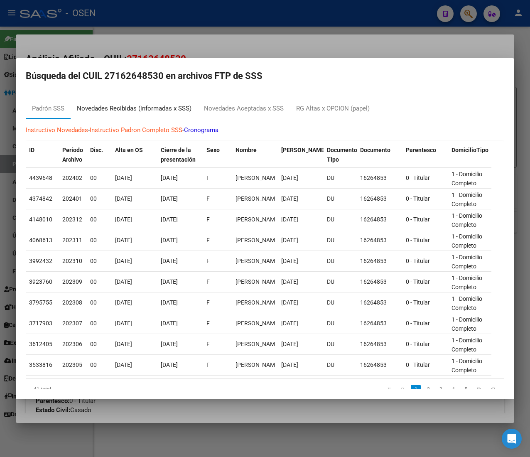
click at [150, 110] on div "Novedades Recibidas (informadas x SSS)" at bounding box center [134, 109] width 115 height 10
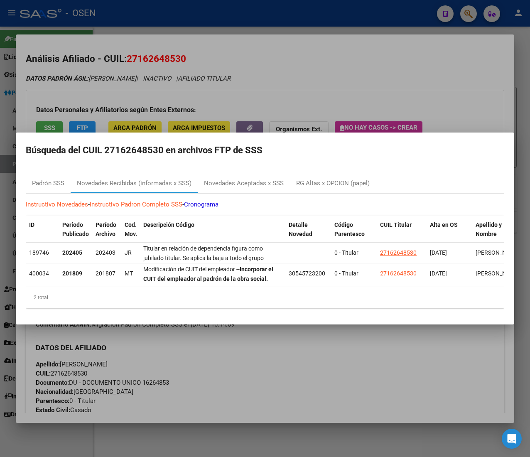
click at [291, 90] on div at bounding box center [265, 228] width 530 height 457
